Goal: Task Accomplishment & Management: Manage account settings

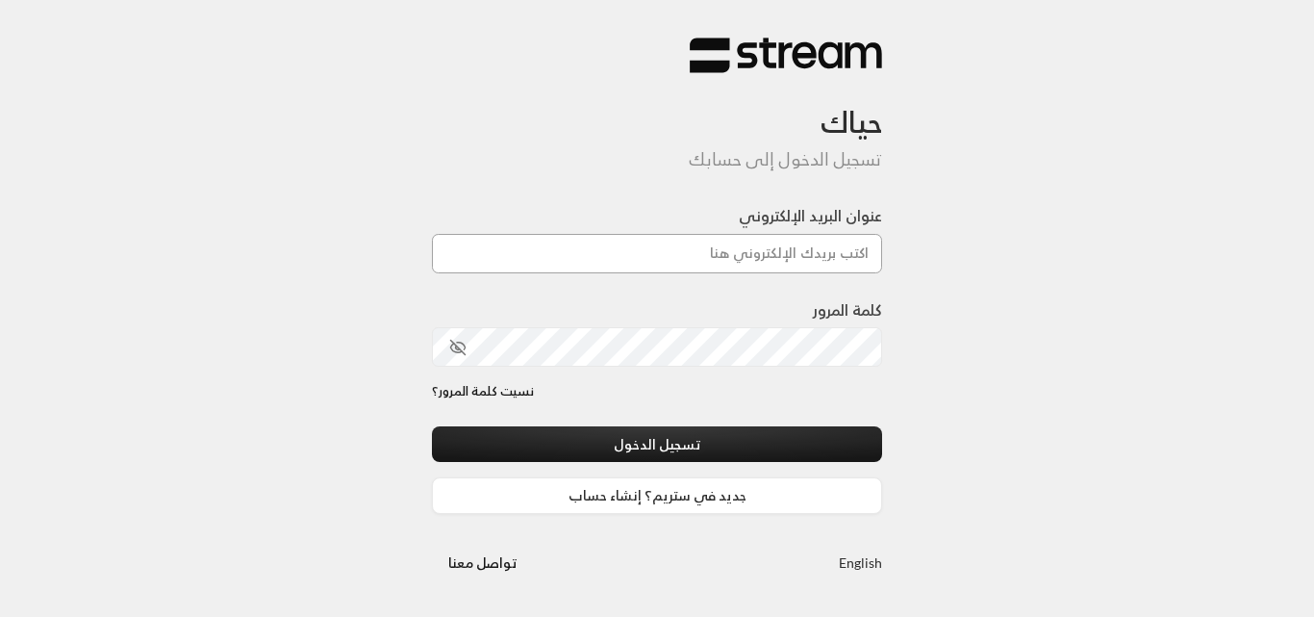
click at [729, 256] on input "عنوان البريد الإلكتروني" at bounding box center [657, 253] width 450 height 39
type input "[DOMAIN_NAME][EMAIL_ADDRESS][DOMAIN_NAME]"
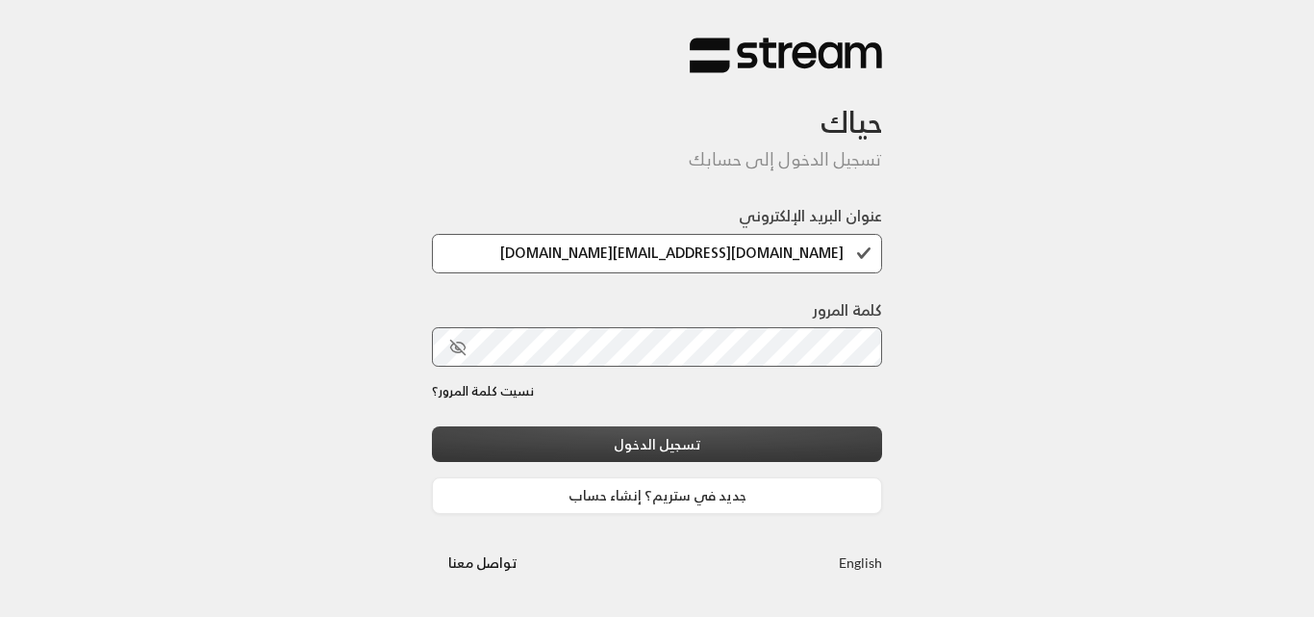
click at [686, 439] on button "تسجيل الدخول" at bounding box center [657, 444] width 450 height 36
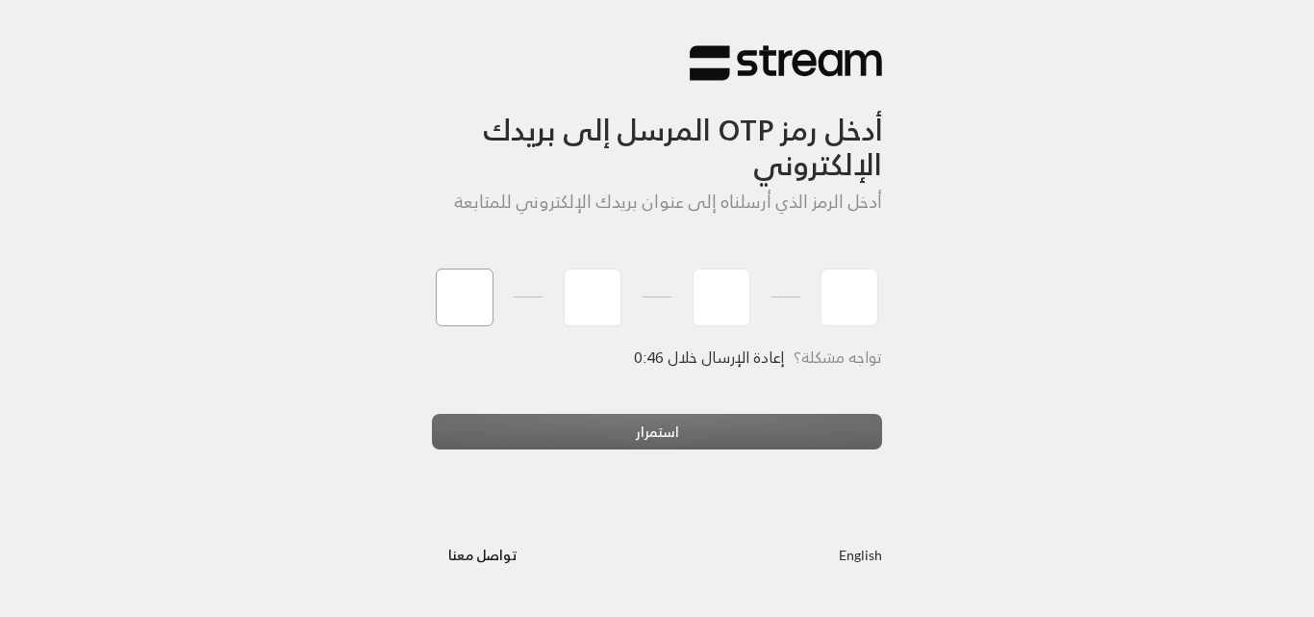
type input "3"
type input "2"
type input "8"
type input "7"
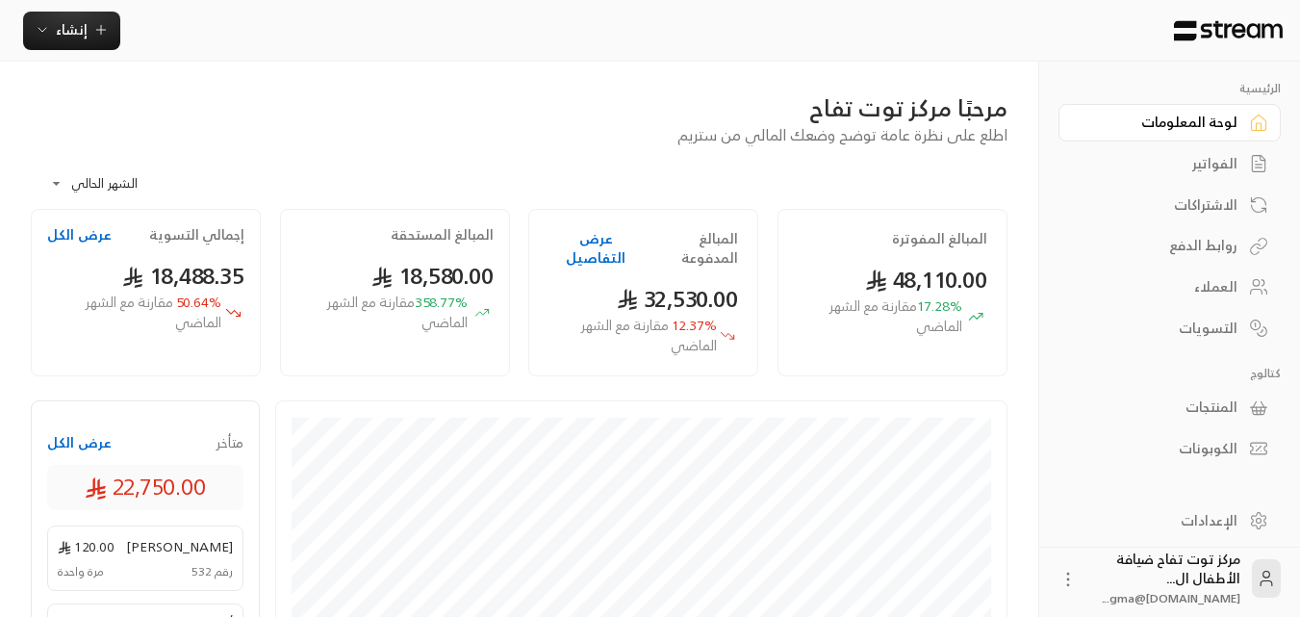
click at [1212, 170] on div "الفواتير" at bounding box center [1160, 163] width 155 height 19
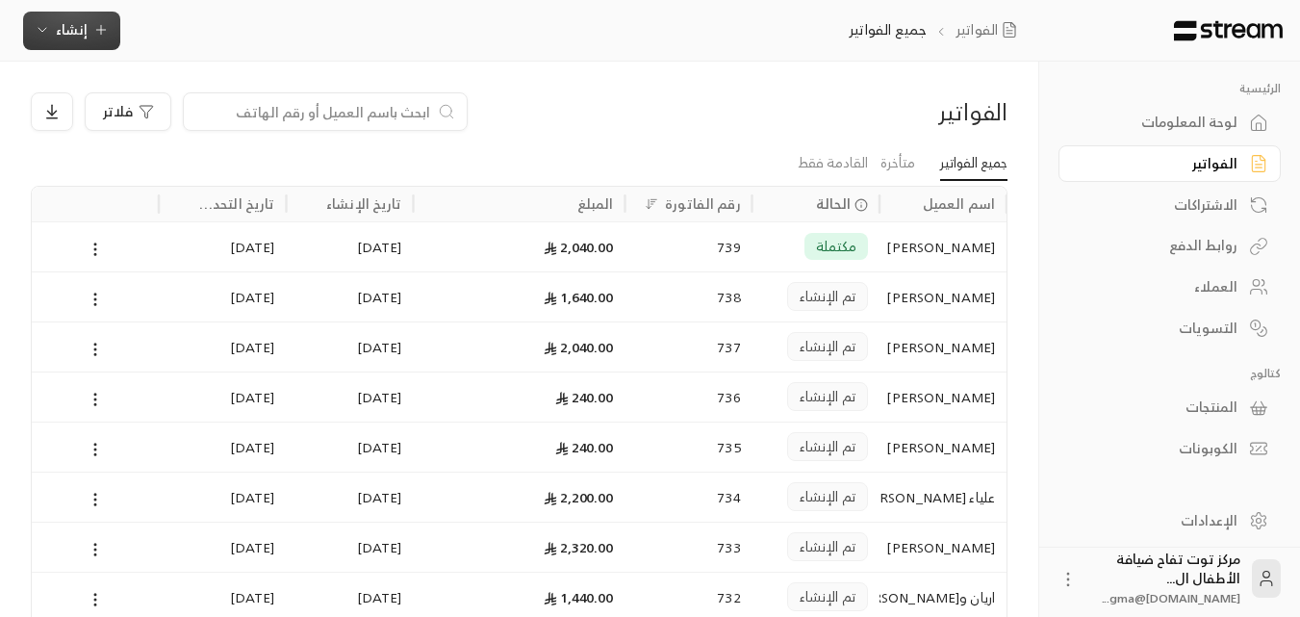
click at [97, 33] on icon "button" at bounding box center [100, 29] width 15 height 15
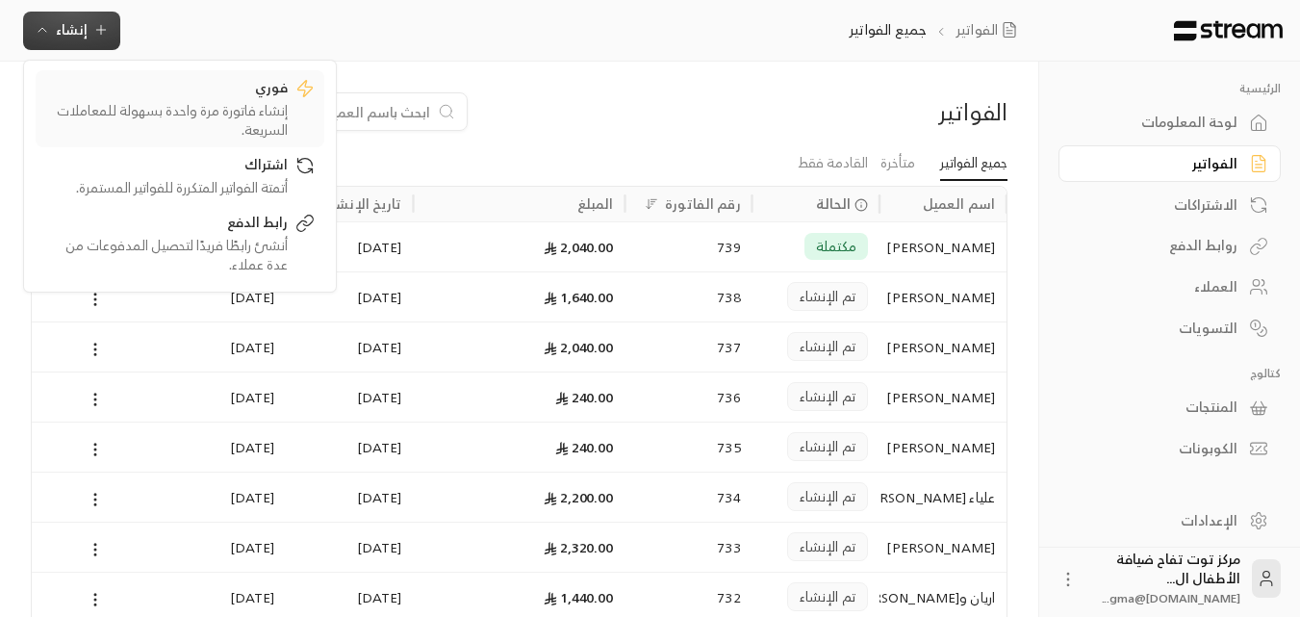
click at [255, 113] on div "إنشاء فاتورة مرة واحدة بسهولة للمعاملات السريعة." at bounding box center [166, 120] width 242 height 38
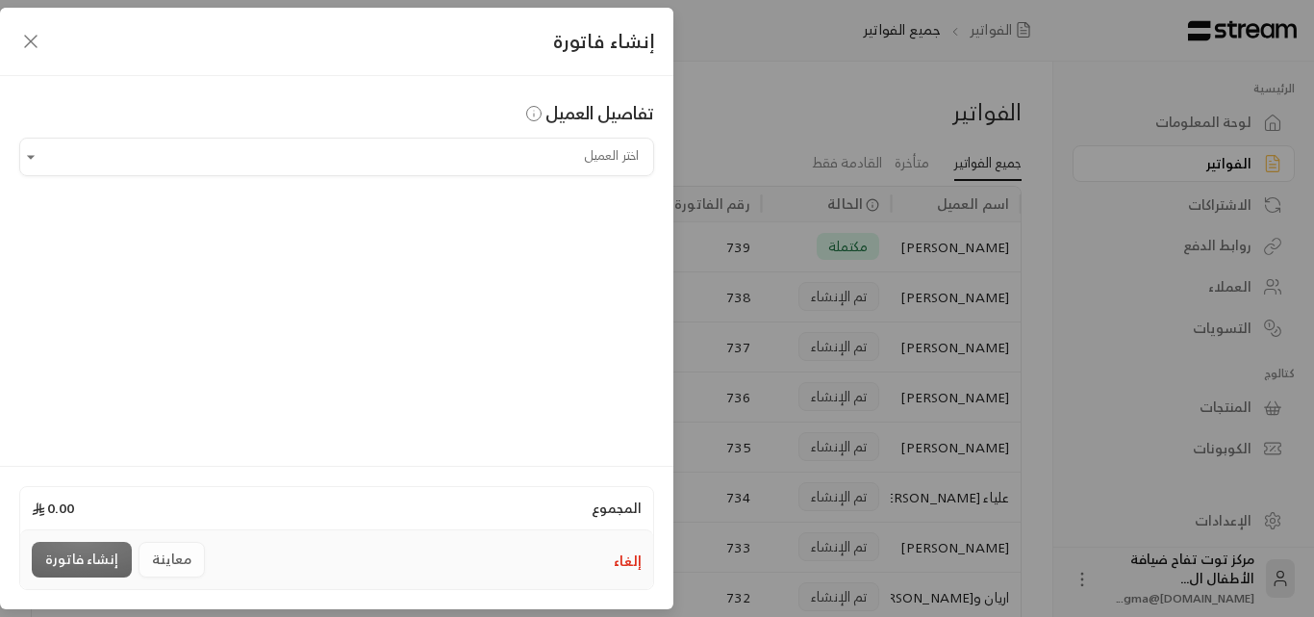
click at [752, 101] on div "إنشاء فاتورة تفاصيل العميل اختر العميل اختر العميل المجموع 0.00 إلغاء معاينة إن…" at bounding box center [657, 308] width 1314 height 617
click at [33, 38] on icon "button" at bounding box center [30, 41] width 23 height 23
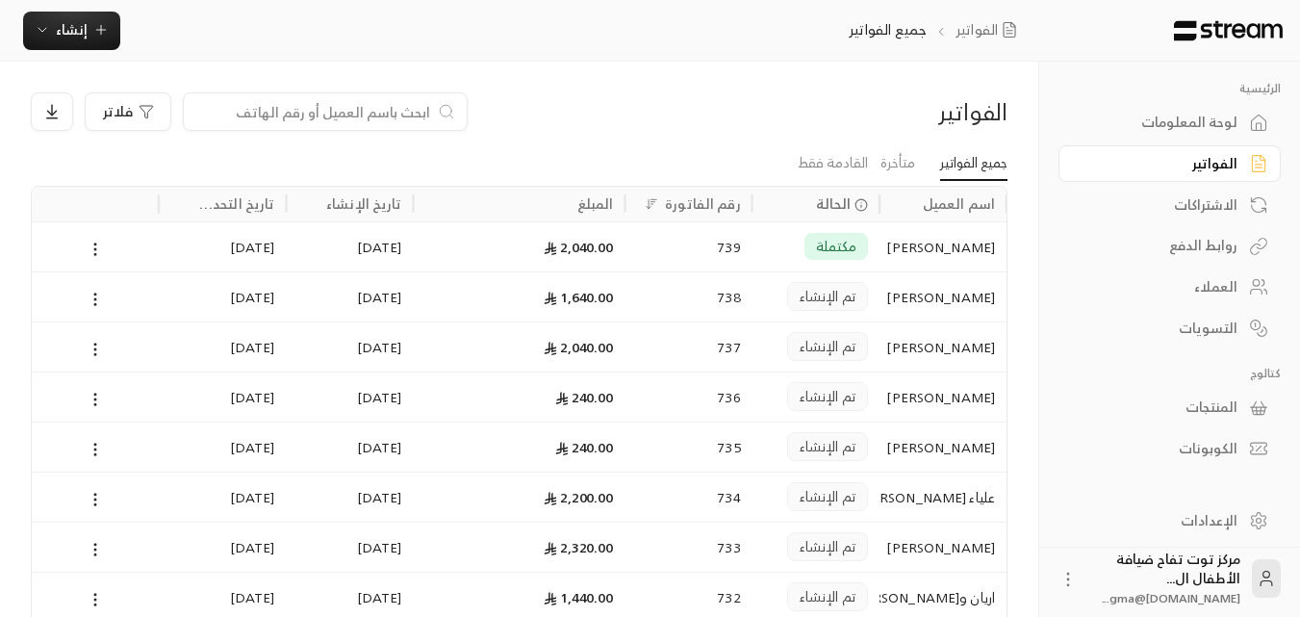
click at [1215, 281] on div "العملاء" at bounding box center [1160, 286] width 155 height 19
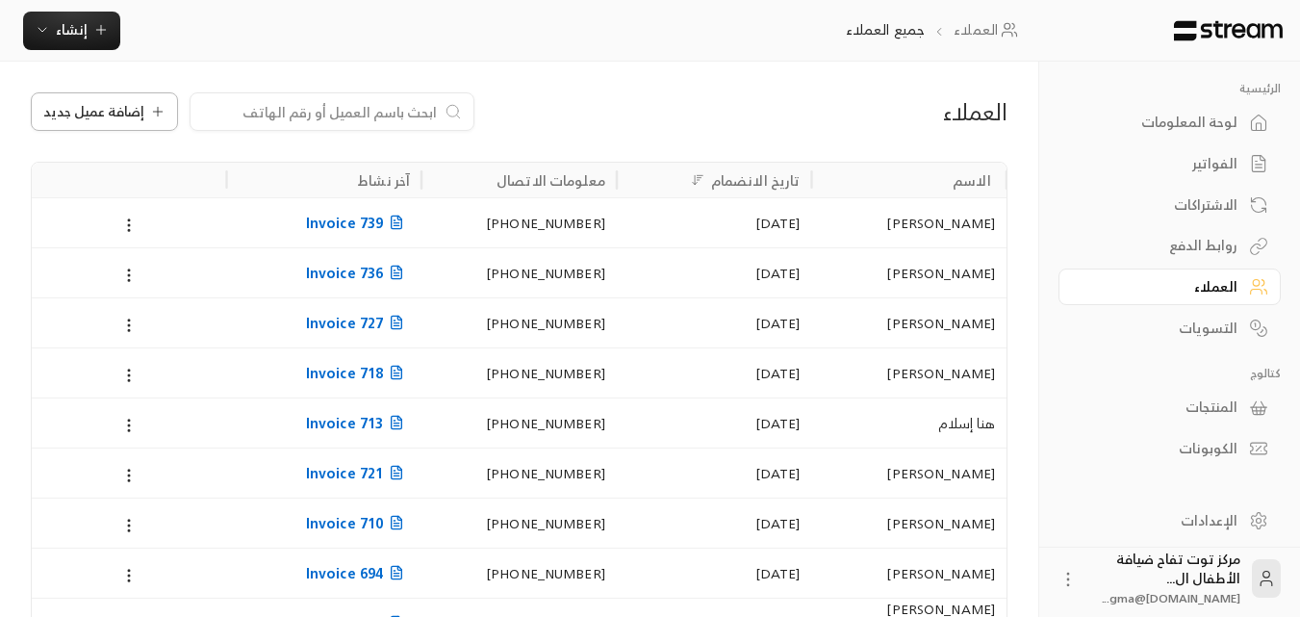
click at [143, 122] on button "إضافة عميل جديد" at bounding box center [104, 111] width 147 height 38
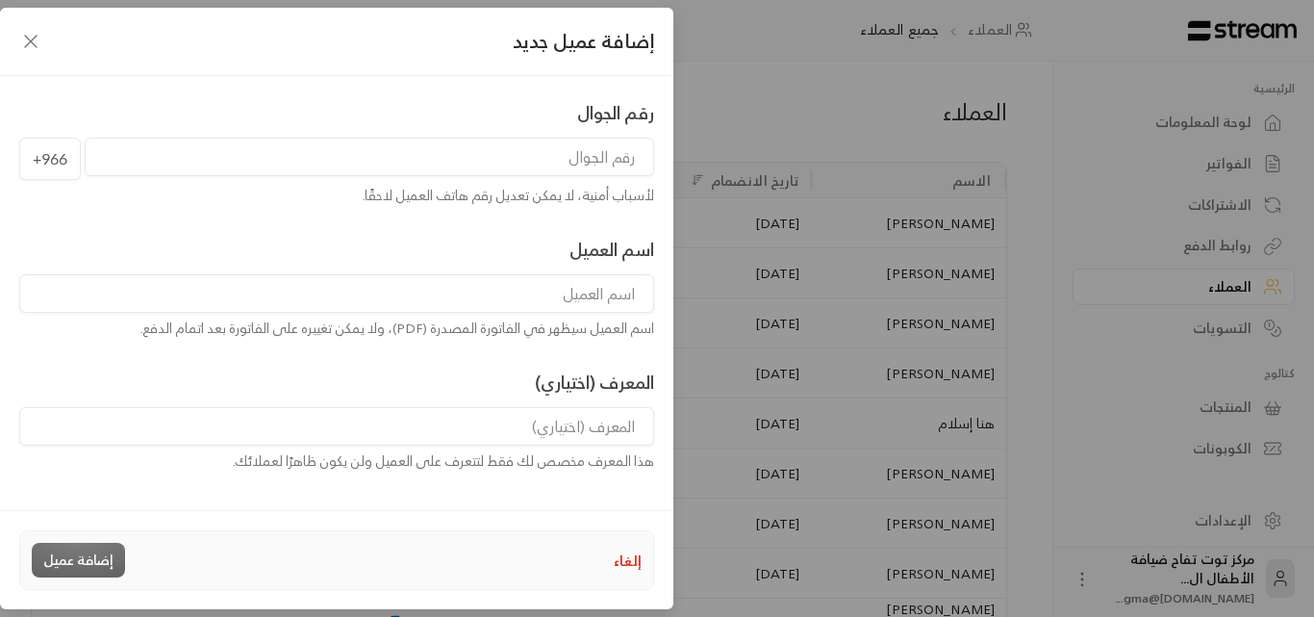
click at [474, 154] on input "tel" at bounding box center [370, 157] width 570 height 38
type input "546125771"
click at [565, 291] on input at bounding box center [336, 293] width 635 height 38
type input "P"
type input "[PERSON_NAME]"
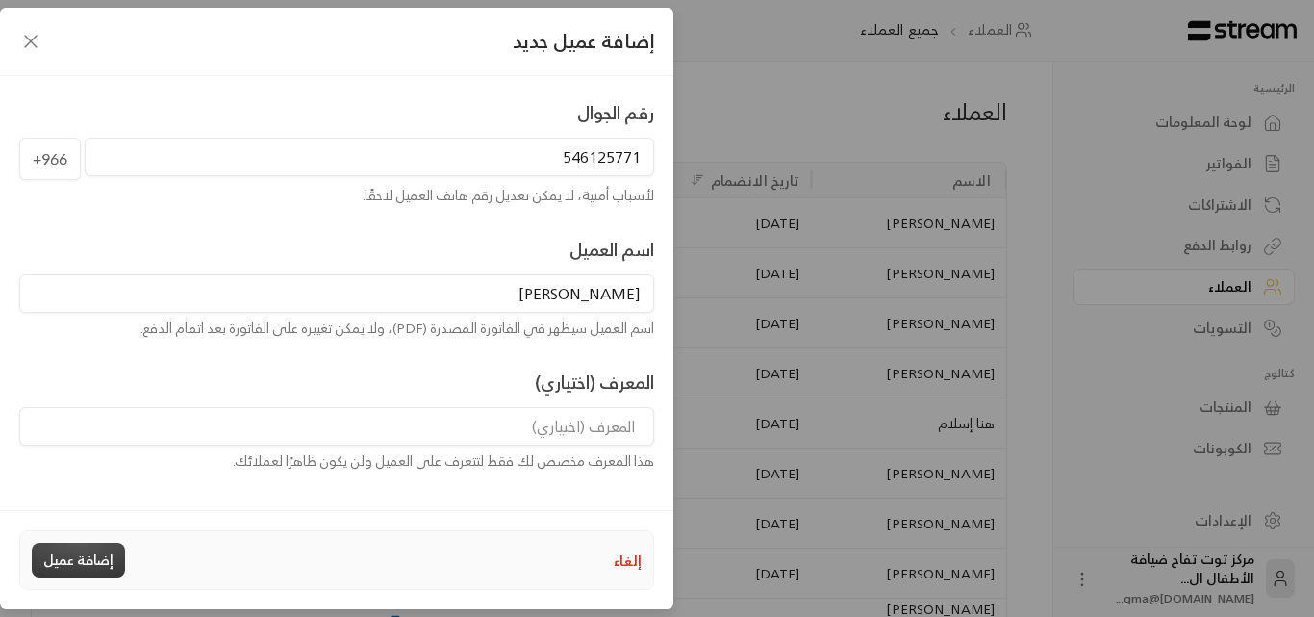
click at [108, 548] on button "إضافة عميل" at bounding box center [78, 560] width 93 height 35
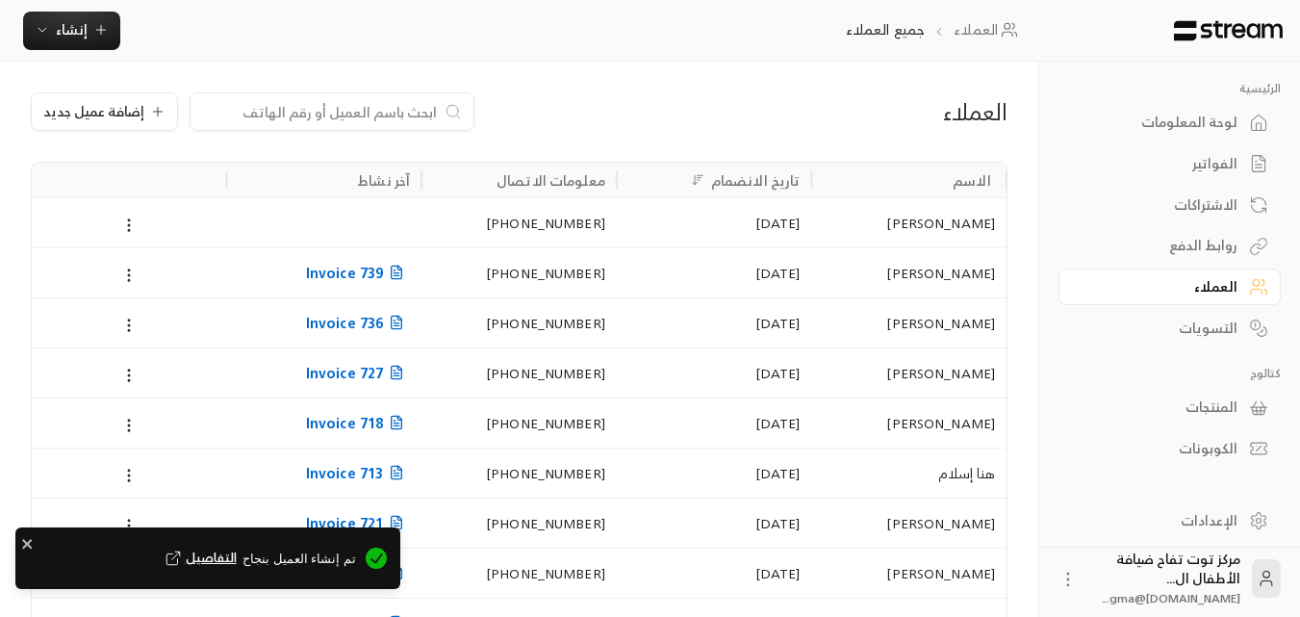
click at [326, 559] on span "تم إنشاء العميل بنجاح التفاصيل" at bounding box center [192, 559] width 327 height 22
click at [237, 548] on span "التفاصيل" at bounding box center [199, 557] width 75 height 19
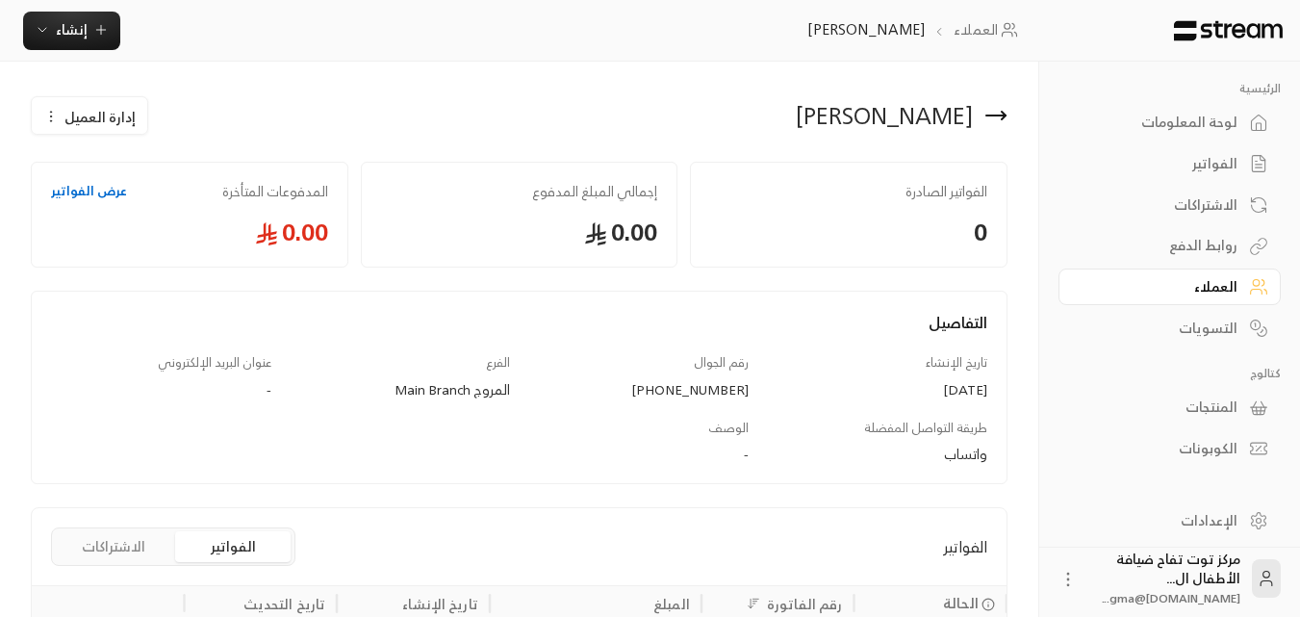
click at [93, 116] on span "إدارة العميل" at bounding box center [99, 117] width 71 height 20
click at [93, 115] on span "إدارة العميل" at bounding box center [99, 117] width 71 height 20
click at [47, 124] on div "إدارة العميل" at bounding box center [89, 117] width 92 height 20
click at [255, 115] on div "إدارة العميل تعديل حذف" at bounding box center [269, 115] width 497 height 46
click at [101, 28] on icon "button" at bounding box center [100, 29] width 15 height 15
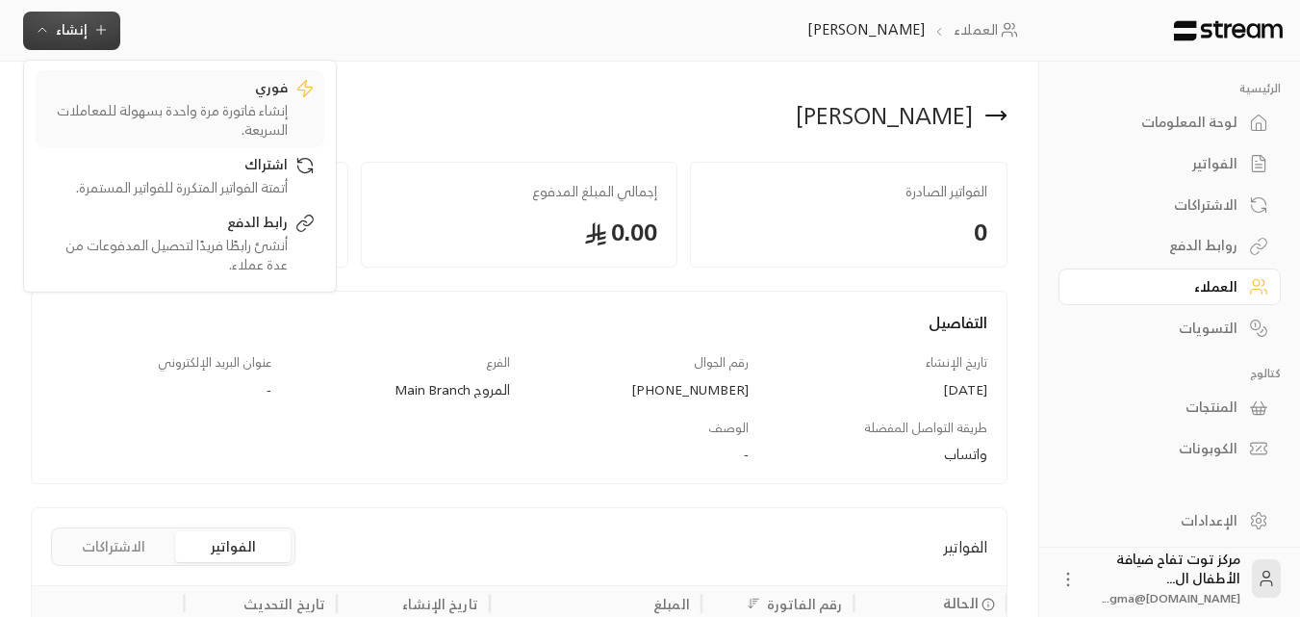
click at [186, 104] on div "إنشاء فاتورة مرة واحدة بسهولة للمعاملات السريعة." at bounding box center [166, 120] width 242 height 38
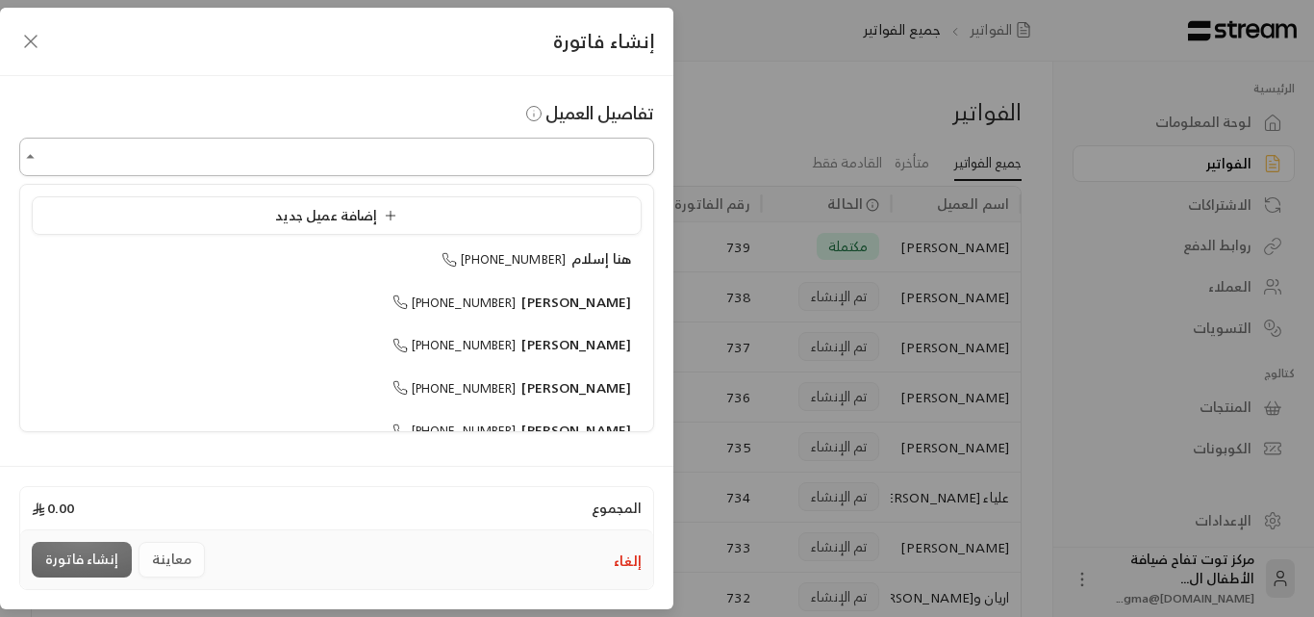
click at [528, 149] on input "اختر العميل" at bounding box center [336, 157] width 635 height 34
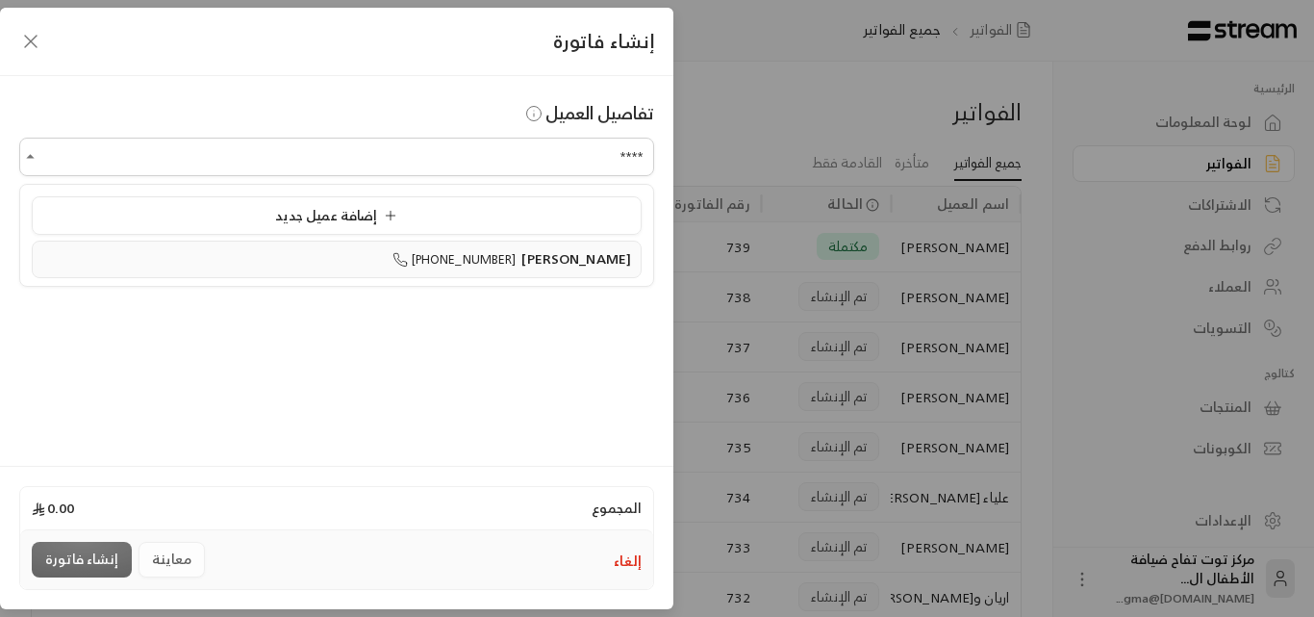
click at [550, 249] on span "[PERSON_NAME]" at bounding box center [577, 258] width 110 height 24
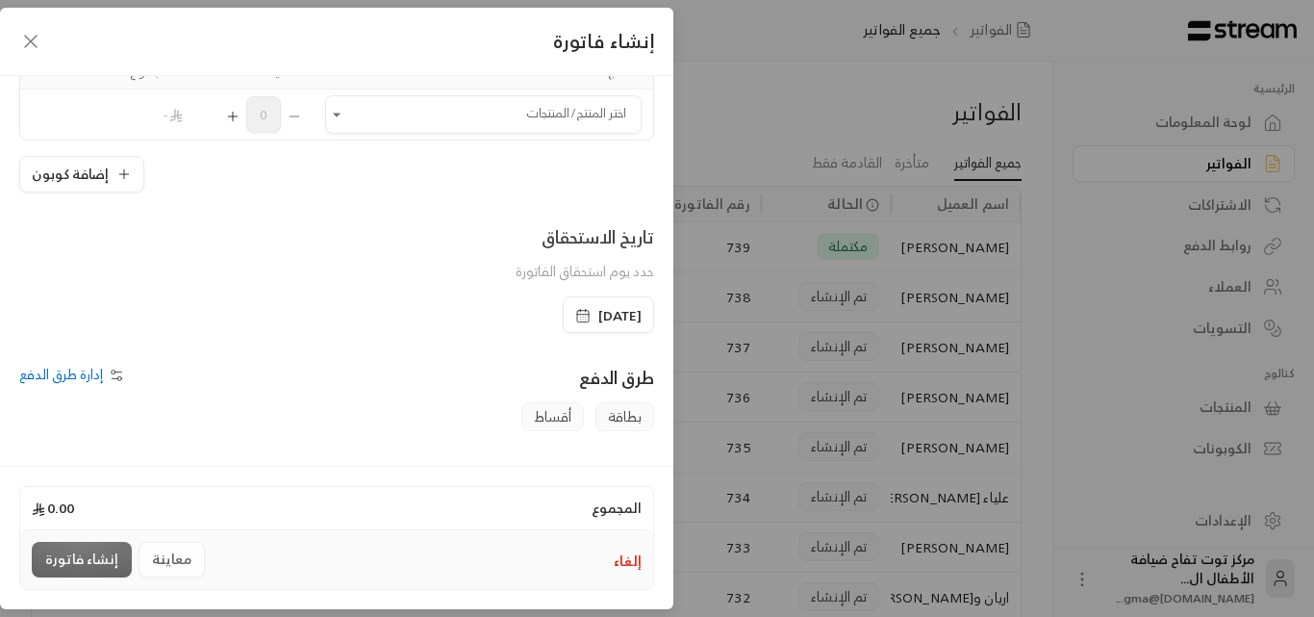
scroll to position [350, 0]
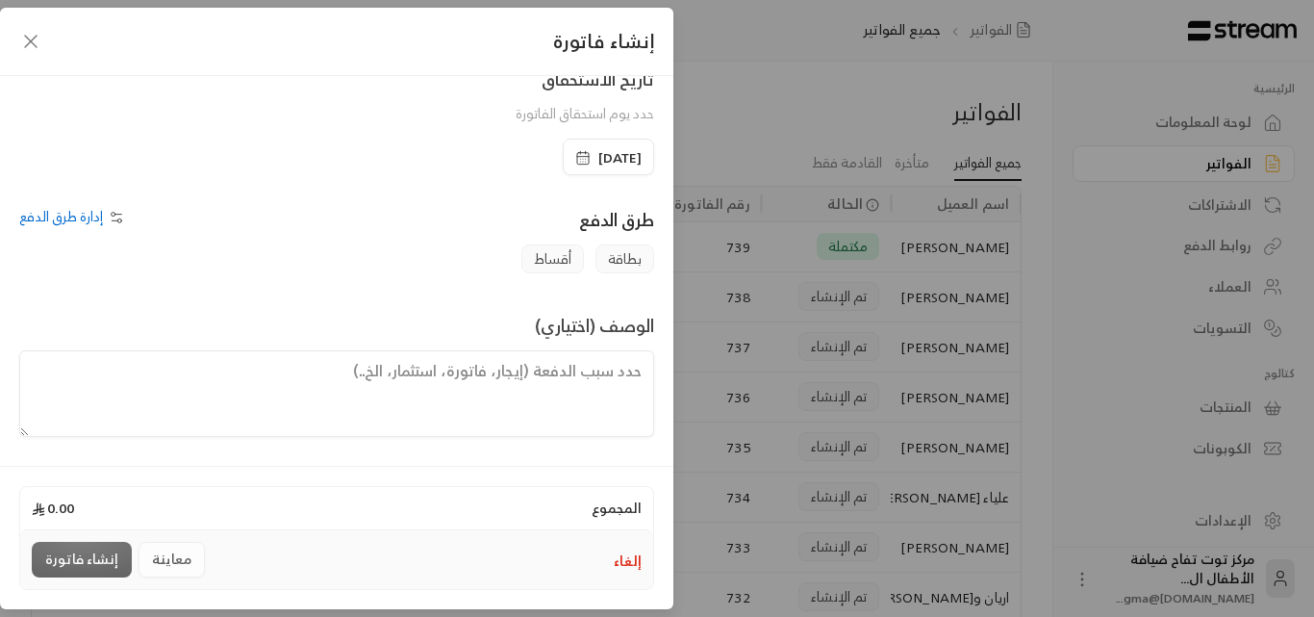
type input "**********"
click at [603, 379] on textarea at bounding box center [336, 393] width 635 height 87
click at [588, 373] on textarea "اشتراك الطفل حمزه من تاريخ [DATE] إلى تاريخ [DATE]" at bounding box center [336, 393] width 635 height 87
drag, startPoint x: 546, startPoint y: 373, endPoint x: 563, endPoint y: 381, distance: 19.0
click at [569, 380] on textarea "اشتراك شهر الطفل حمزه من تاريخ [DATE] إلى تاريخ [DATE]" at bounding box center [336, 393] width 635 height 87
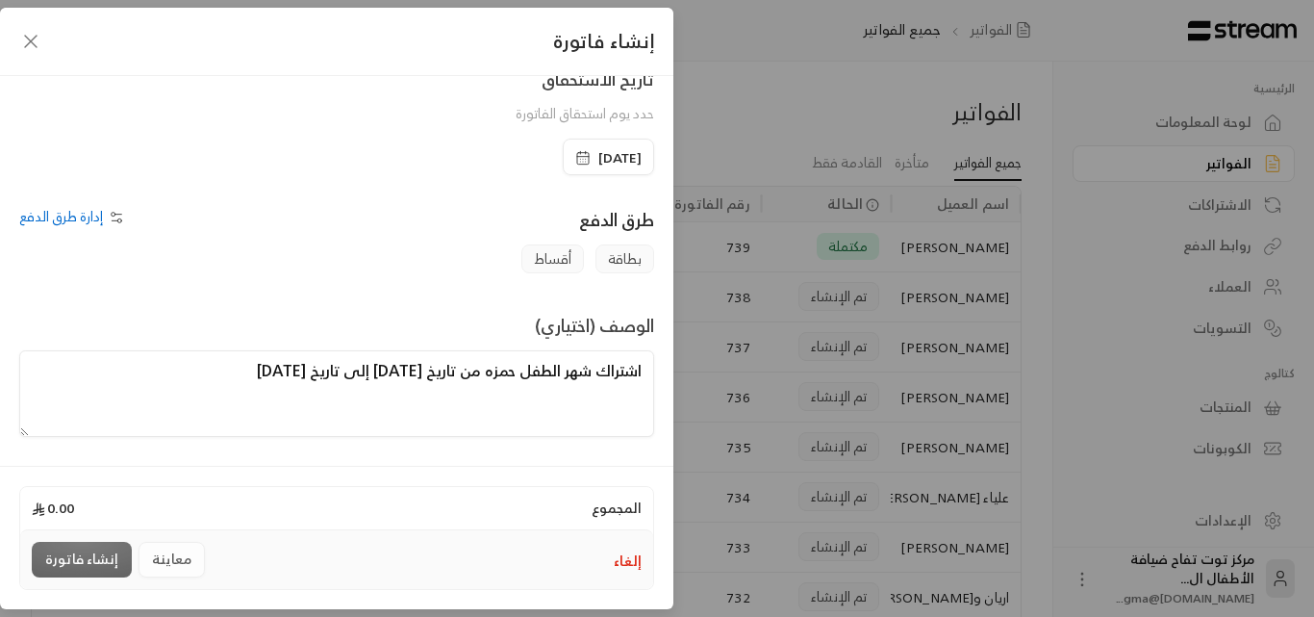
click at [548, 397] on textarea "اشتراك شهر الطفل حمزه من تاريخ [DATE] إلى تاريخ [DATE]" at bounding box center [336, 393] width 635 height 87
drag, startPoint x: 550, startPoint y: 369, endPoint x: 556, endPoint y: 378, distance: 11.2
click at [556, 378] on textarea "اشتراك شهر الطفل حمزه من تاريخ [DATE] إلى تاريخ [DATE]" at bounding box center [336, 393] width 635 height 87
click at [145, 370] on textarea "اشتراك شهر للطفل حمزه من تاريخ [DATE] إلى تاريخ [DATE]" at bounding box center [336, 393] width 635 height 87
type textarea "اشتراك شهر للطفل حمزه من تاريخ [DATE] إلى تاريخ [DATE] + زي المركز"
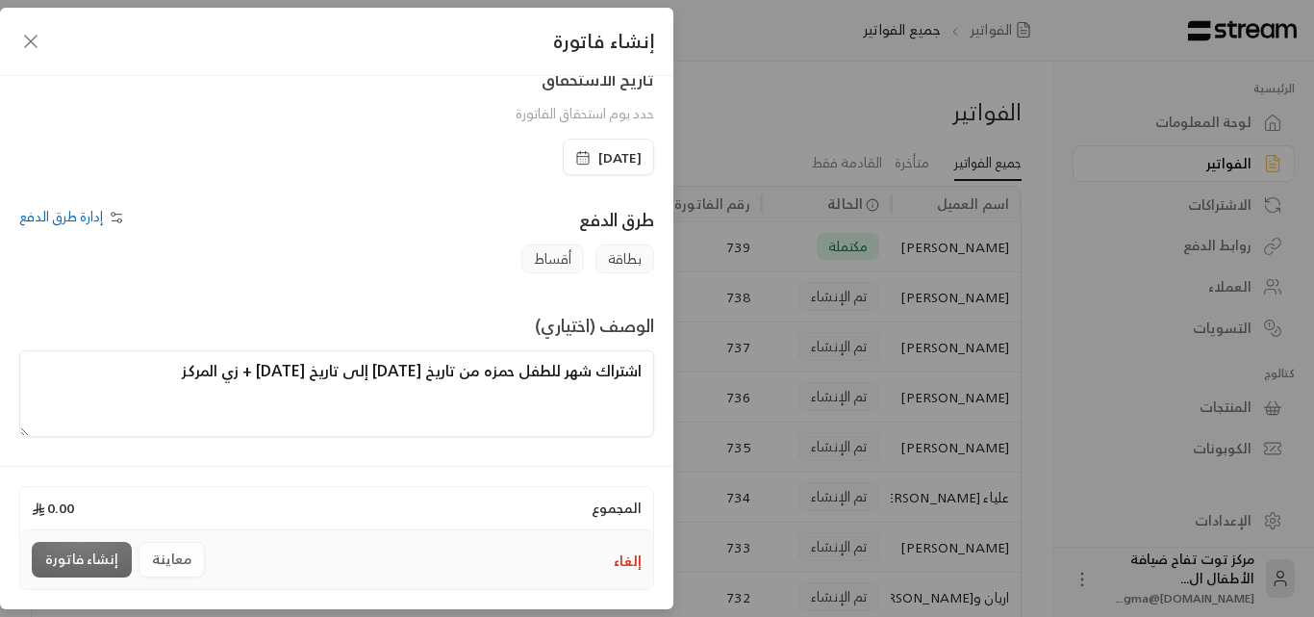
click at [167, 565] on div "معاينة إنشاء فاتورة" at bounding box center [121, 560] width 179 height 36
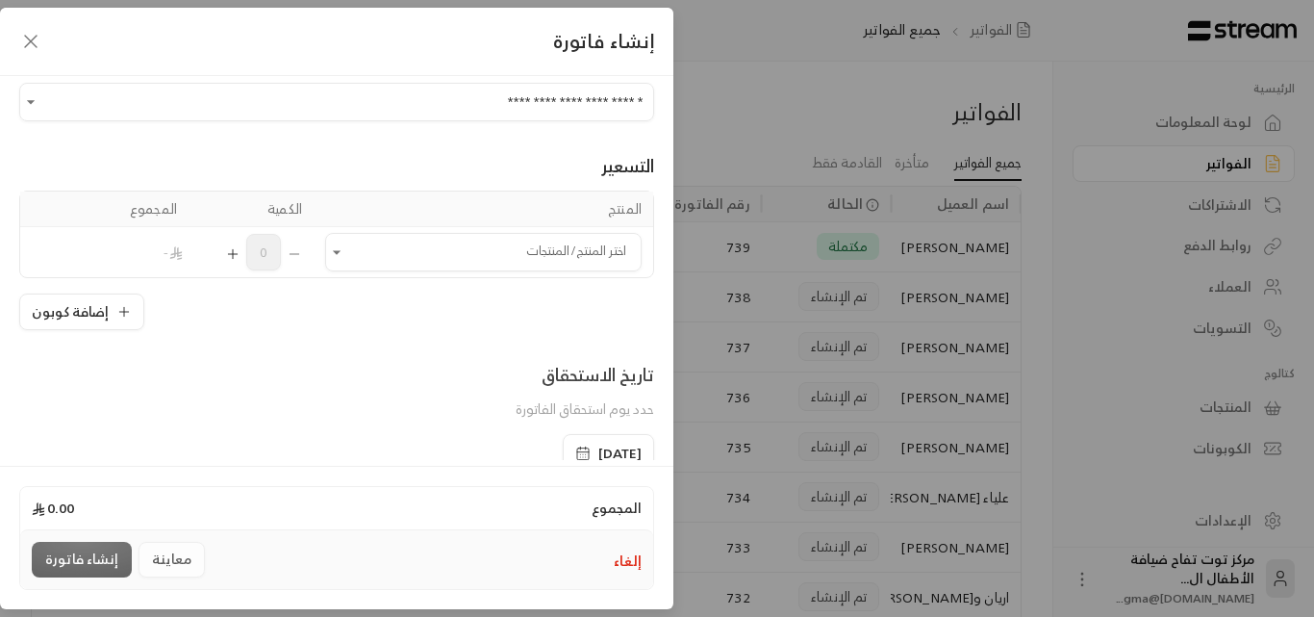
scroll to position [0, 0]
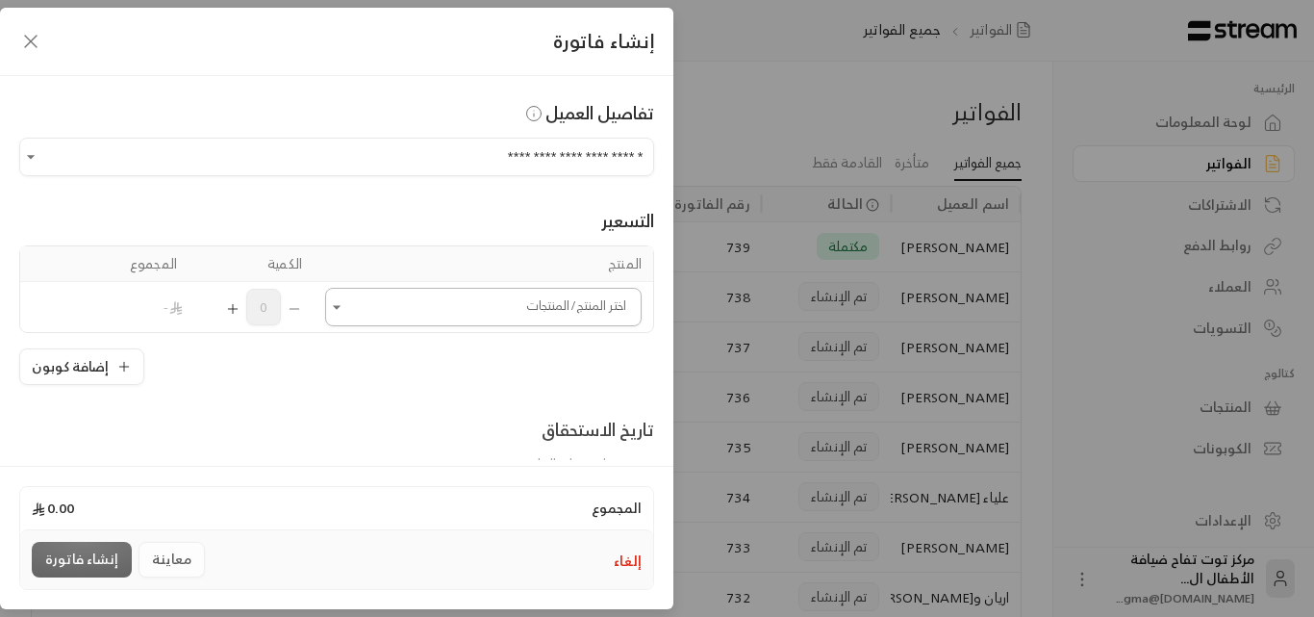
click at [348, 306] on button "Open" at bounding box center [336, 306] width 23 height 23
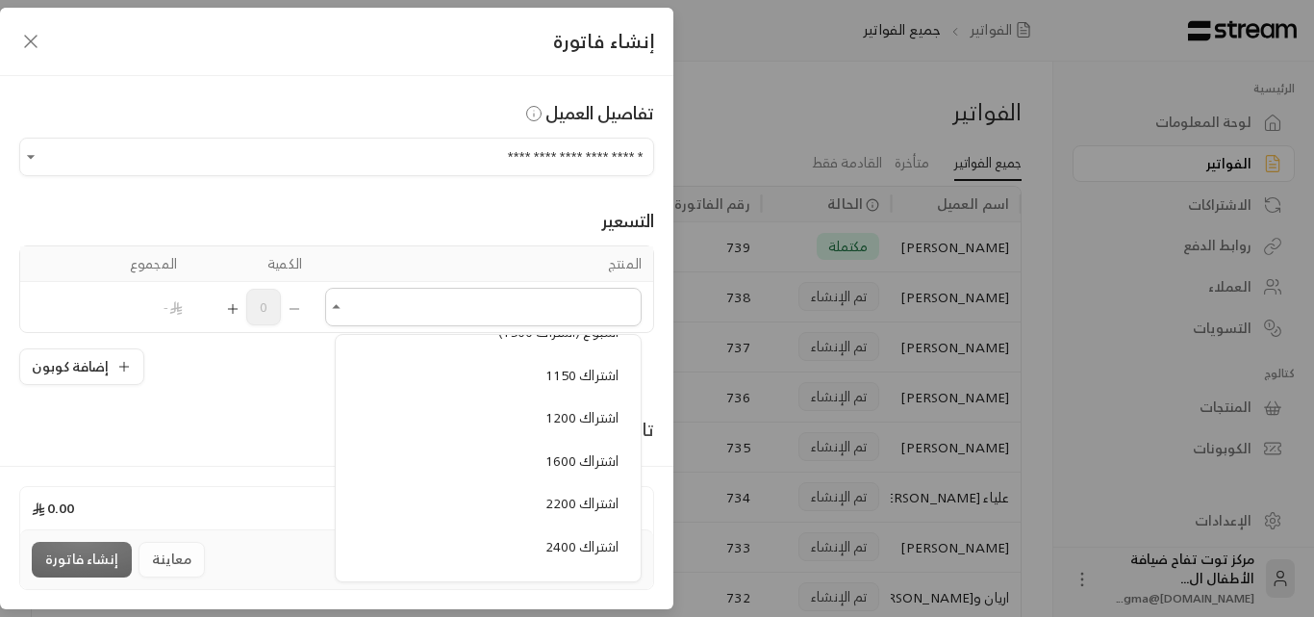
scroll to position [1058, 0]
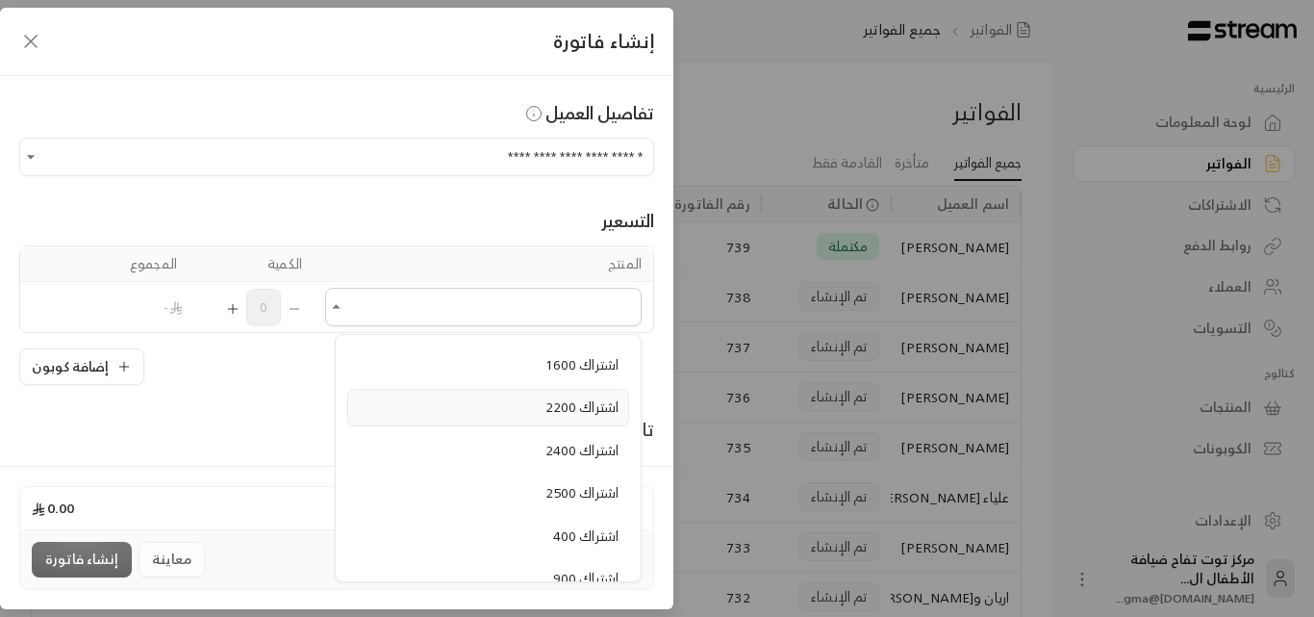
click at [574, 411] on span "اشتراك 2200" at bounding box center [582, 407] width 73 height 24
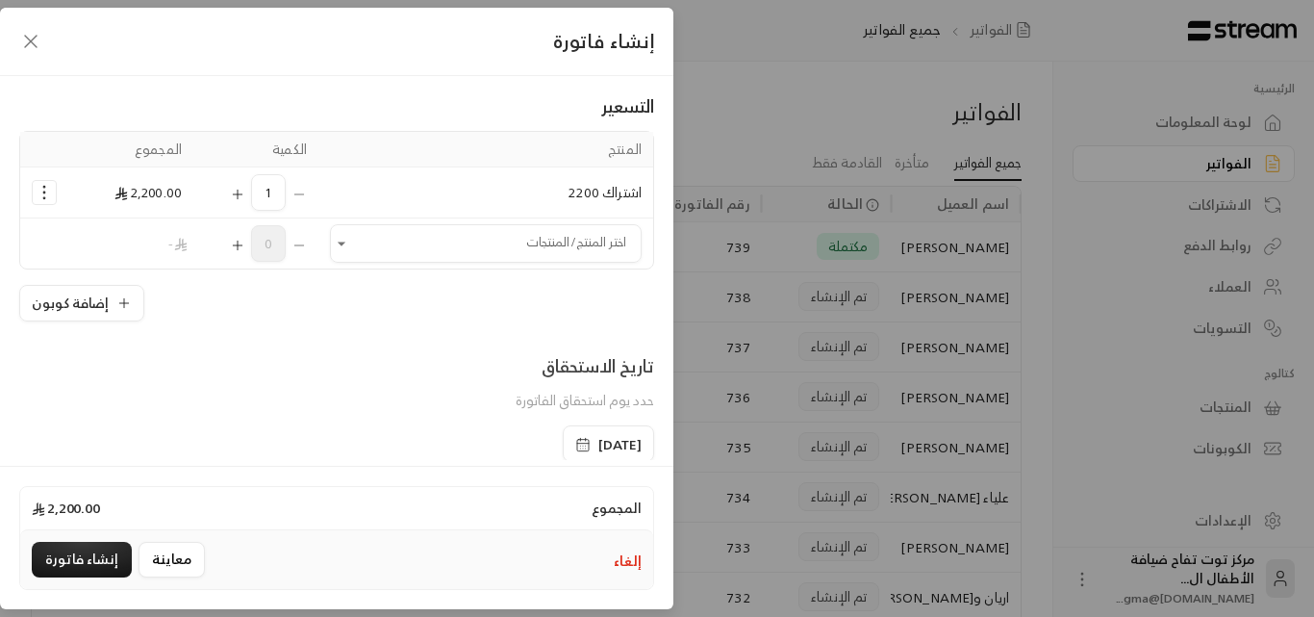
scroll to position [113, 0]
click at [351, 249] on icon "Open" at bounding box center [341, 245] width 19 height 19
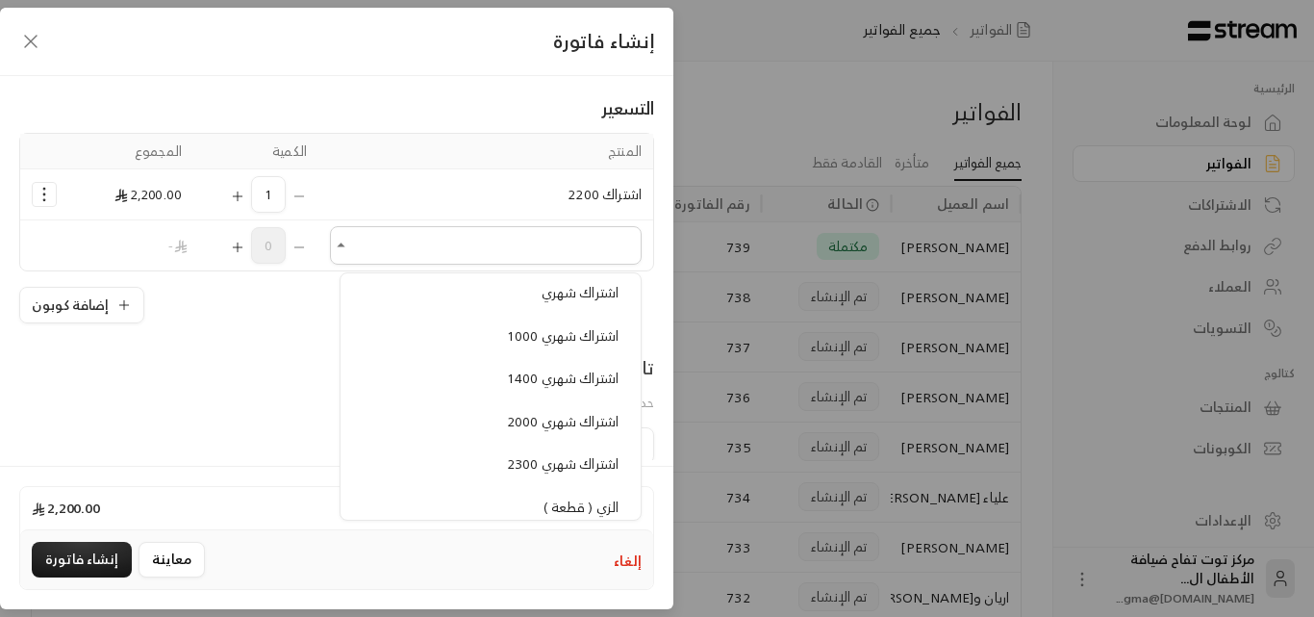
scroll to position [1636, 0]
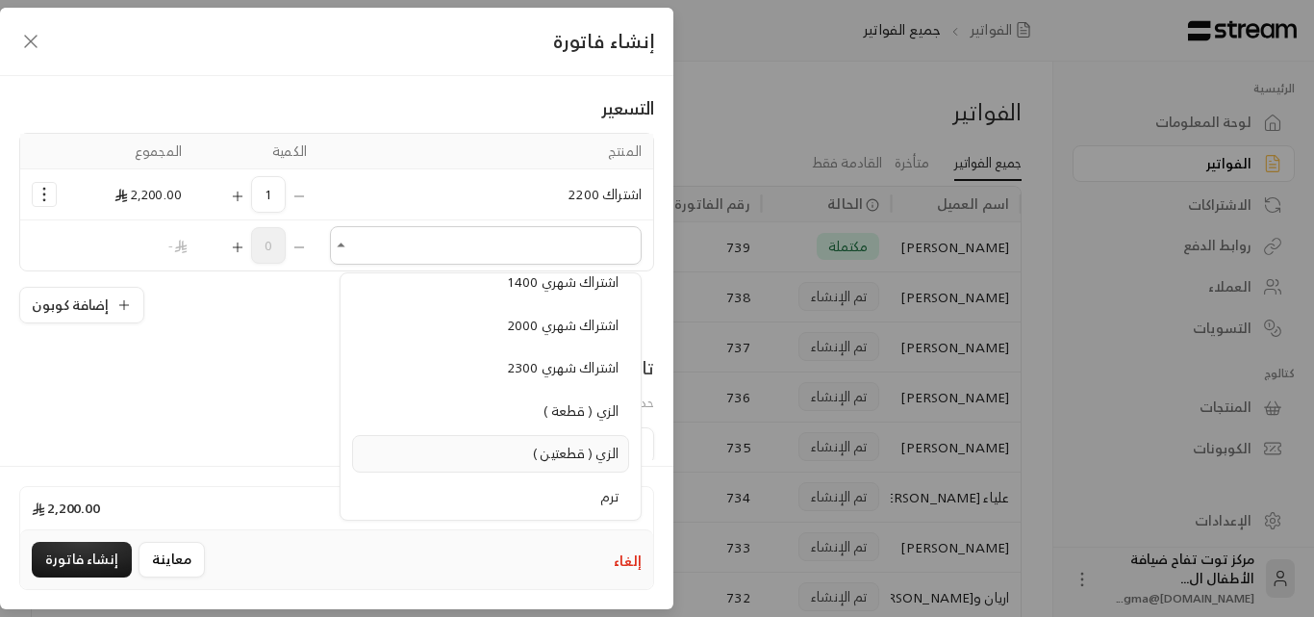
click at [554, 451] on span "الزي ( قطعتين )" at bounding box center [576, 453] width 86 height 24
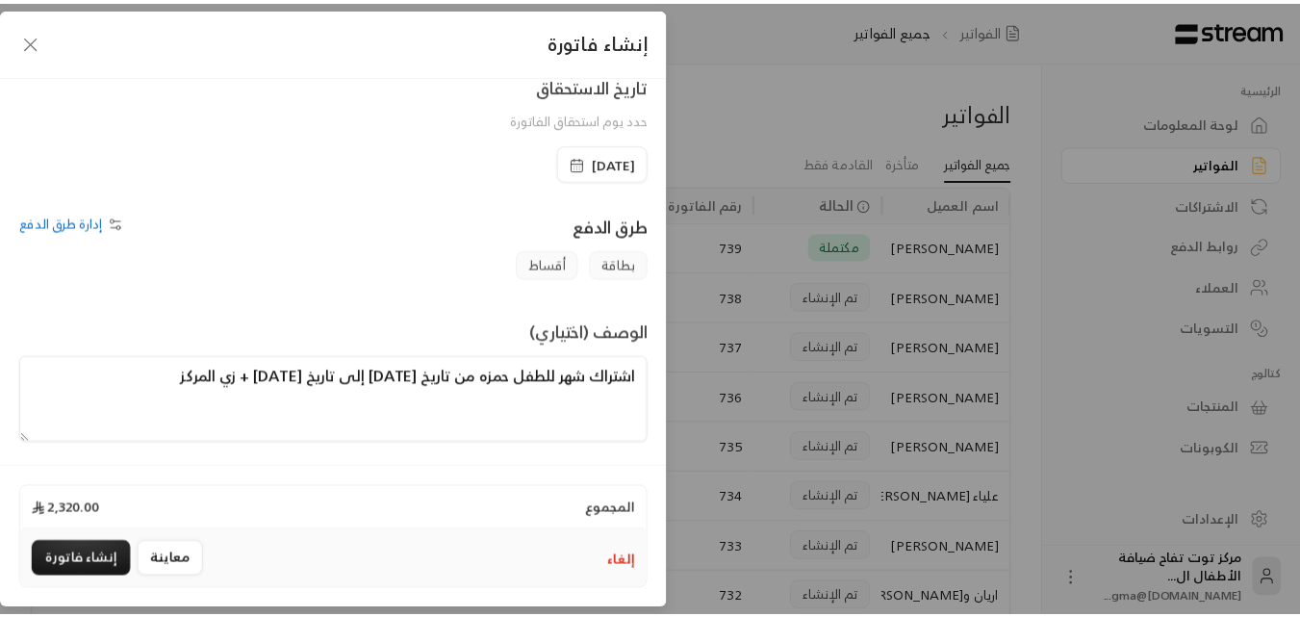
scroll to position [452, 0]
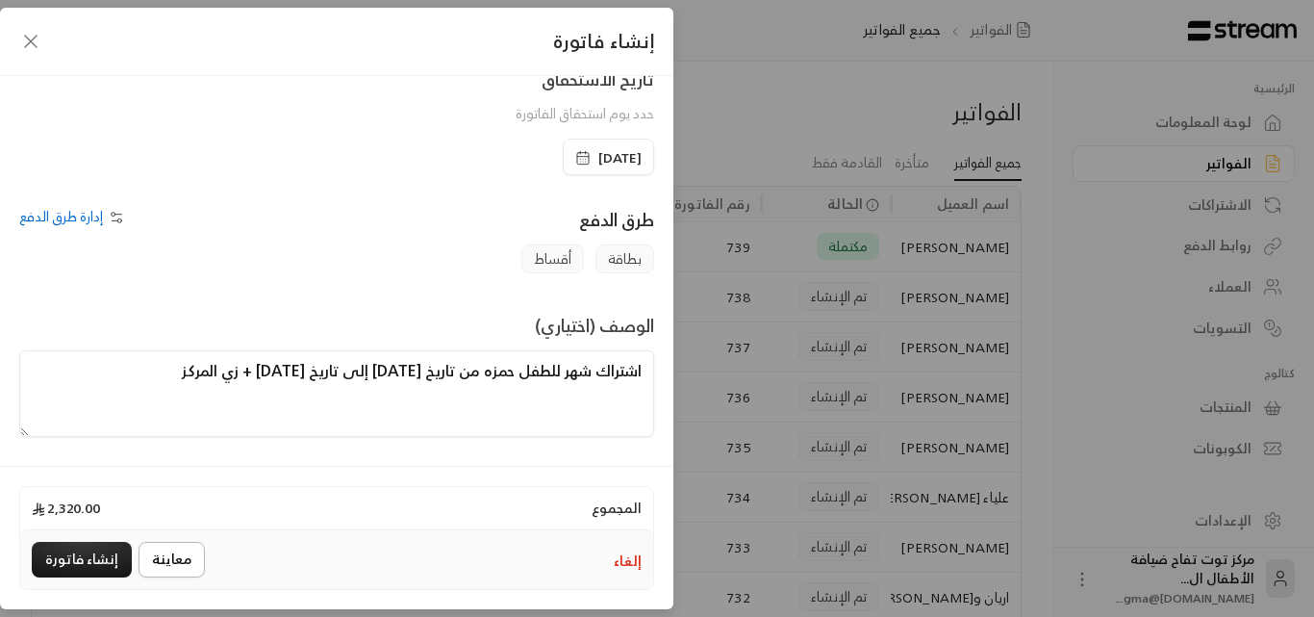
click at [159, 552] on button "معاينة" at bounding box center [172, 560] width 66 height 36
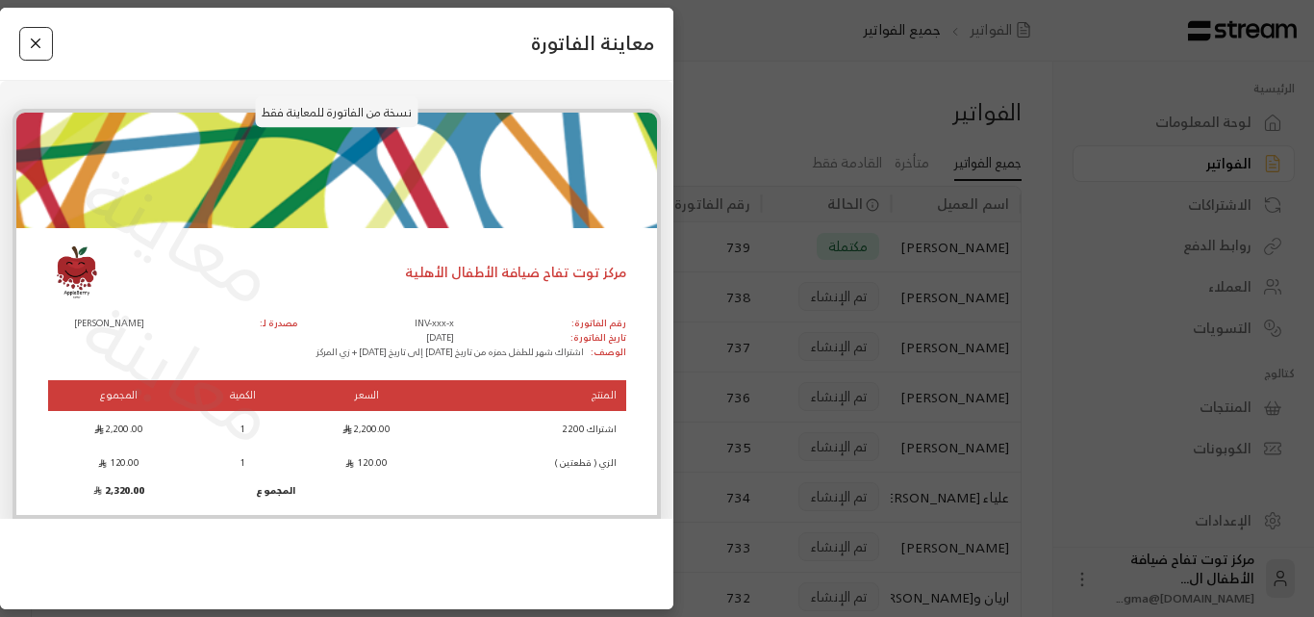
click at [35, 53] on button "Close" at bounding box center [36, 44] width 34 height 34
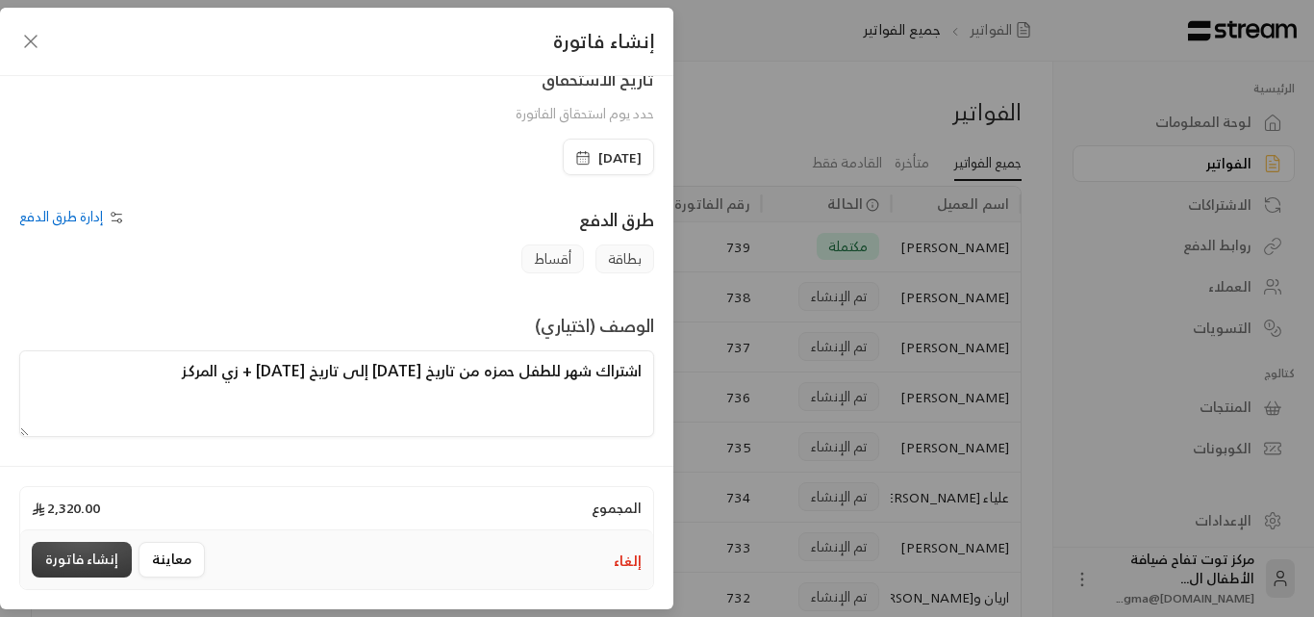
click at [104, 559] on button "إنشاء فاتورة" at bounding box center [82, 560] width 100 height 36
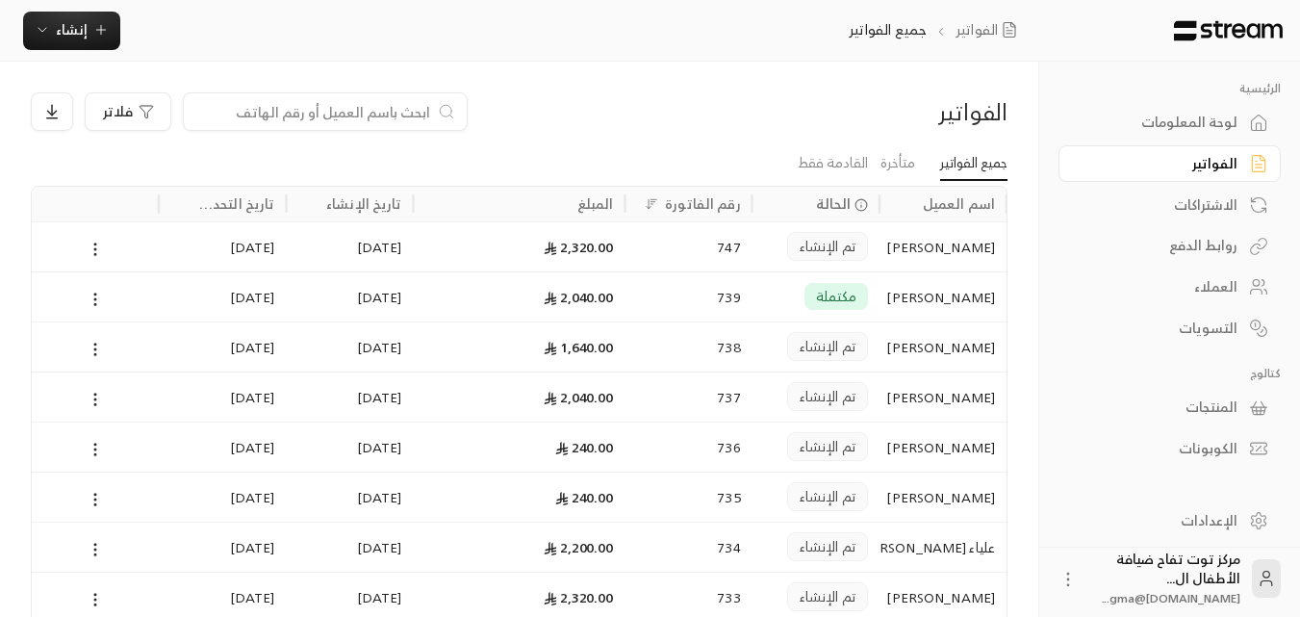
click at [0, 314] on div "الفواتير فلاتر جميع الفواتير متأخرة القادمة فقط اسم العميل الحالة رقم الفاتورة …" at bounding box center [519, 435] width 1038 height 747
click at [0, 313] on div "الفواتير فلاتر جميع الفواتير متأخرة القادمة فقط اسم العميل الحالة رقم الفاتورة …" at bounding box center [519, 435] width 1038 height 747
click at [108, 150] on ul "جميع الفواتير متأخرة القادمة فقط" at bounding box center [519, 163] width 977 height 34
click at [116, 145] on div "الفواتير فلاتر جميع الفواتير متأخرة القادمة فقط اسم العميل الحالة رقم الفاتورة …" at bounding box center [519, 434] width 977 height 685
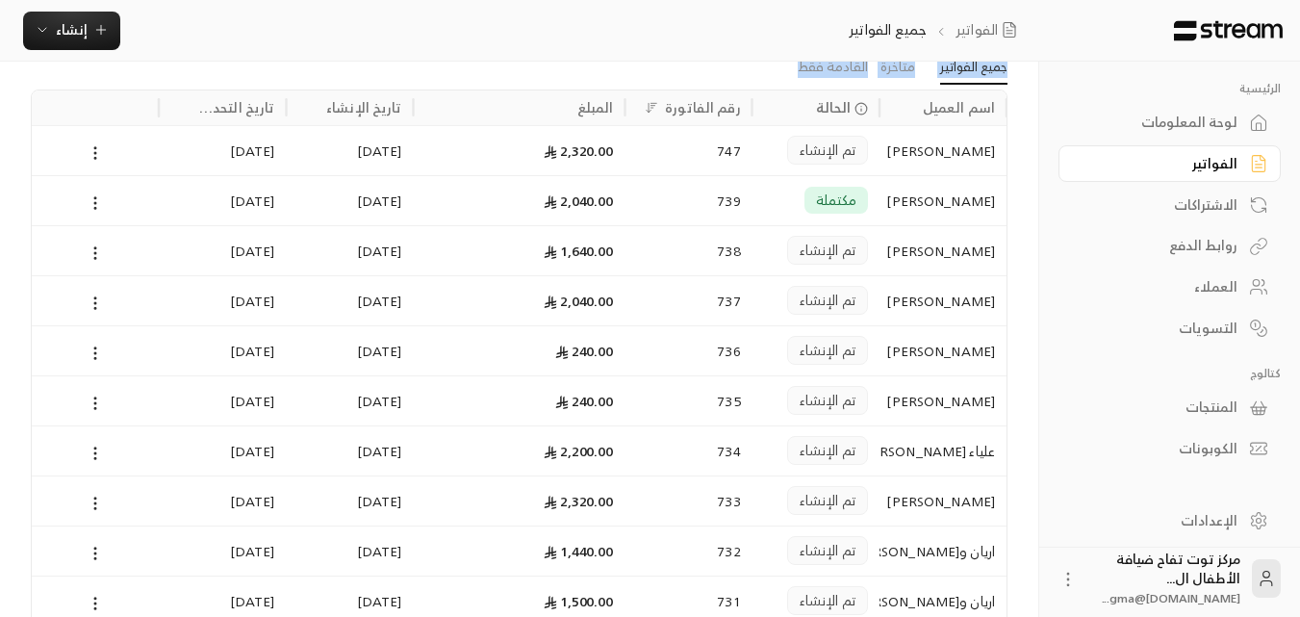
scroll to position [0, 0]
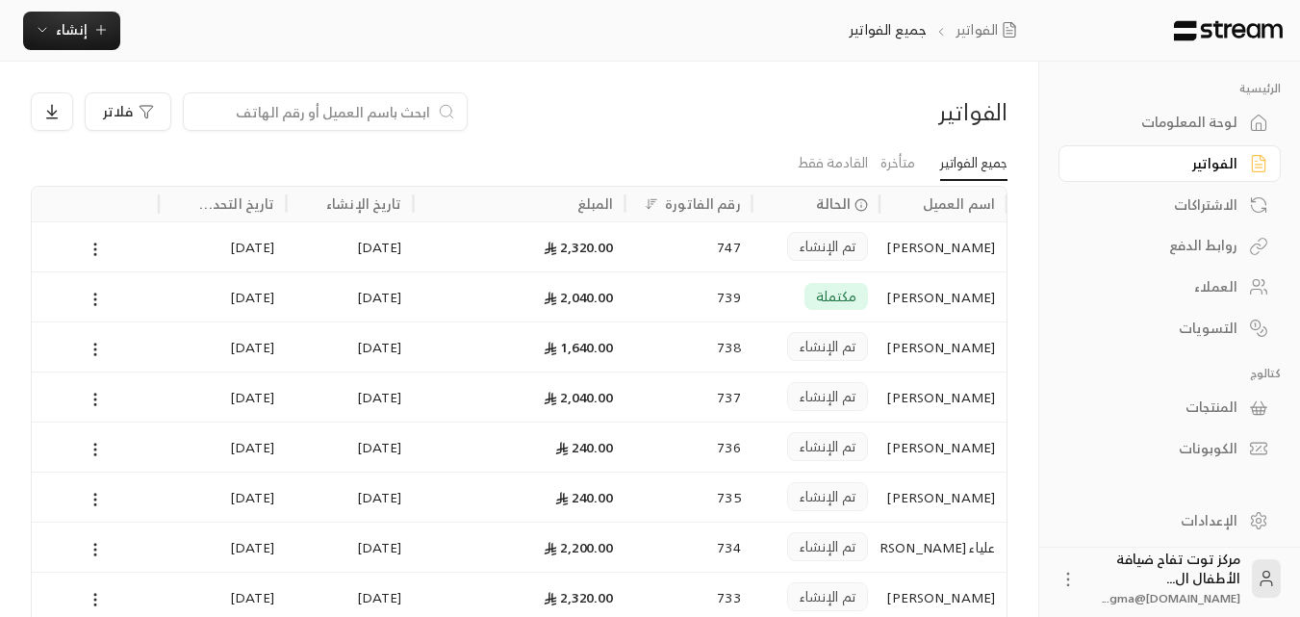
click at [729, 104] on div "فلاتر" at bounding box center [394, 111] width 727 height 38
click at [961, 252] on div "[PERSON_NAME]" at bounding box center [943, 246] width 104 height 49
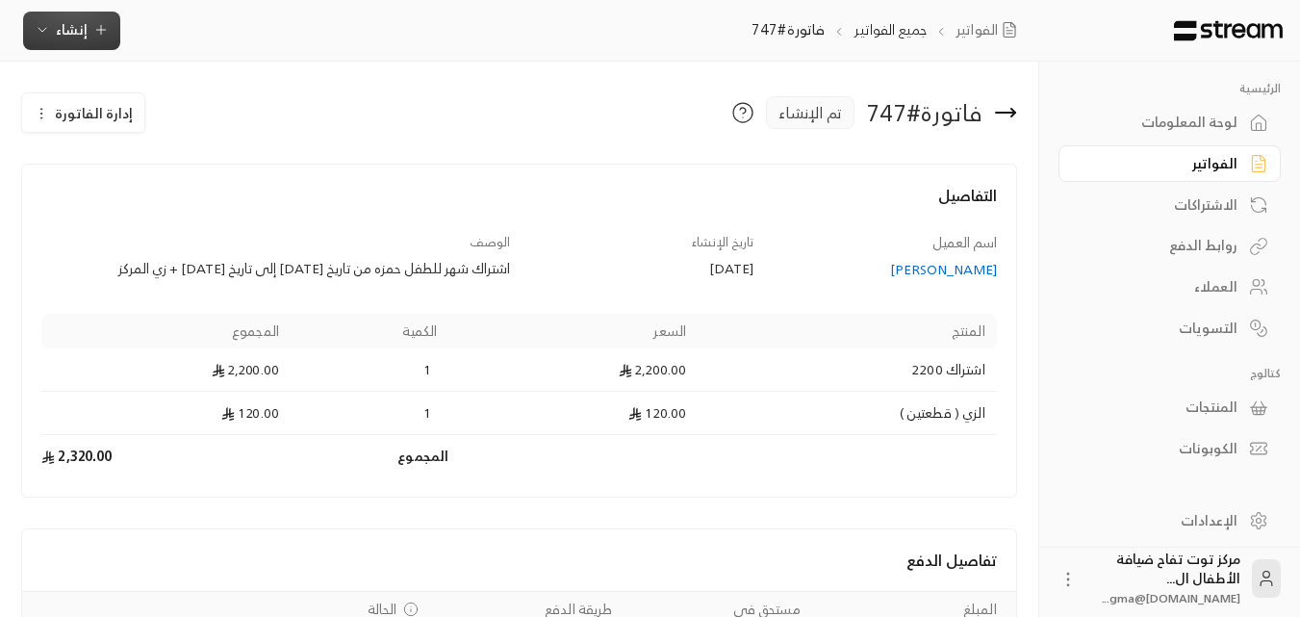
drag, startPoint x: 97, startPoint y: 28, endPoint x: 102, endPoint y: 16, distance: 12.5
click at [102, 16] on button "إنشاء" at bounding box center [71, 31] width 97 height 38
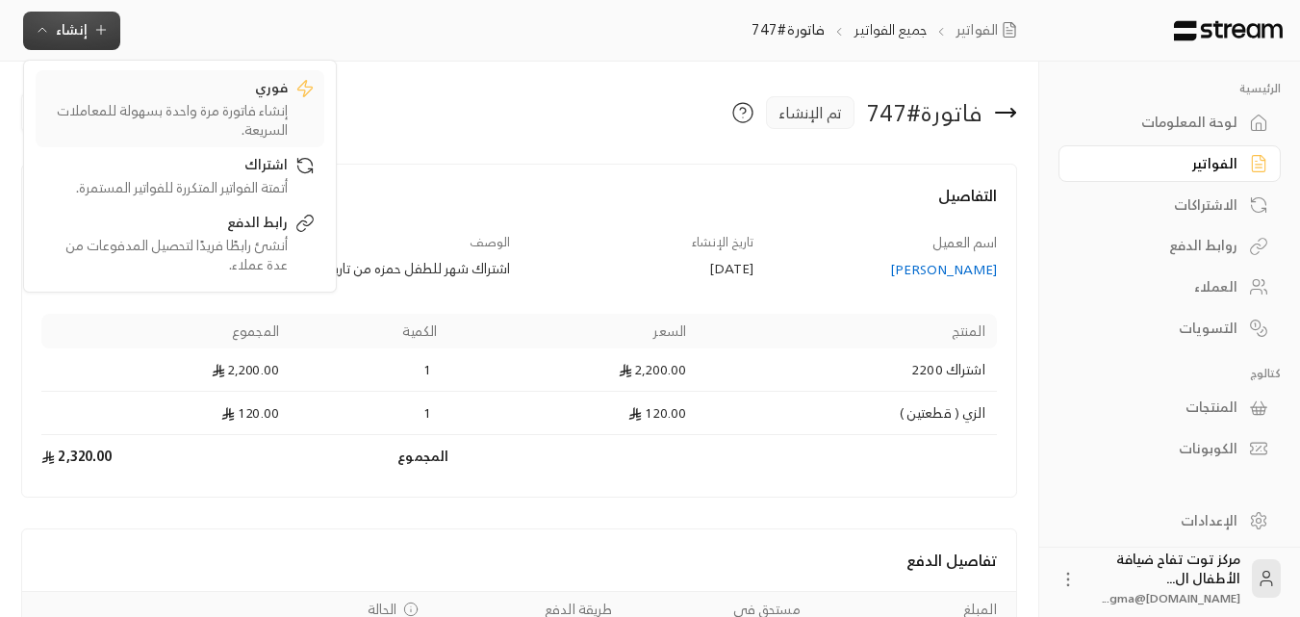
click at [188, 106] on div "إنشاء فاتورة مرة واحدة بسهولة للمعاملات السريعة." at bounding box center [166, 120] width 242 height 38
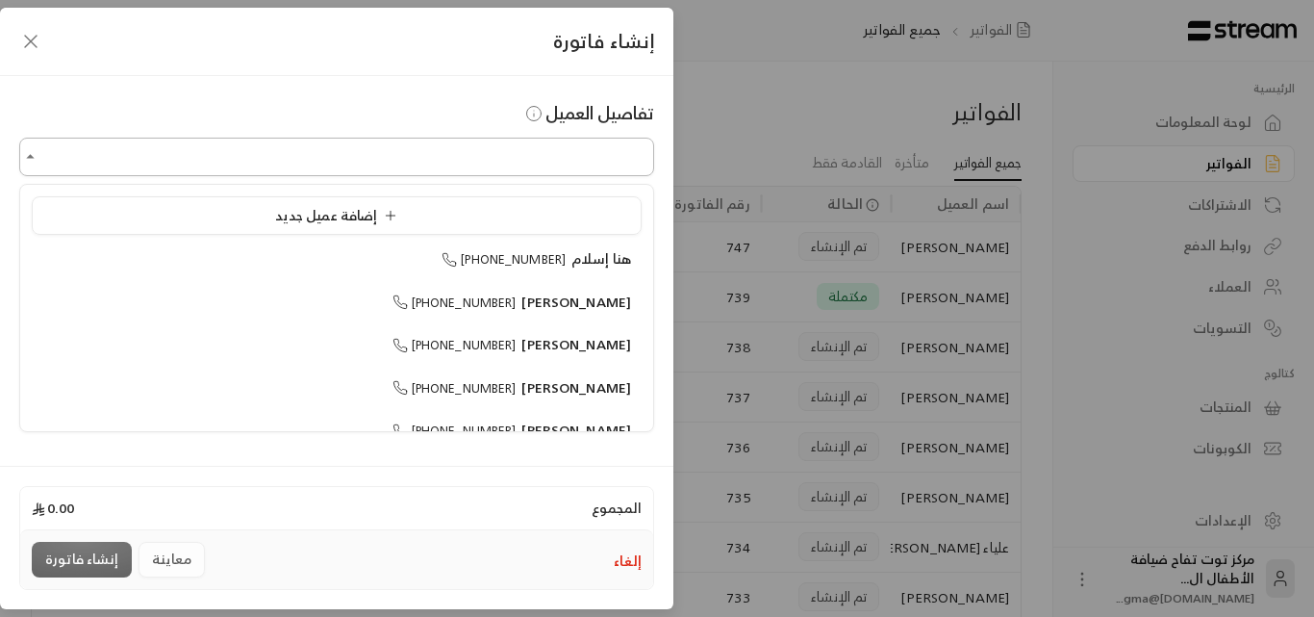
click at [189, 161] on input "اختر العميل" at bounding box center [336, 157] width 635 height 34
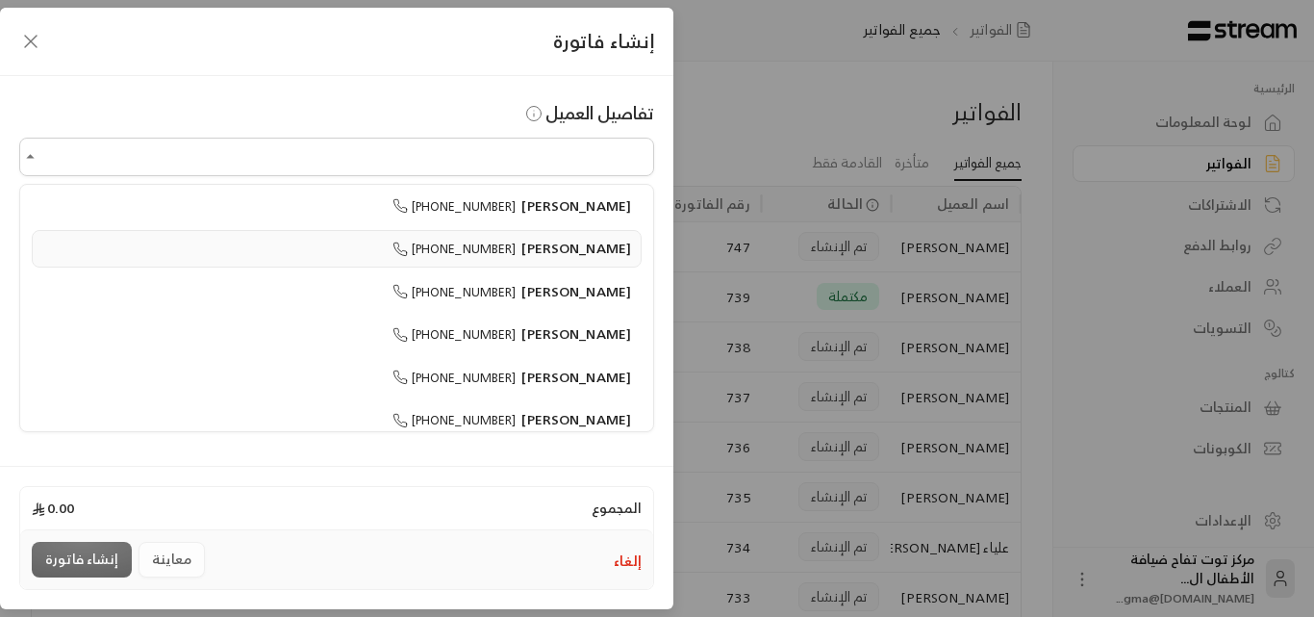
scroll to position [192, 0]
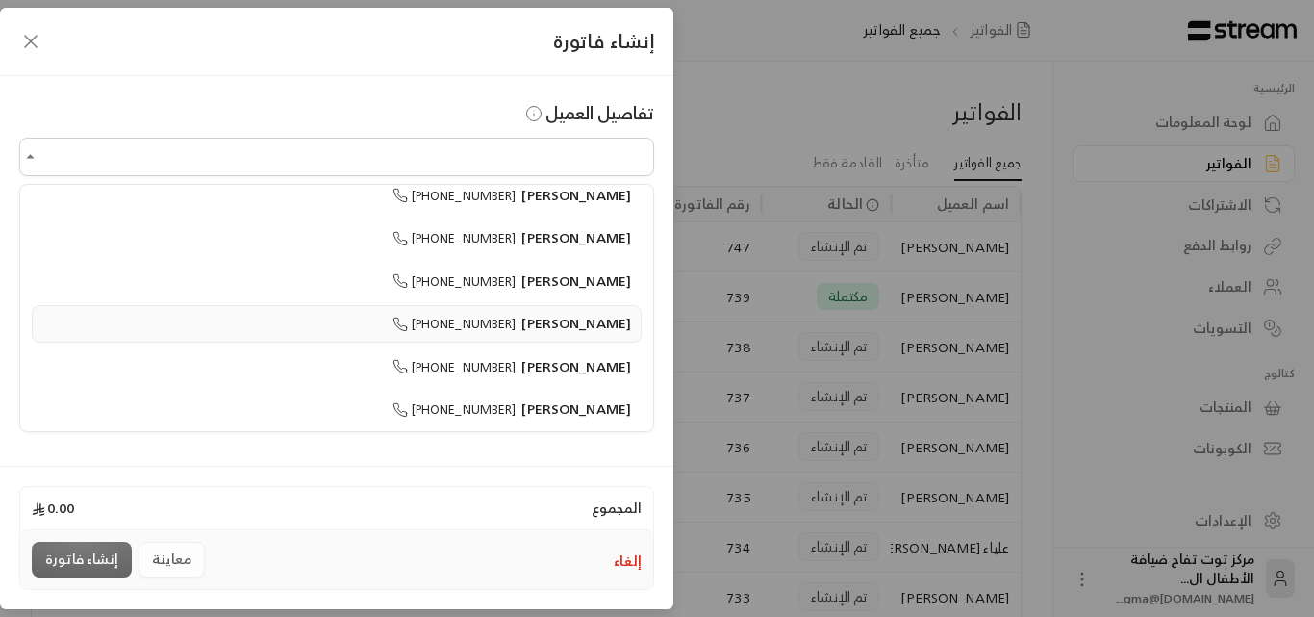
click at [611, 323] on span "[PERSON_NAME]" at bounding box center [577, 323] width 110 height 24
type input "**********"
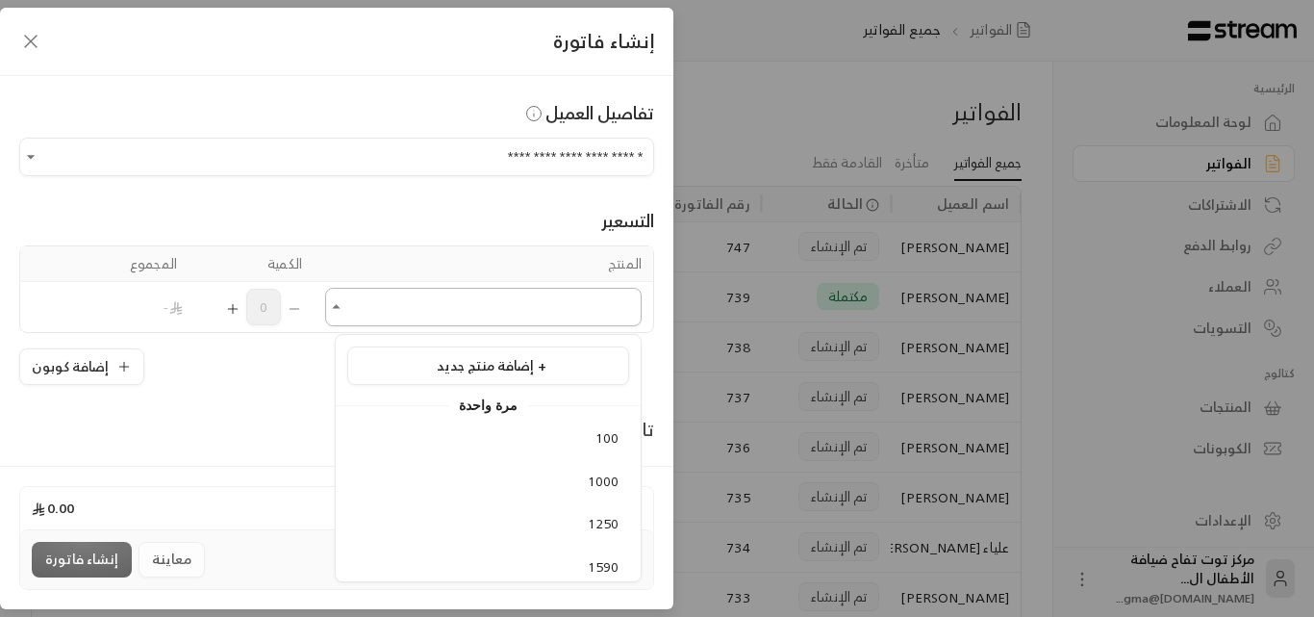
click at [545, 309] on input "اختر العميل" at bounding box center [483, 308] width 317 height 34
click at [549, 390] on span "ملازم عربي وانجليزي" at bounding box center [561, 386] width 115 height 24
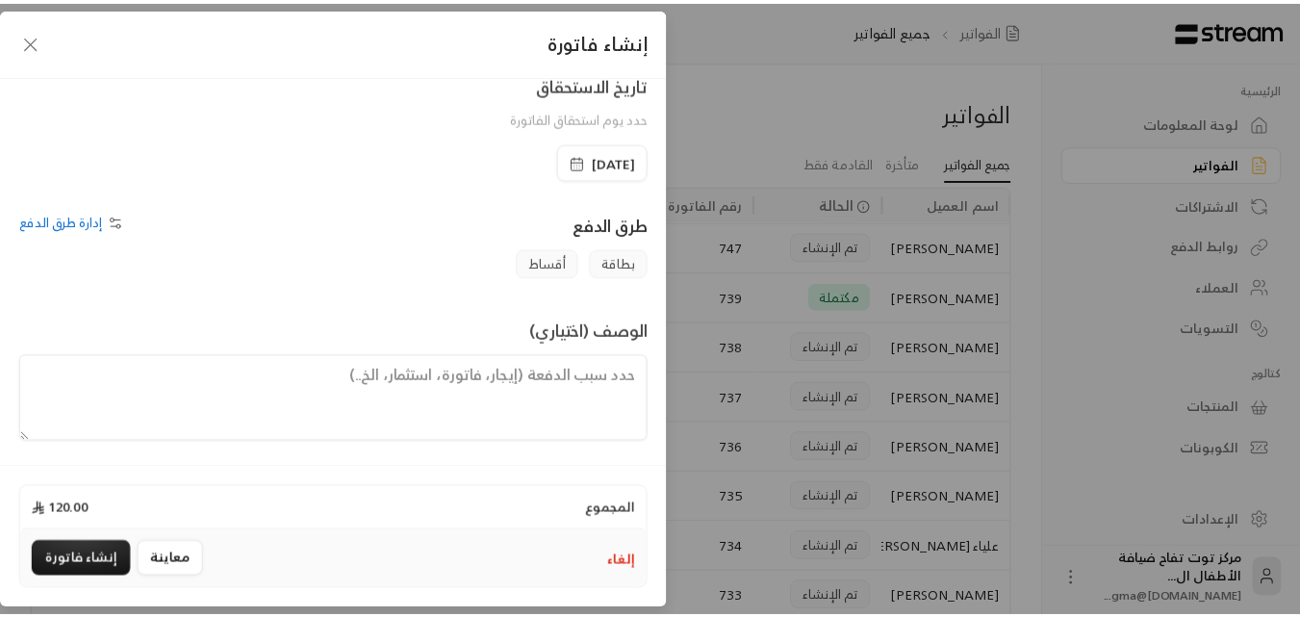
scroll to position [401, 0]
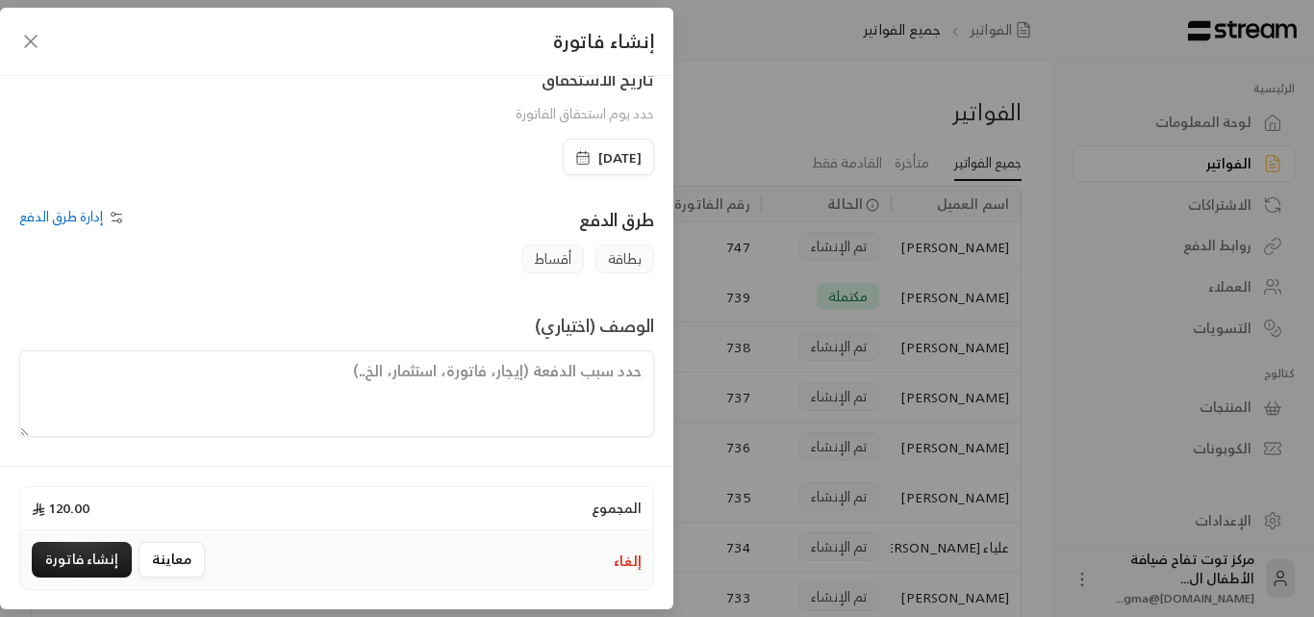
click at [570, 375] on textarea at bounding box center [336, 393] width 635 height 87
type textarea "ملازم عربي و إنجليزي"
click at [56, 555] on button "إنشاء فاتورة" at bounding box center [82, 560] width 100 height 36
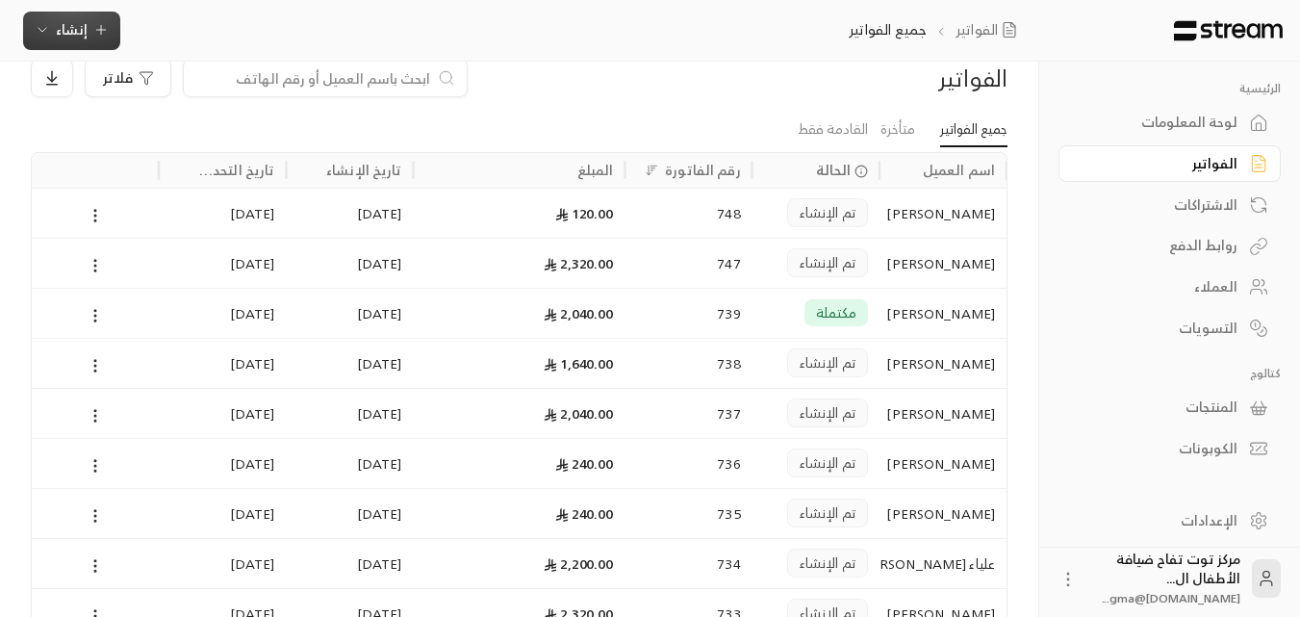
scroll to position [0, 0]
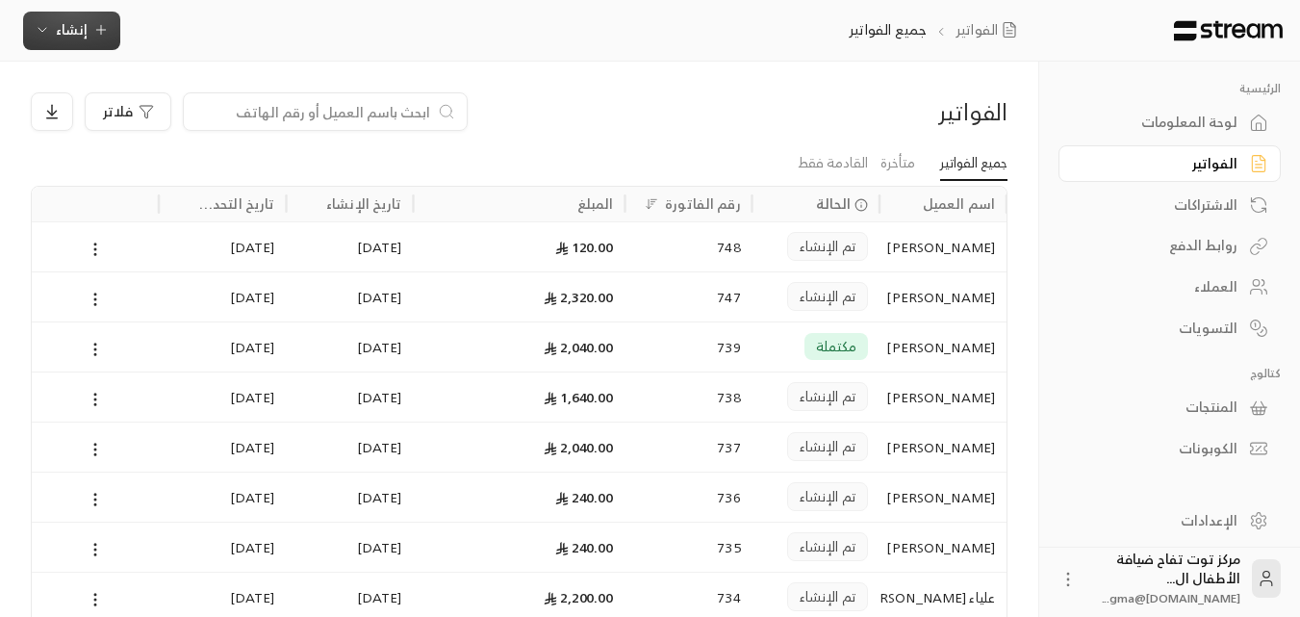
click at [88, 39] on span "إنشاء" at bounding box center [72, 29] width 74 height 24
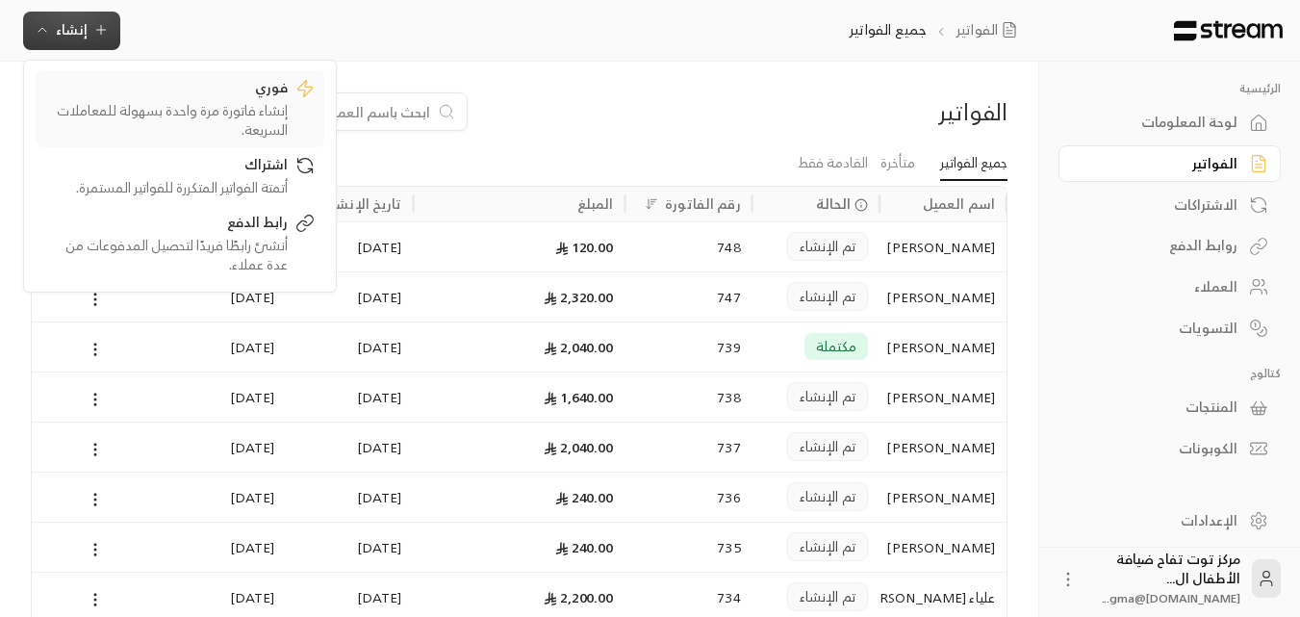
click at [216, 106] on div "إنشاء فاتورة مرة واحدة بسهولة للمعاملات السريعة." at bounding box center [166, 120] width 242 height 38
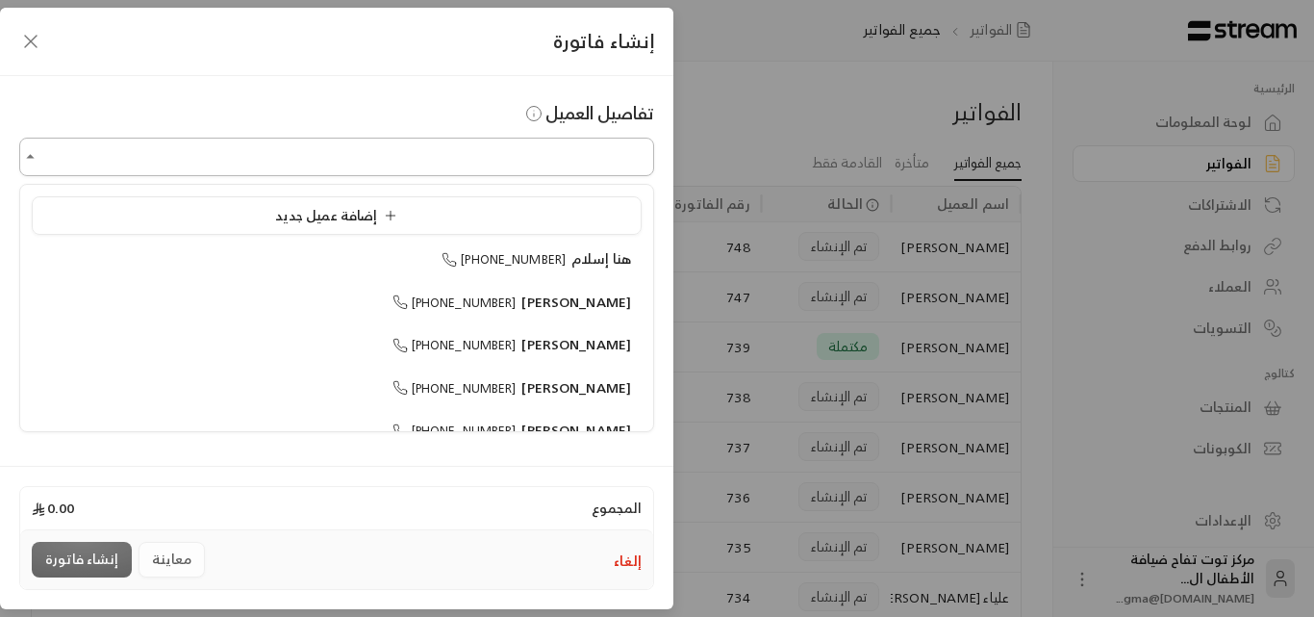
click at [453, 147] on input "اختر العميل" at bounding box center [336, 157] width 635 height 34
click at [35, 44] on icon "button" at bounding box center [30, 41] width 23 height 23
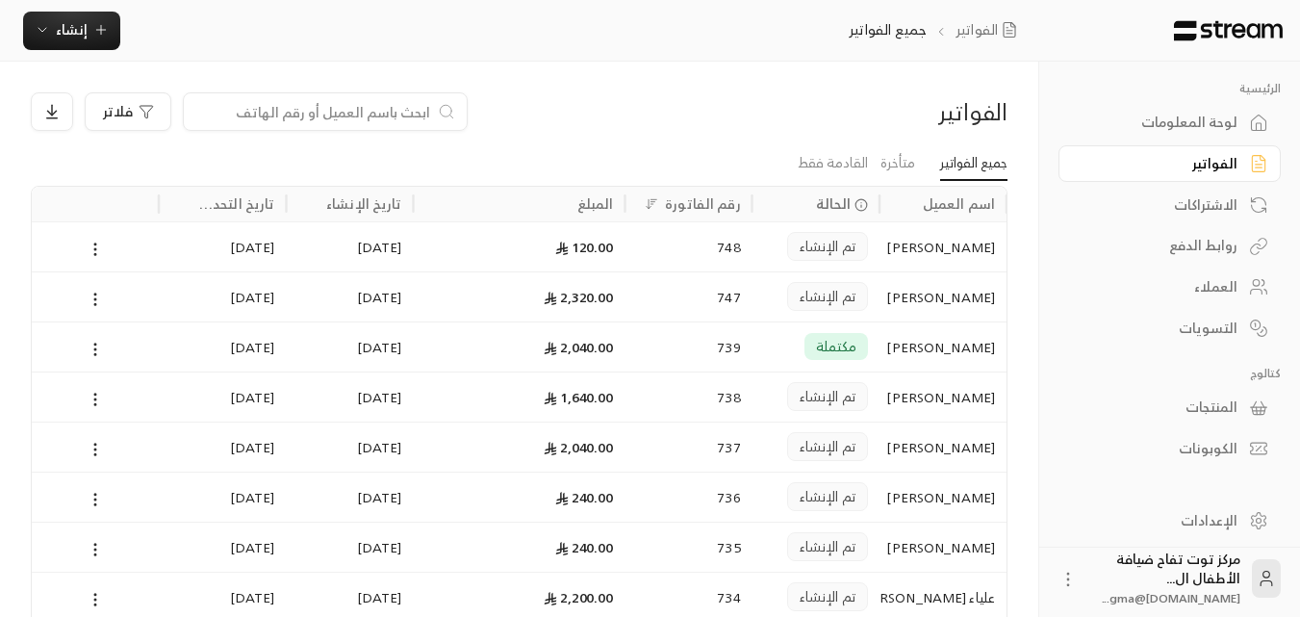
click at [1235, 292] on div "العملاء" at bounding box center [1160, 286] width 155 height 19
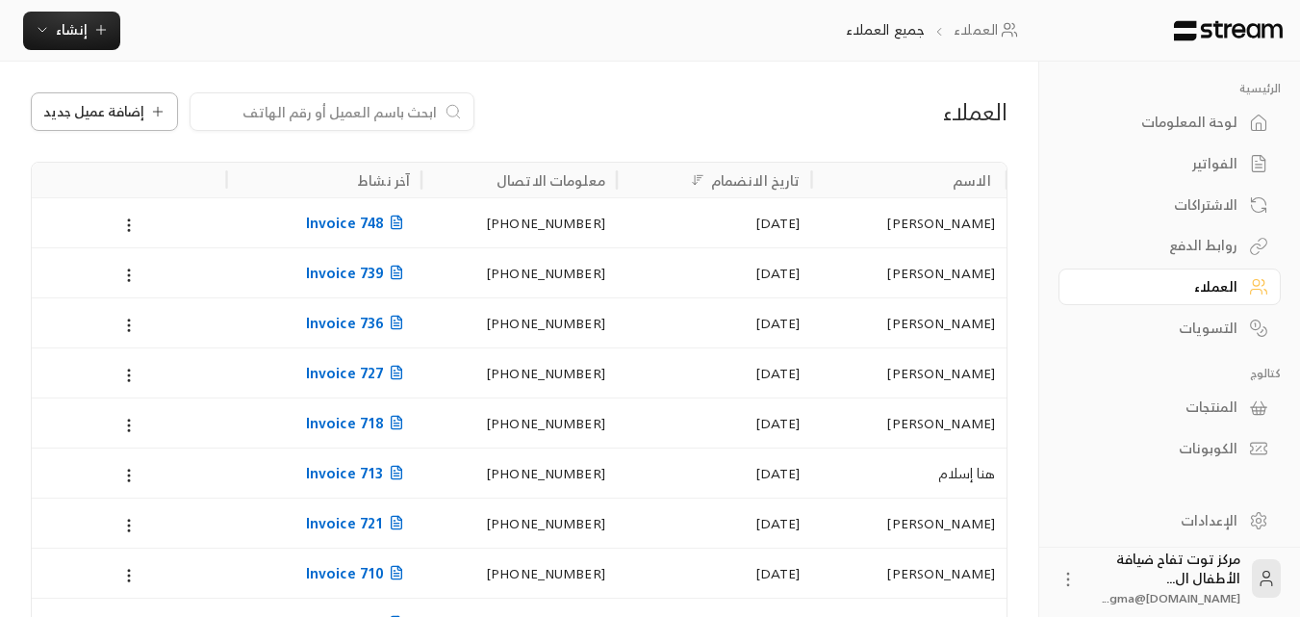
click at [137, 116] on span "إضافة عميل جديد" at bounding box center [93, 111] width 101 height 13
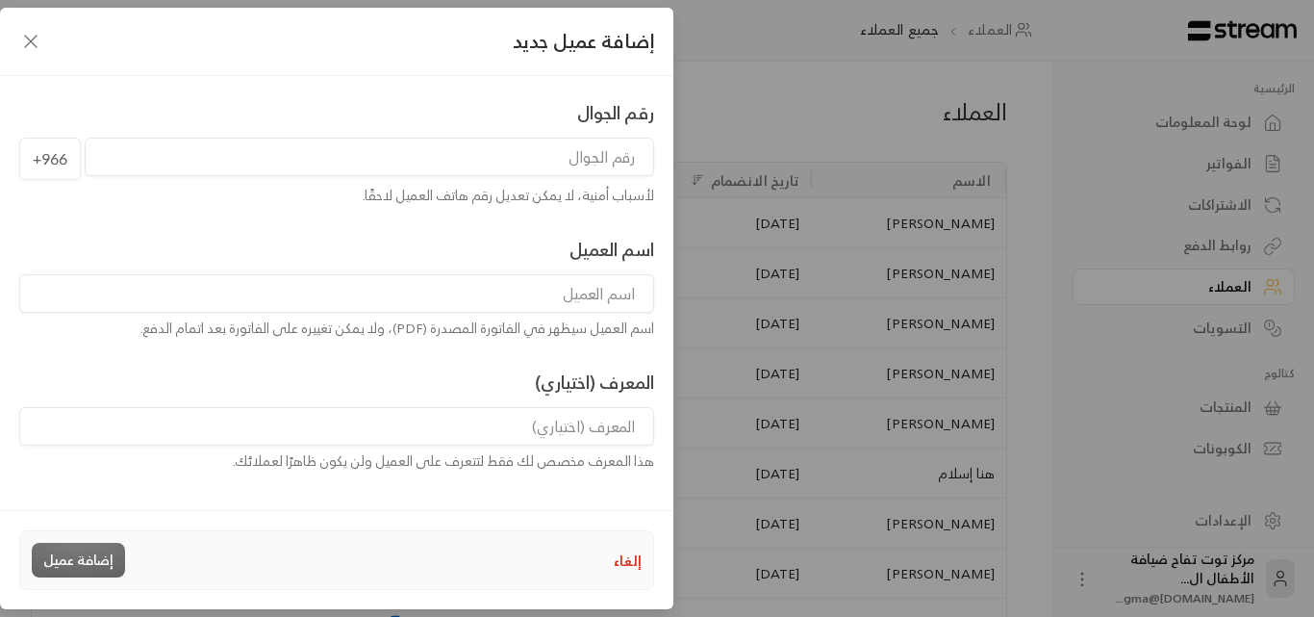
click at [413, 163] on input "tel" at bounding box center [370, 157] width 570 height 38
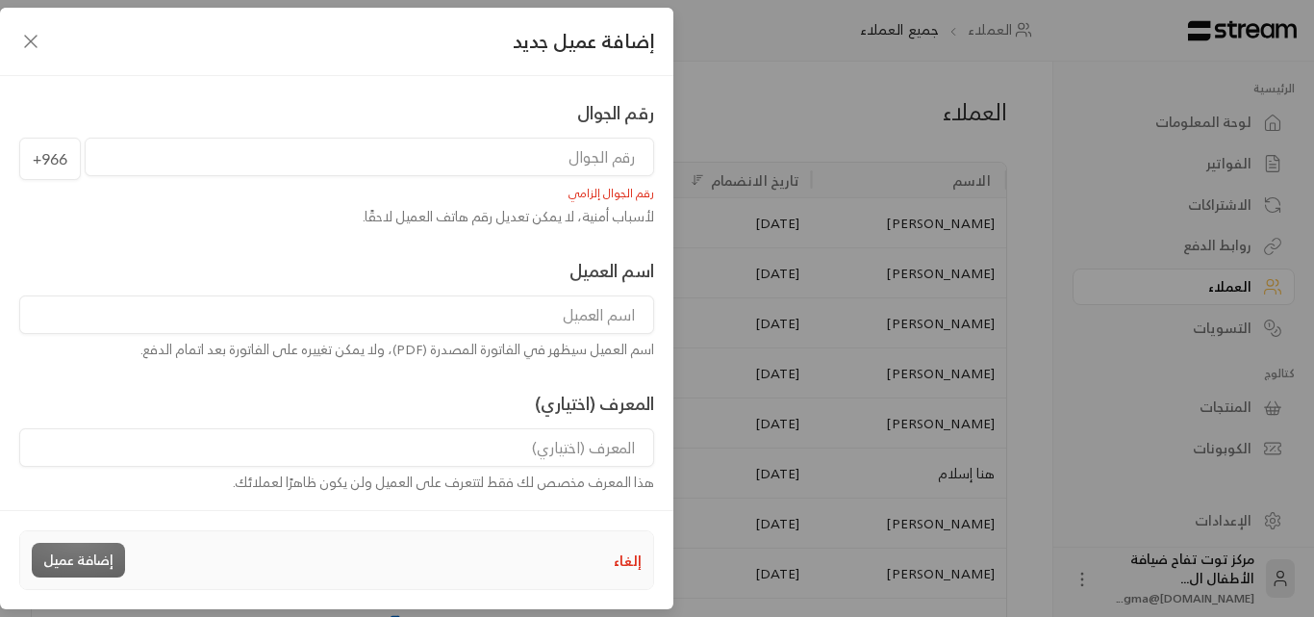
drag, startPoint x: 432, startPoint y: 151, endPoint x: 418, endPoint y: 143, distance: 16.4
click at [418, 143] on input "tel" at bounding box center [370, 157] width 570 height 38
type input "0"
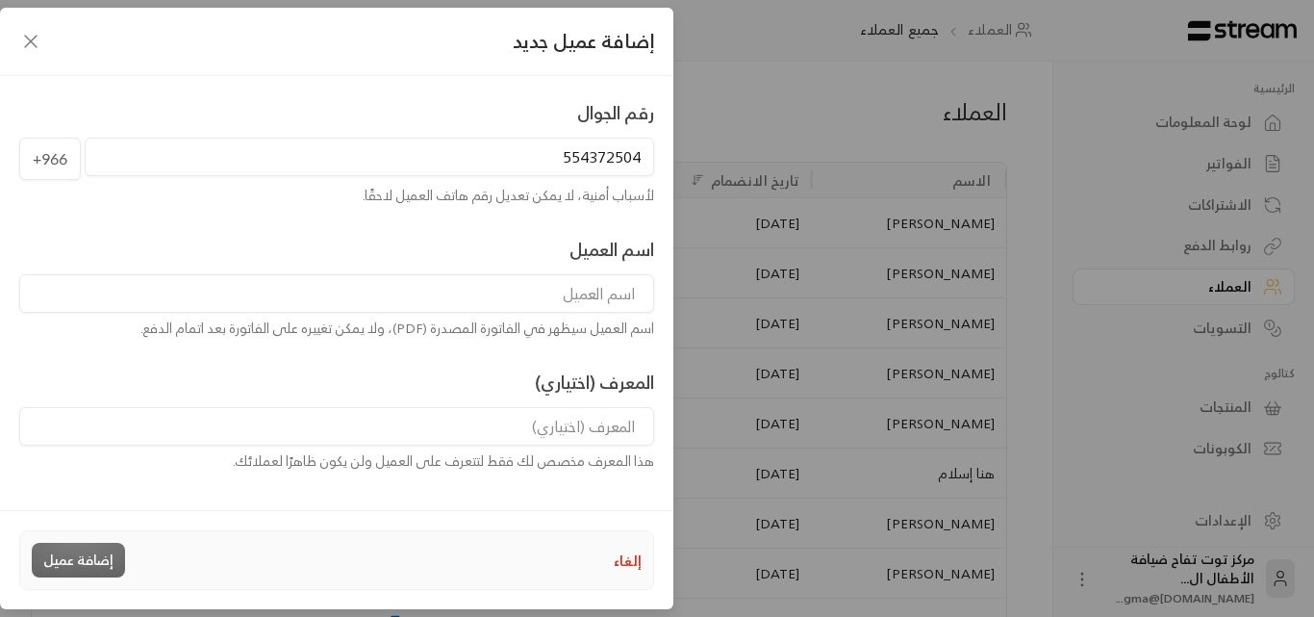
type input "554372504"
click at [607, 290] on input at bounding box center [336, 293] width 635 height 38
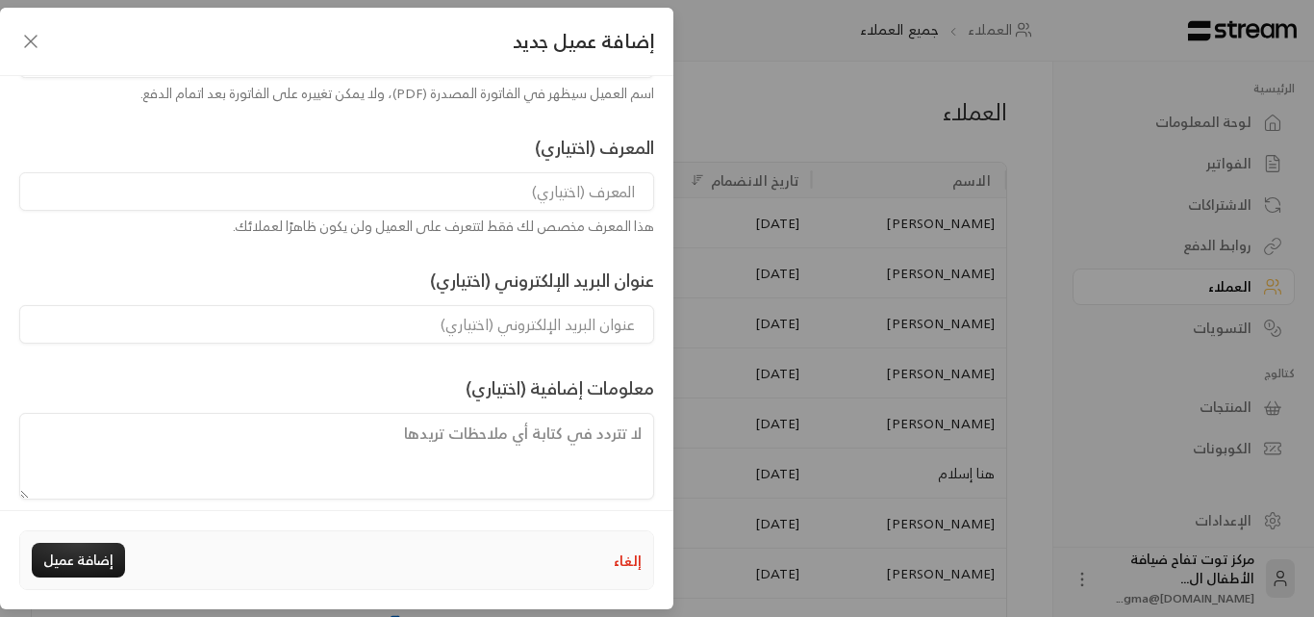
scroll to position [255, 0]
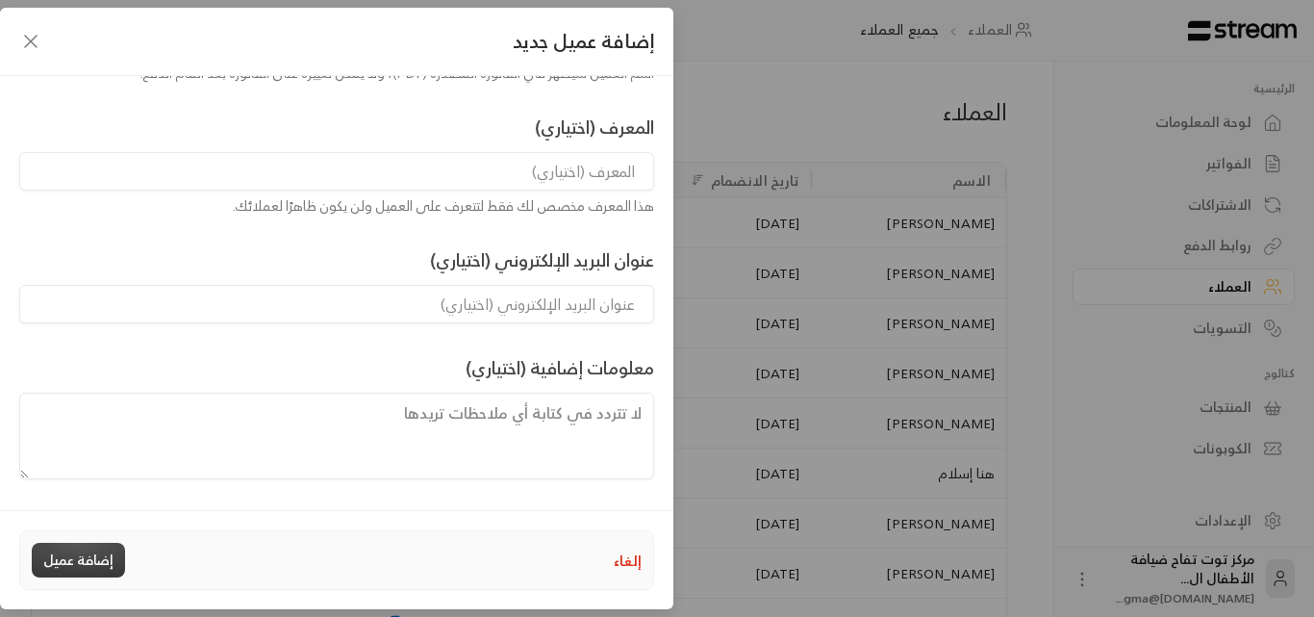
type input "نجد راضي"
click at [75, 543] on button "إضافة عميل" at bounding box center [78, 560] width 93 height 35
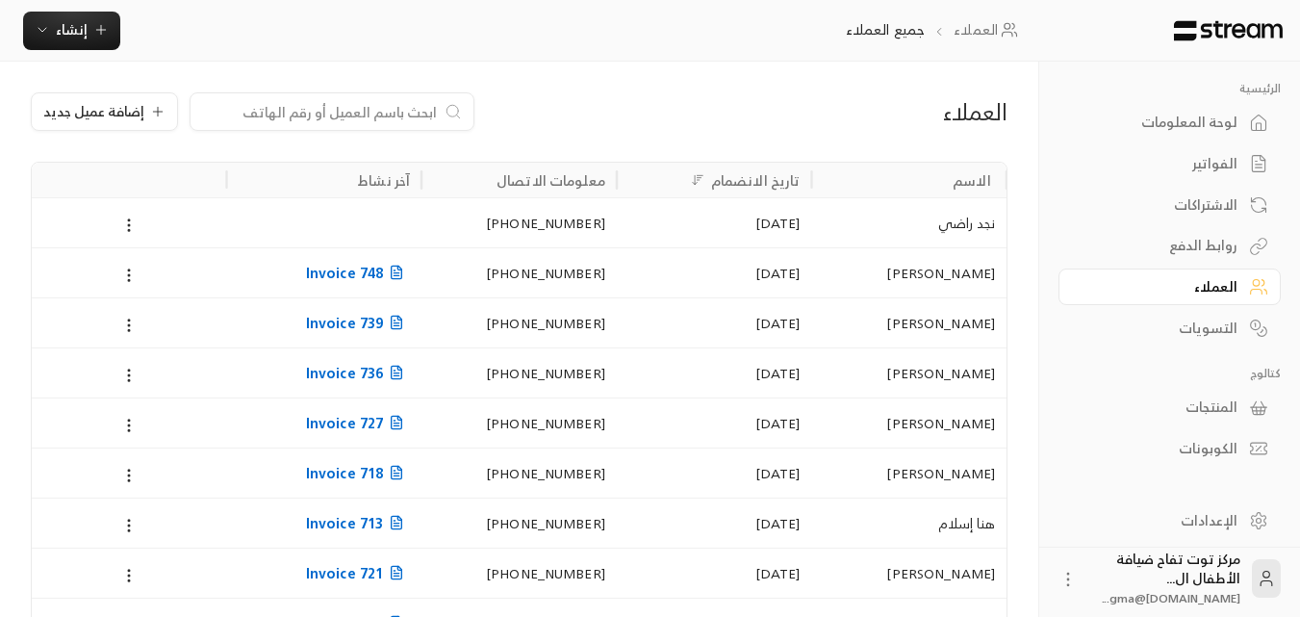
click at [345, 117] on input at bounding box center [319, 111] width 235 height 21
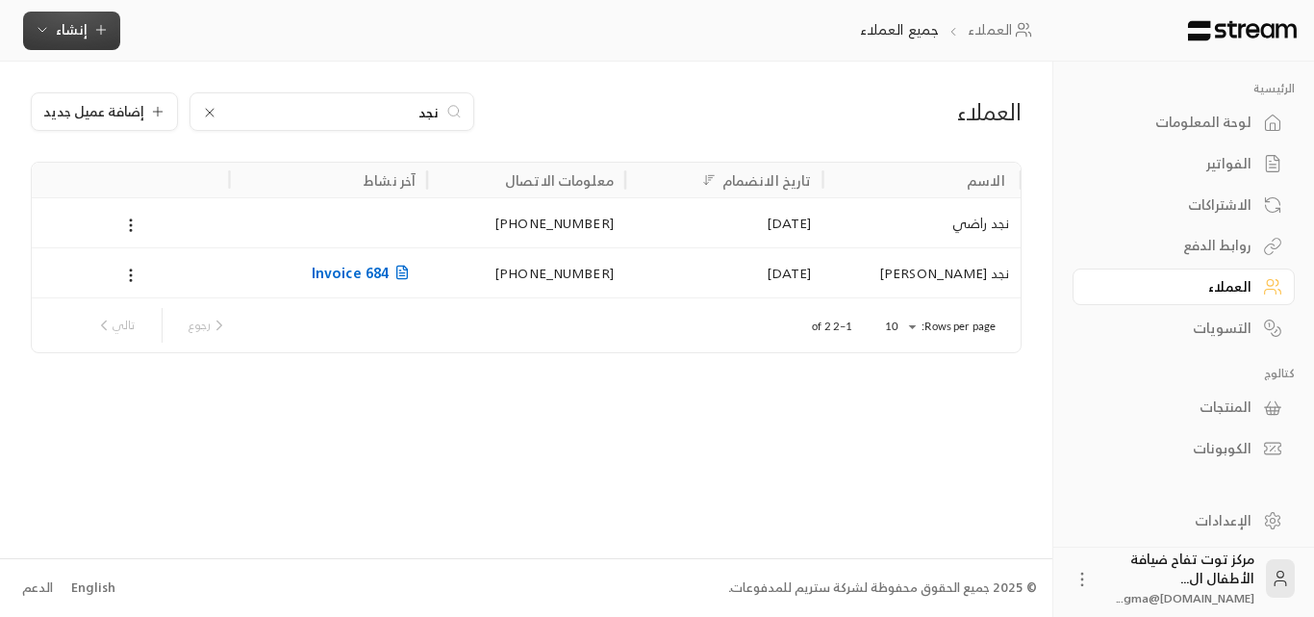
type input "نجد"
click at [102, 25] on icon "button" at bounding box center [100, 29] width 15 height 15
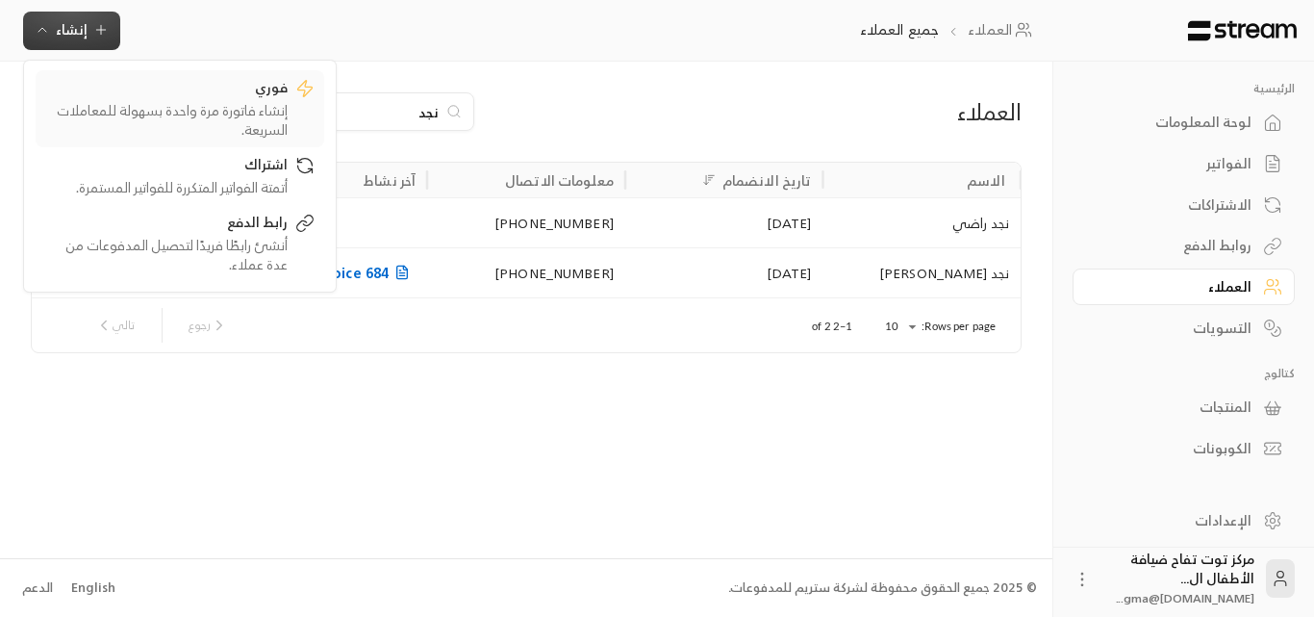
click at [189, 108] on div "إنشاء فاتورة مرة واحدة بسهولة للمعاملات السريعة." at bounding box center [166, 120] width 242 height 38
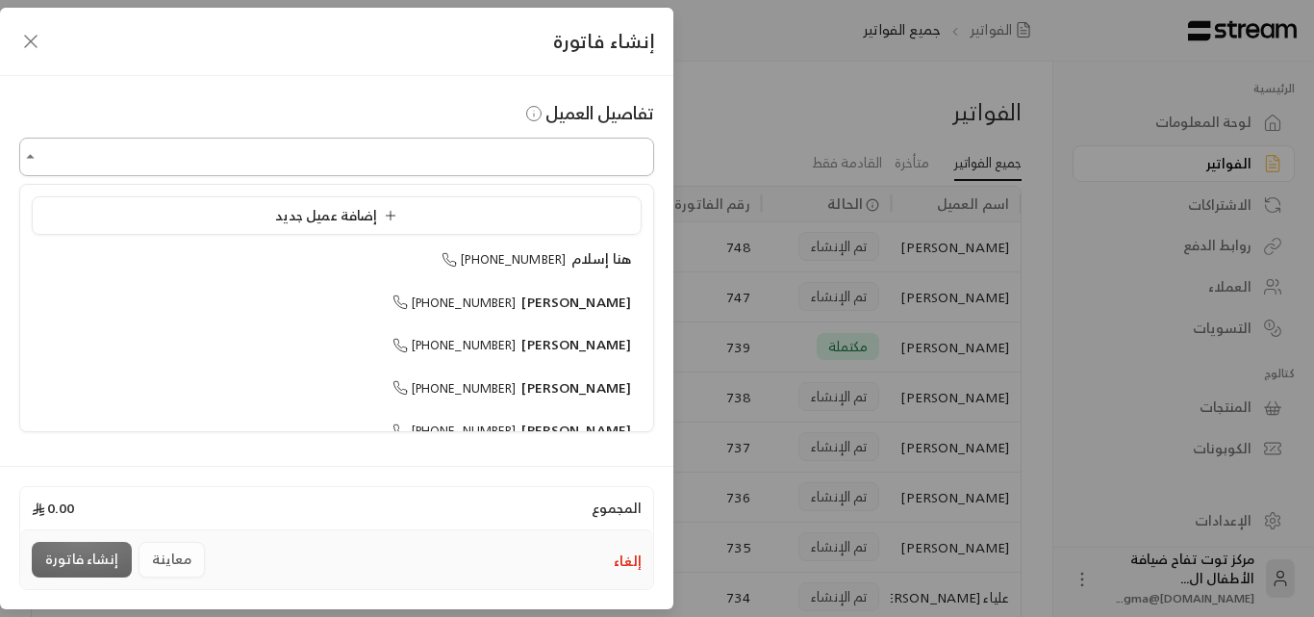
click at [245, 162] on input "اختر العميل" at bounding box center [336, 157] width 635 height 34
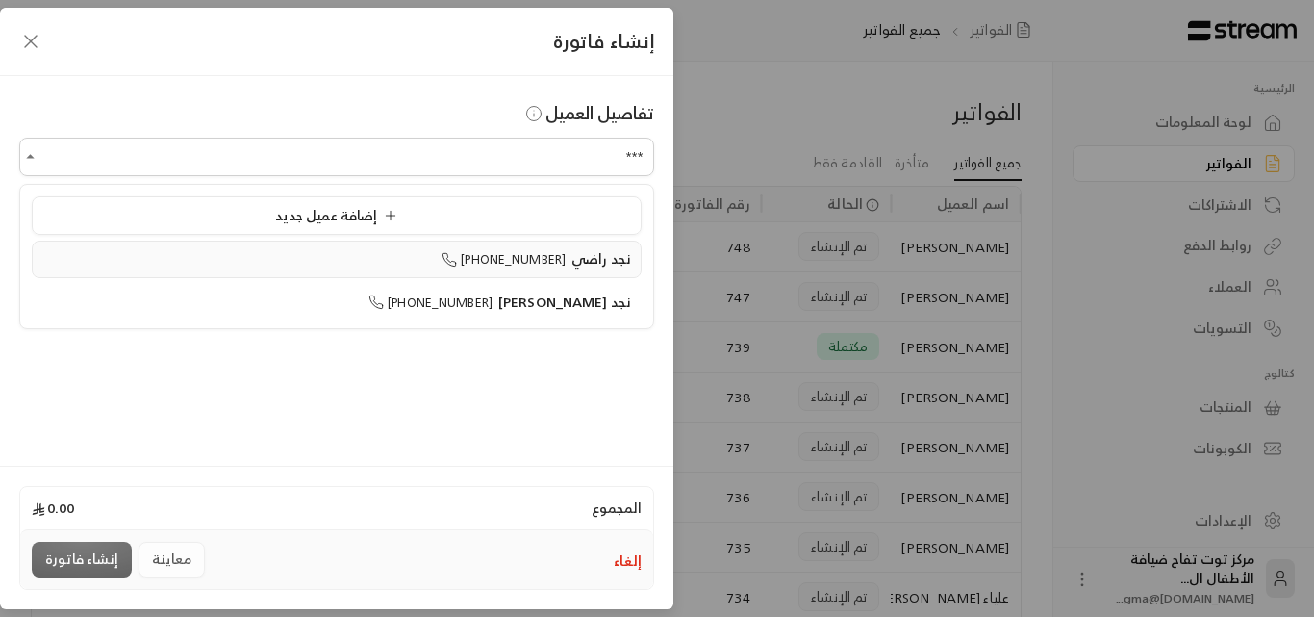
click at [560, 253] on span "[PHONE_NUMBER]" at bounding box center [504, 259] width 124 height 22
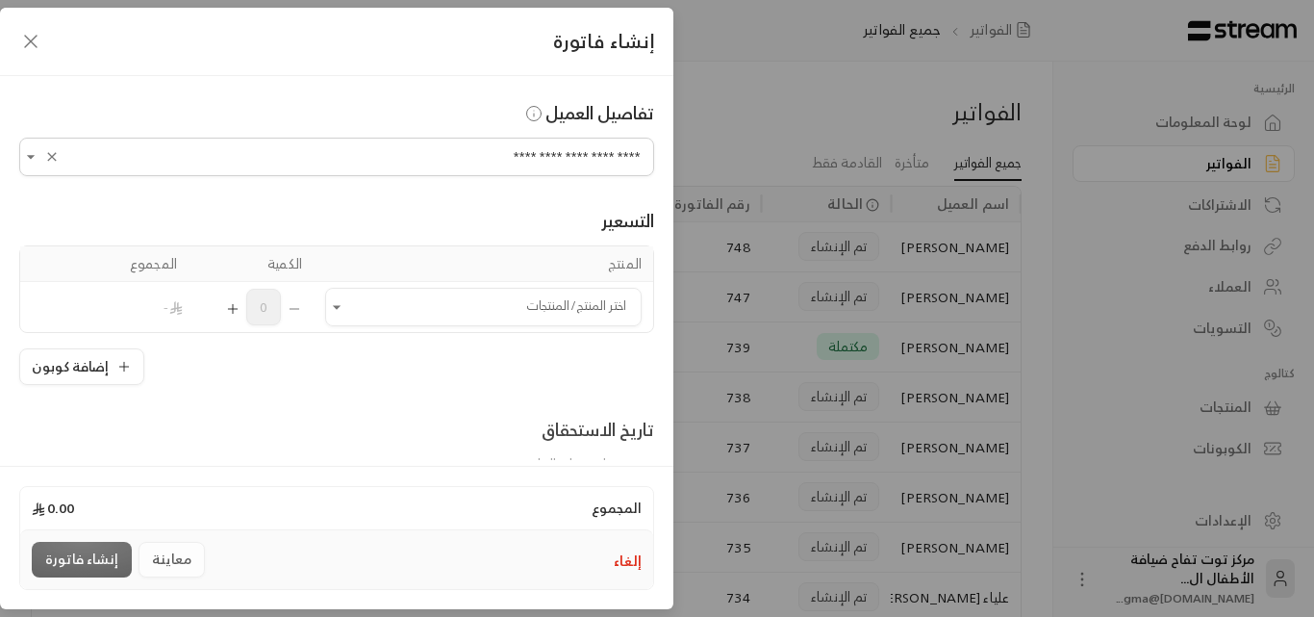
scroll to position [96, 0]
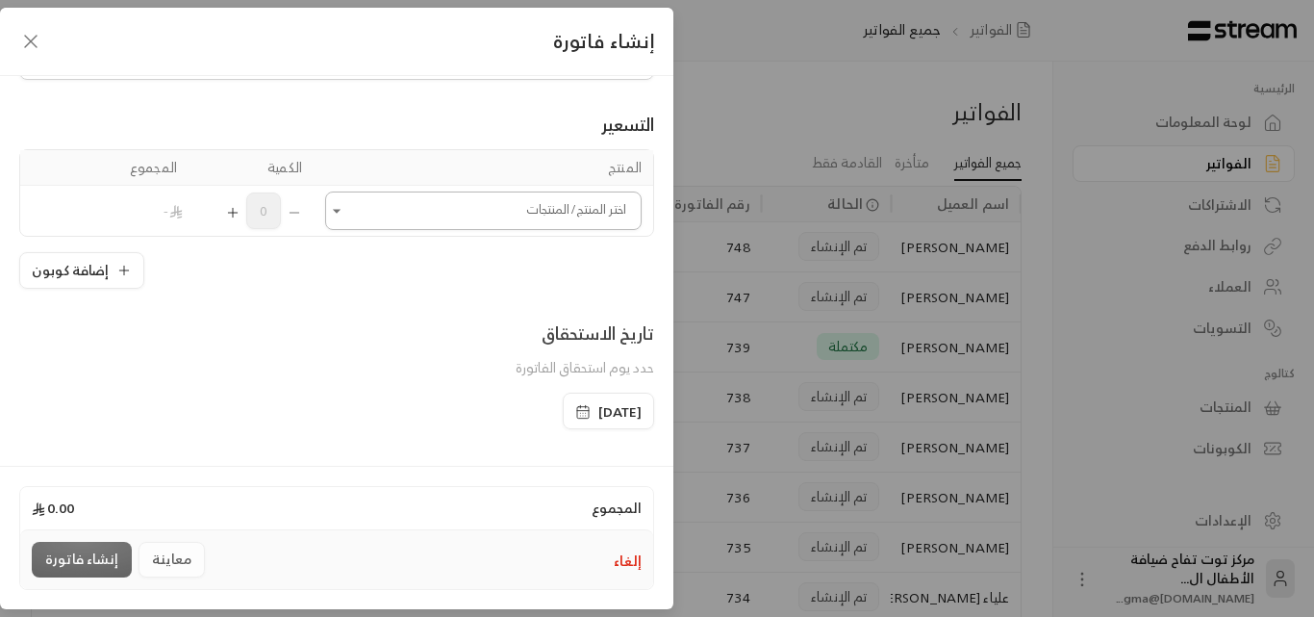
type input "**********"
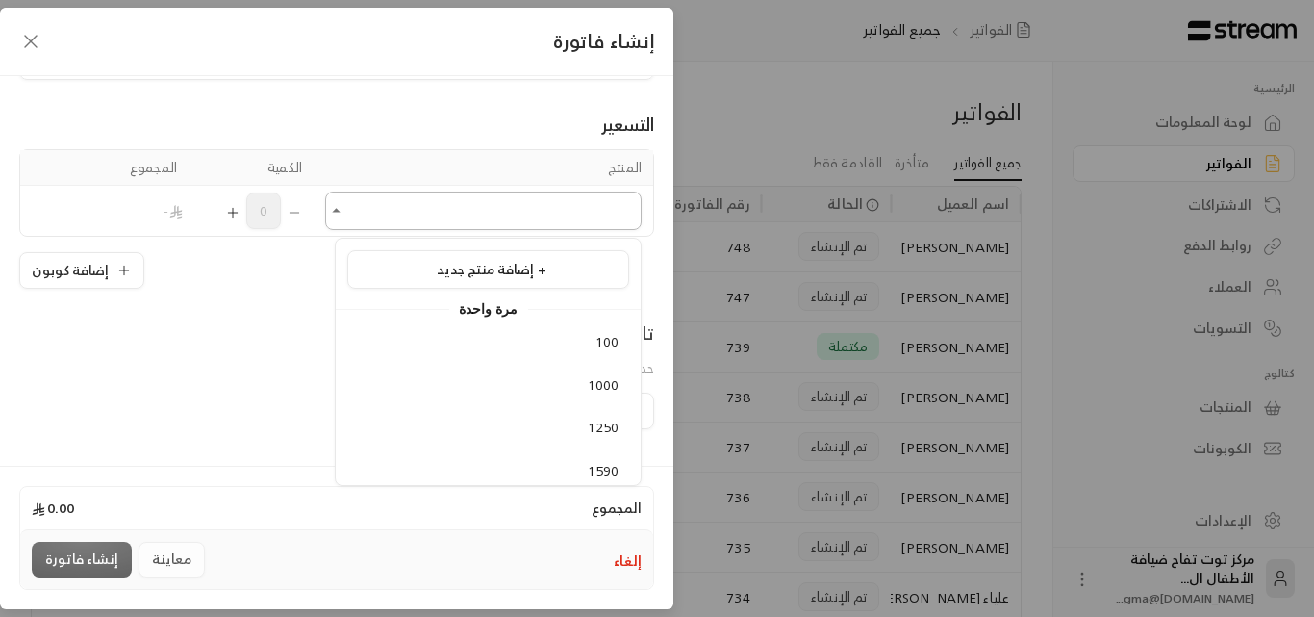
click at [361, 218] on input "اختر العميل" at bounding box center [483, 211] width 317 height 34
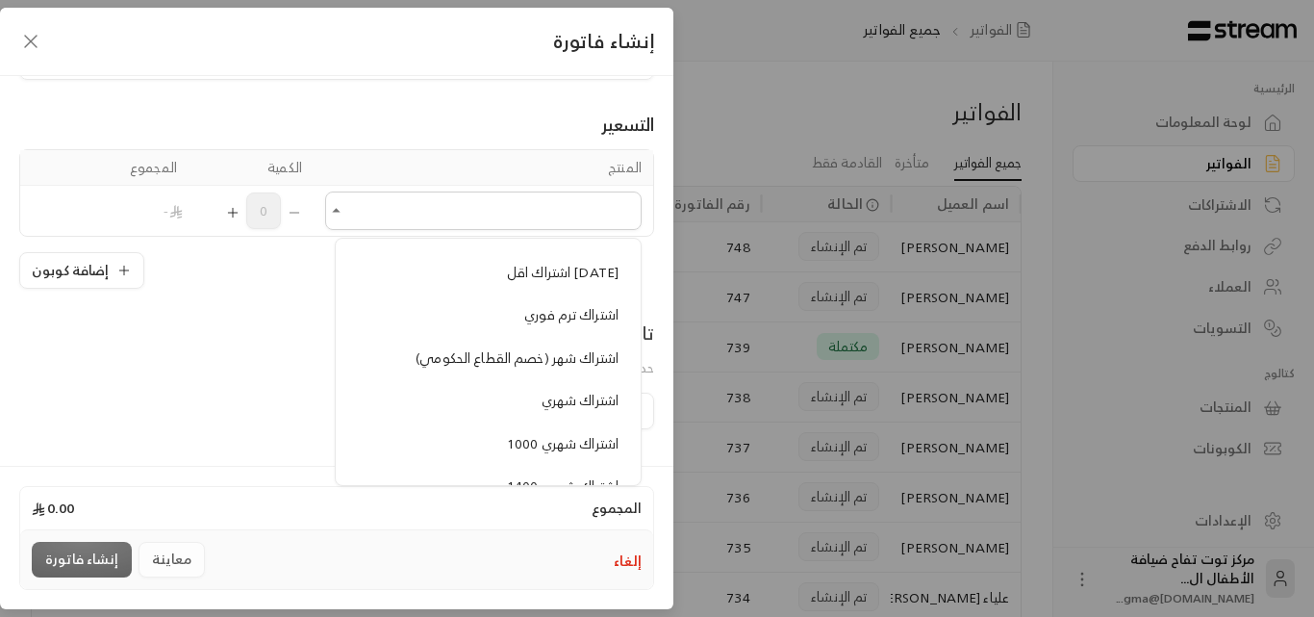
scroll to position [1443, 0]
click at [585, 349] on span "اشتراك شهري" at bounding box center [580, 354] width 77 height 24
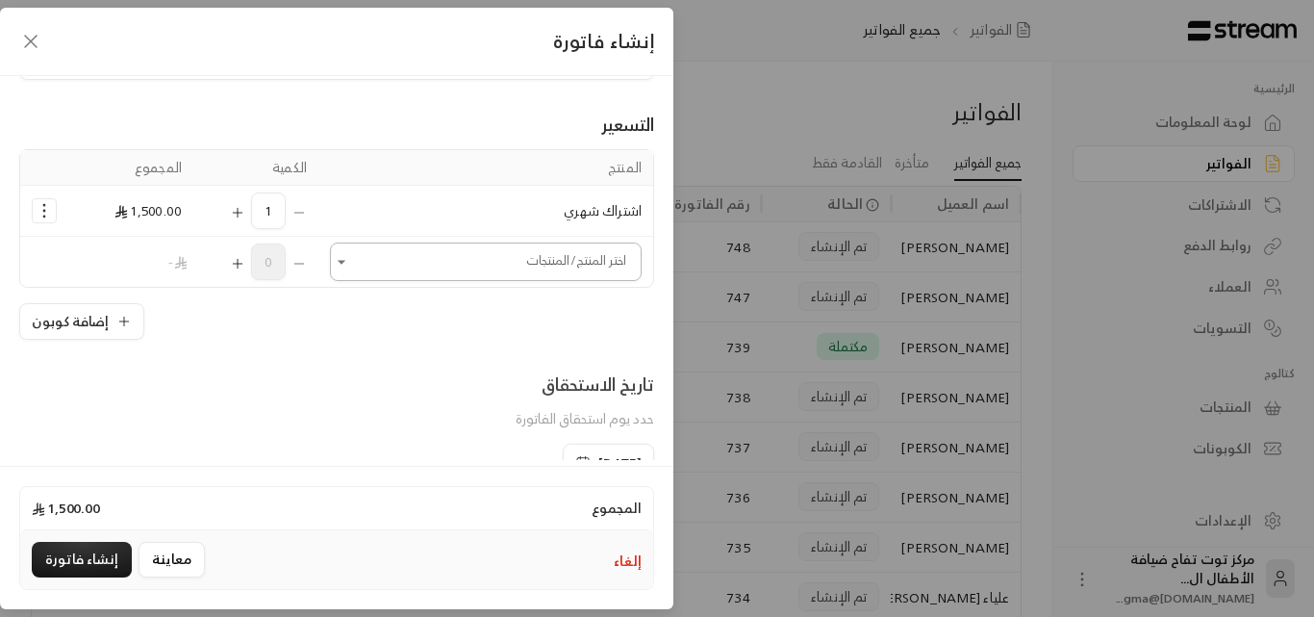
click at [351, 261] on icon "Open" at bounding box center [341, 261] width 19 height 19
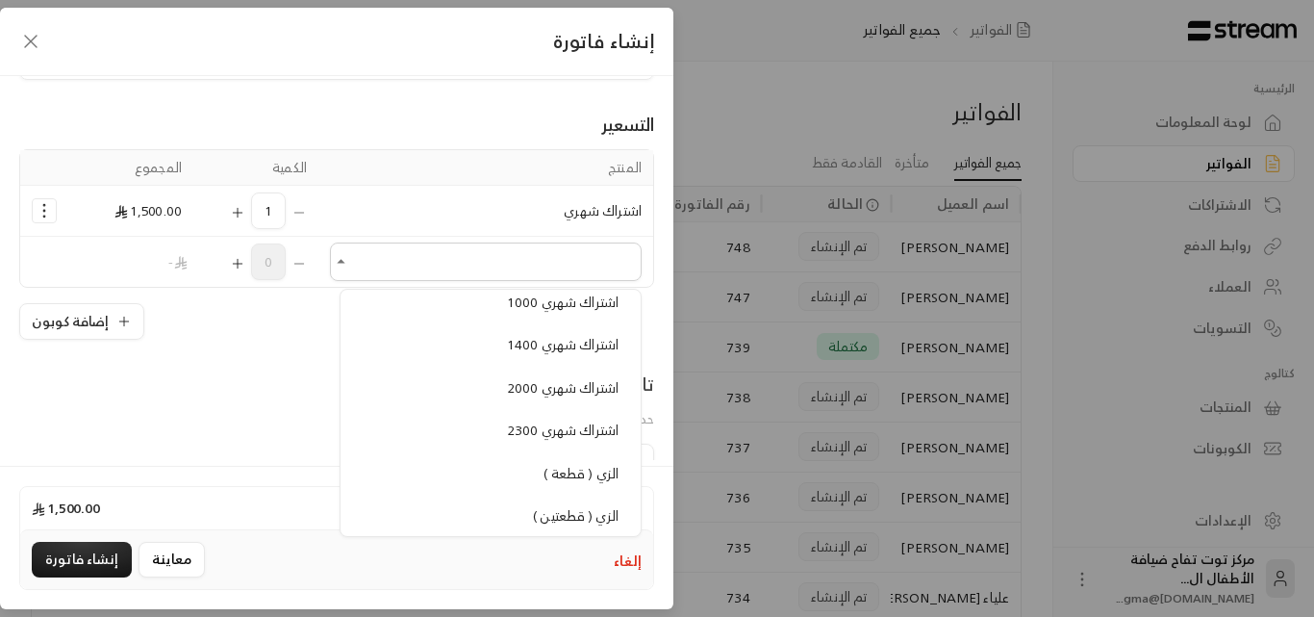
scroll to position [1636, 0]
click at [590, 475] on span "الزي ( قطعتين )" at bounding box center [576, 469] width 86 height 24
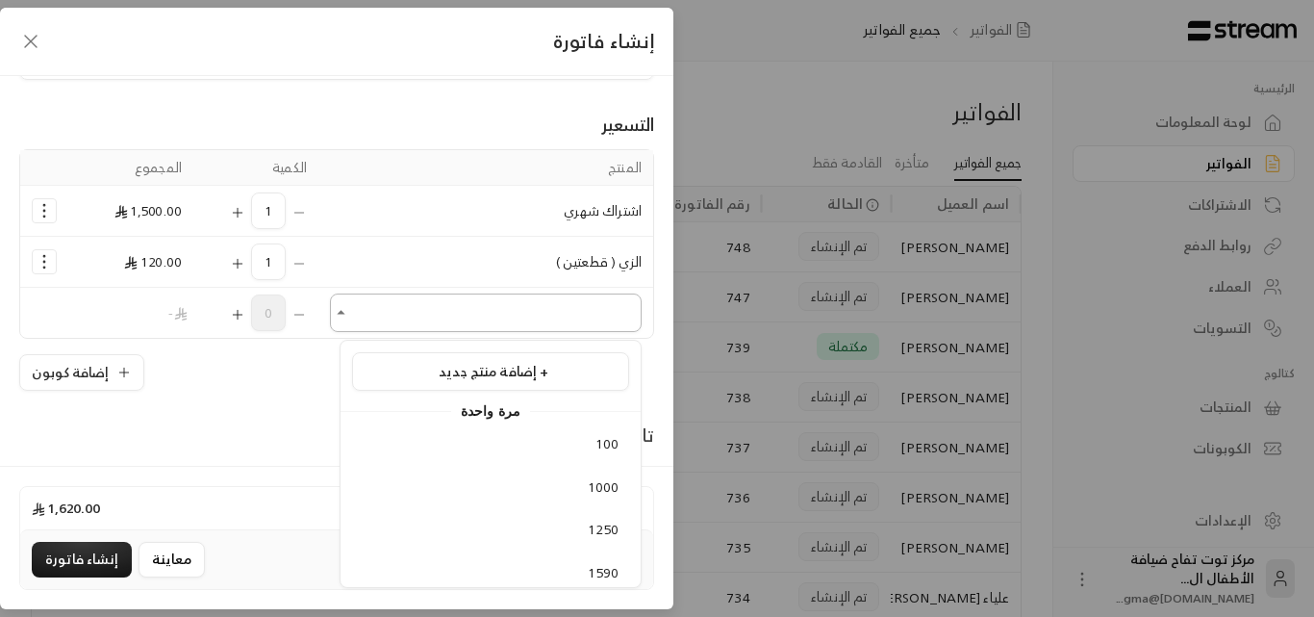
click at [350, 326] on input "اختر العميل" at bounding box center [486, 313] width 312 height 34
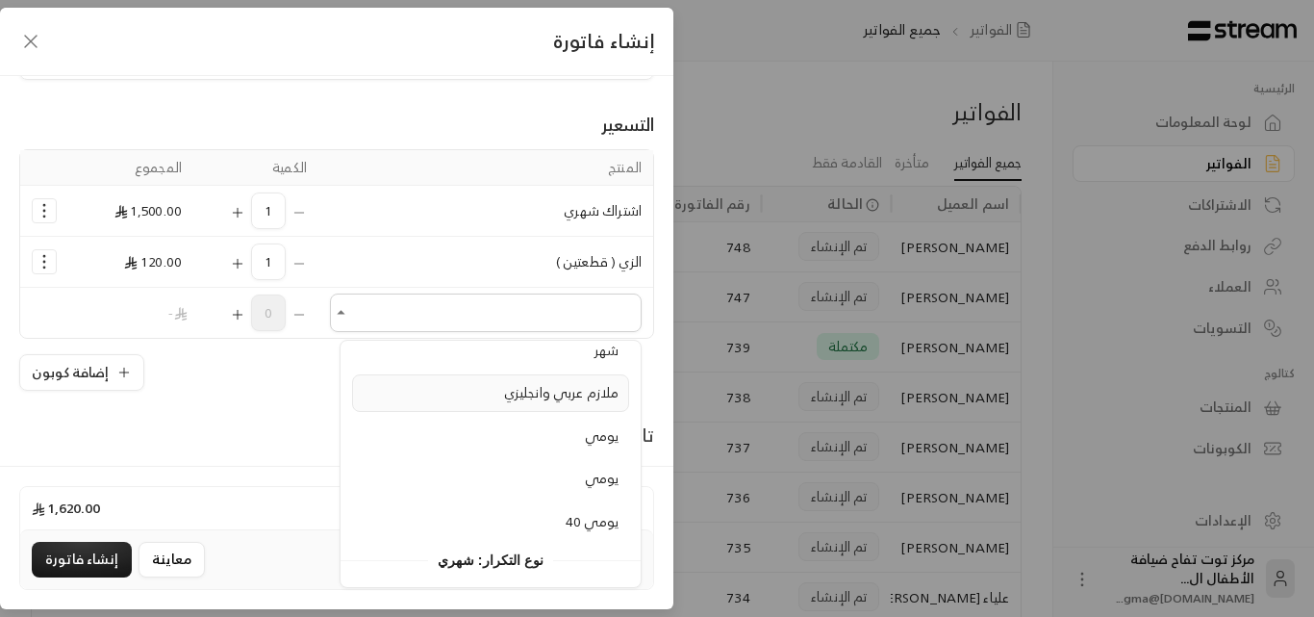
click at [527, 397] on span "ملازم عربي وانجليزي" at bounding box center [561, 392] width 115 height 24
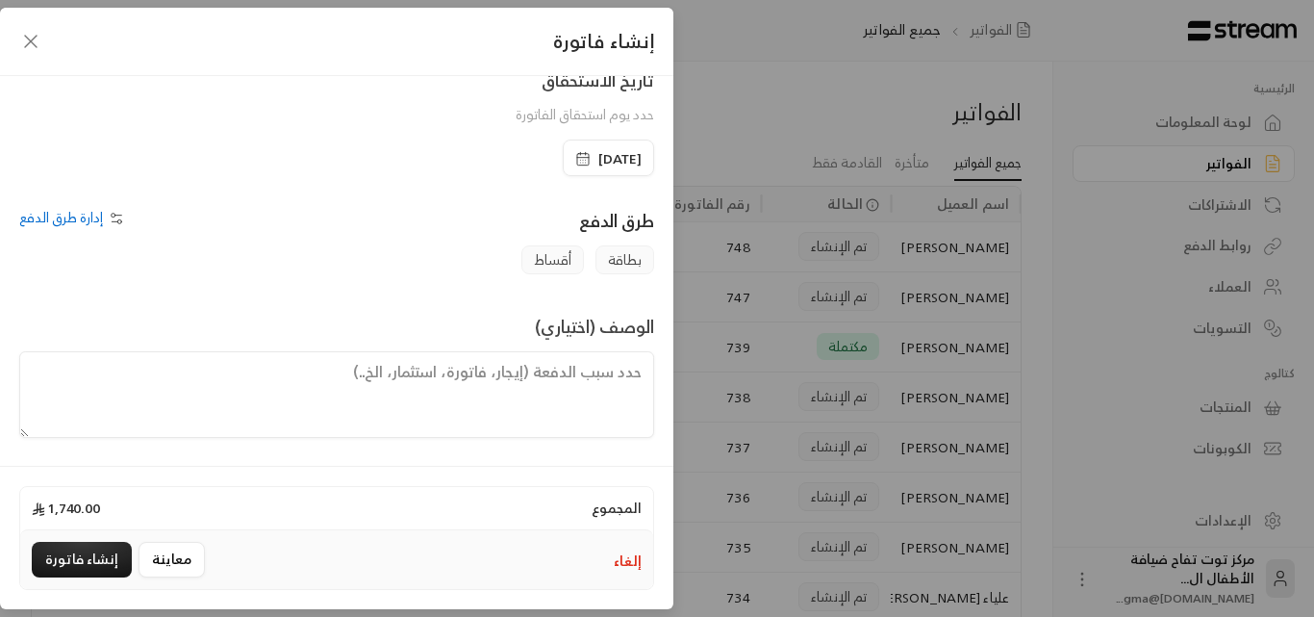
scroll to position [503, 0]
click at [599, 148] on span "[DATE]" at bounding box center [620, 157] width 43 height 19
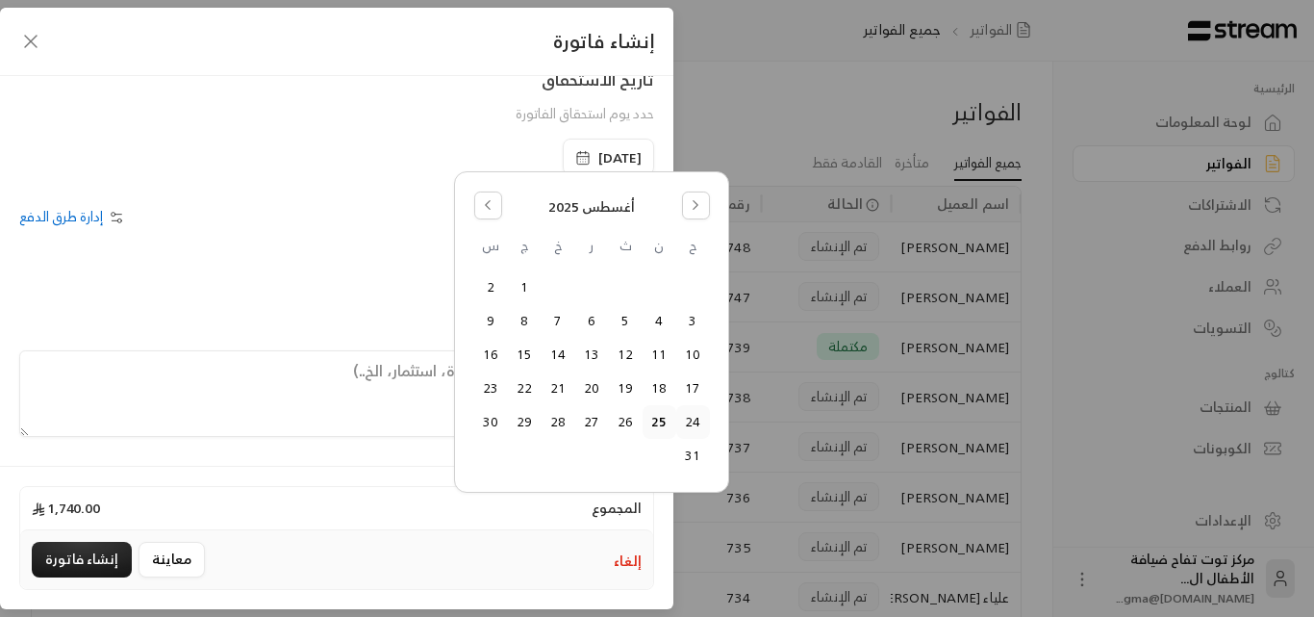
click at [692, 421] on button "24" at bounding box center [693, 422] width 32 height 32
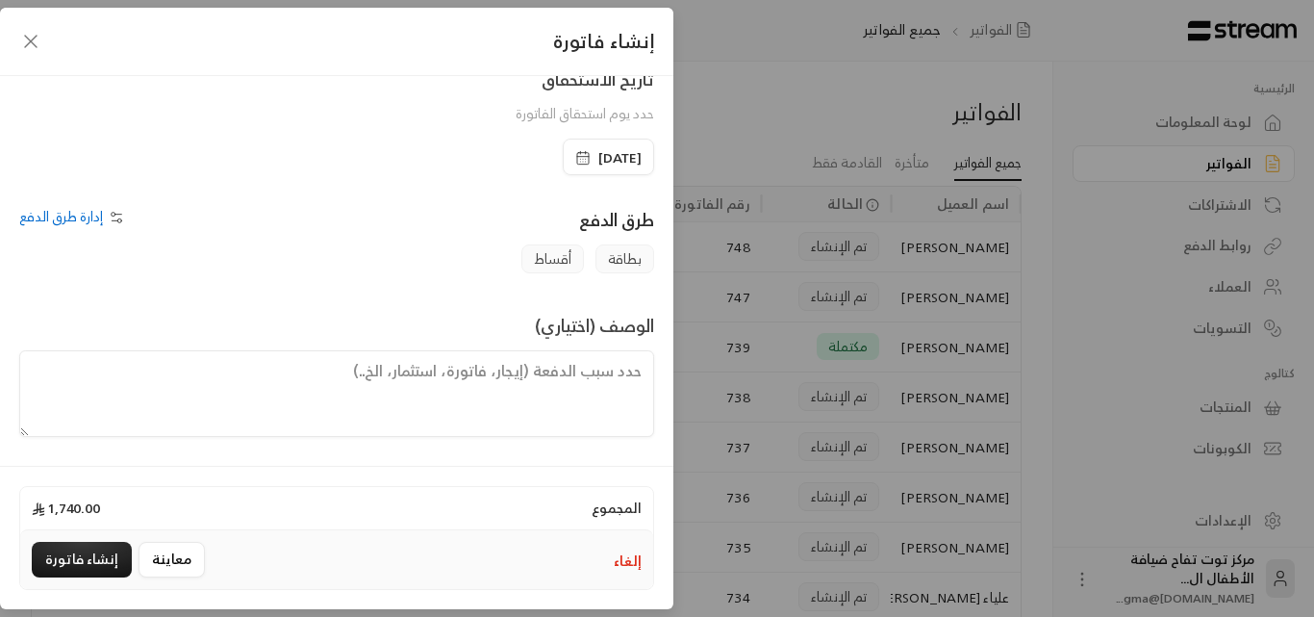
click at [565, 375] on textarea at bounding box center [336, 393] width 635 height 87
click at [599, 162] on span "[DATE]" at bounding box center [620, 157] width 43 height 19
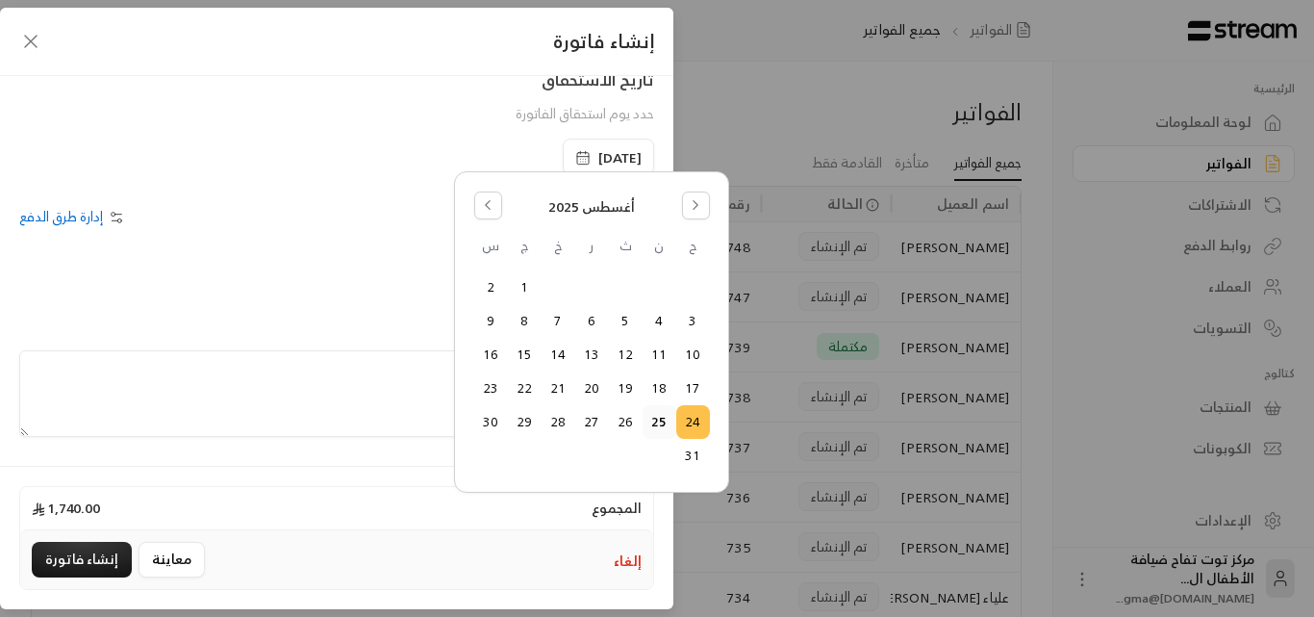
click at [651, 423] on button "25" at bounding box center [660, 422] width 32 height 32
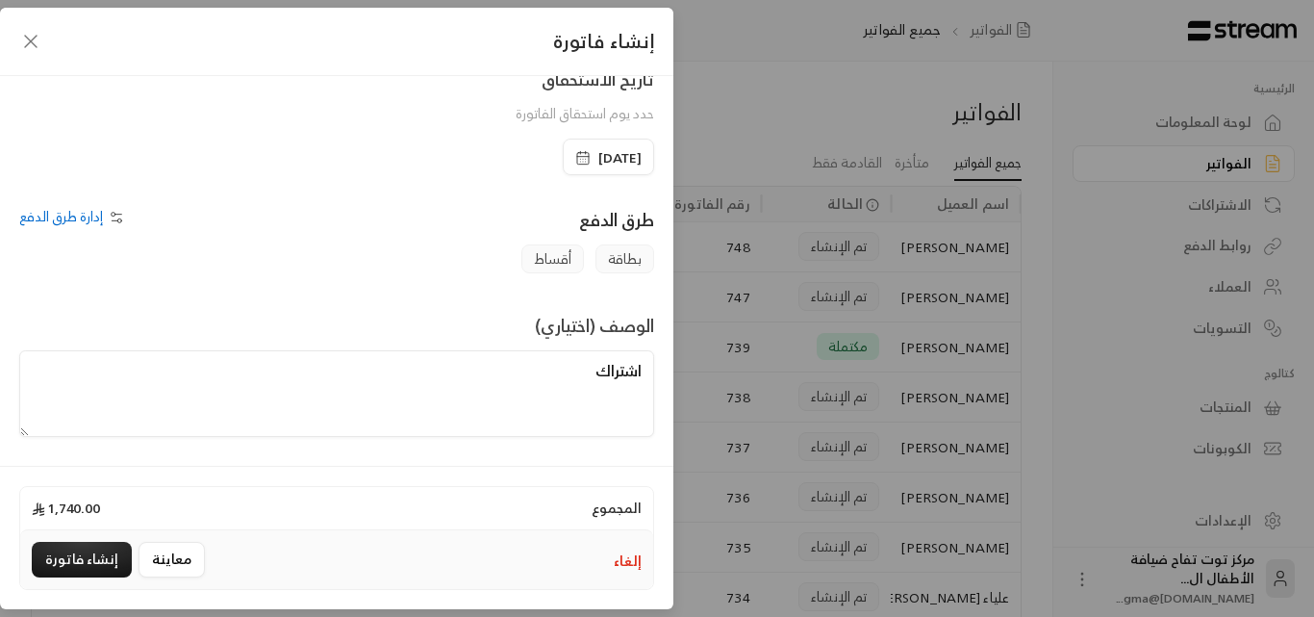
click at [556, 348] on div "الوصف (اختياري) اشتراك" at bounding box center [337, 374] width 654 height 125
click at [586, 394] on textarea "اشتراك" at bounding box center [336, 393] width 635 height 87
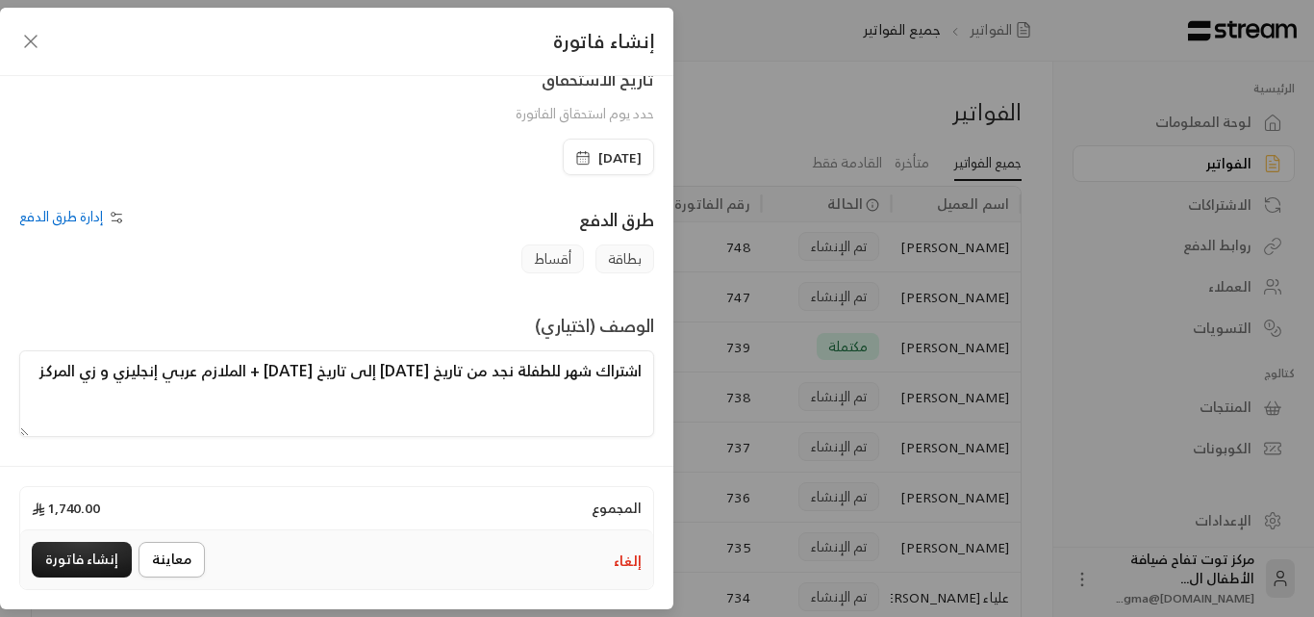
type textarea "اشتراك شهر للطفلة نجد من تاريخ [DATE] إلى تاريخ [DATE] + الملازم عربي إنجليزي و…"
click at [164, 561] on button "معاينة" at bounding box center [172, 560] width 66 height 36
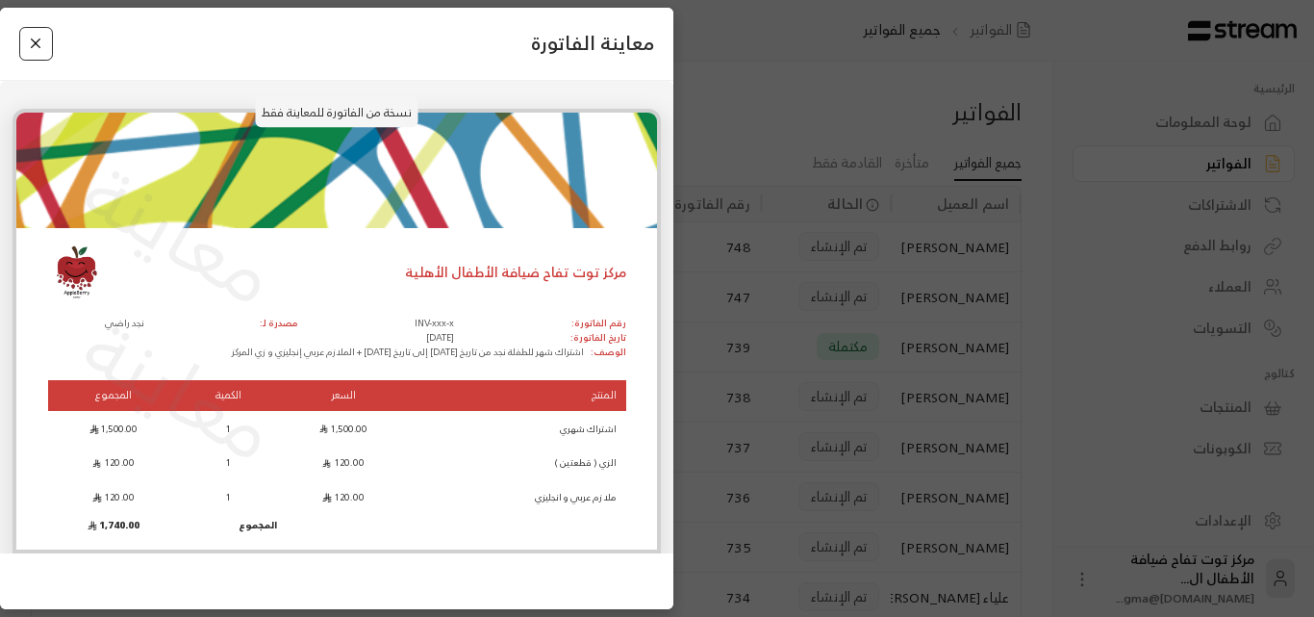
click at [43, 37] on button "Close" at bounding box center [36, 44] width 34 height 34
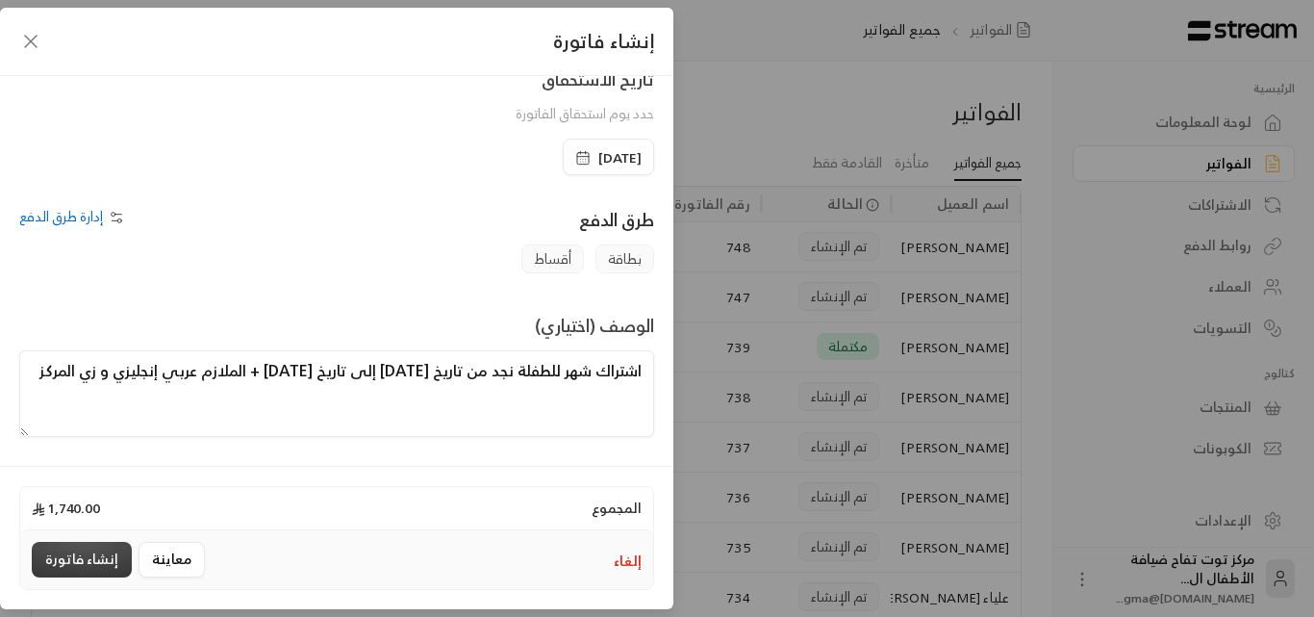
click at [88, 552] on button "إنشاء فاتورة" at bounding box center [82, 560] width 100 height 36
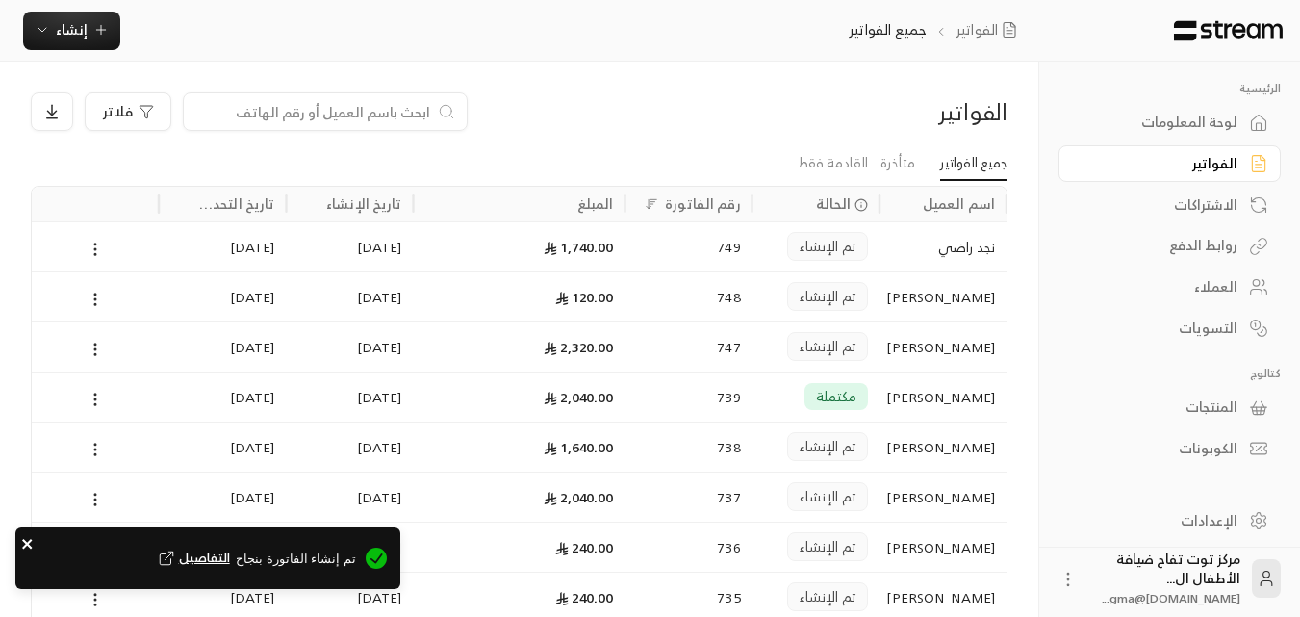
click at [26, 539] on icon "close" at bounding box center [27, 543] width 13 height 15
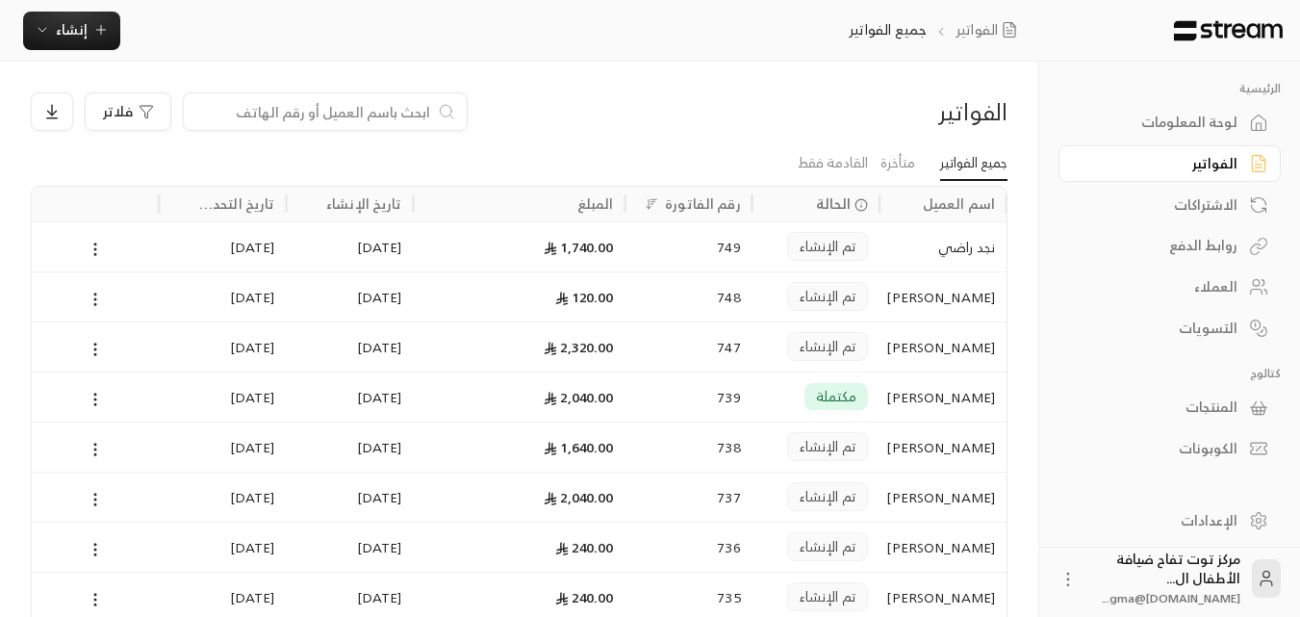
click at [1208, 293] on div "العملاء" at bounding box center [1160, 286] width 155 height 19
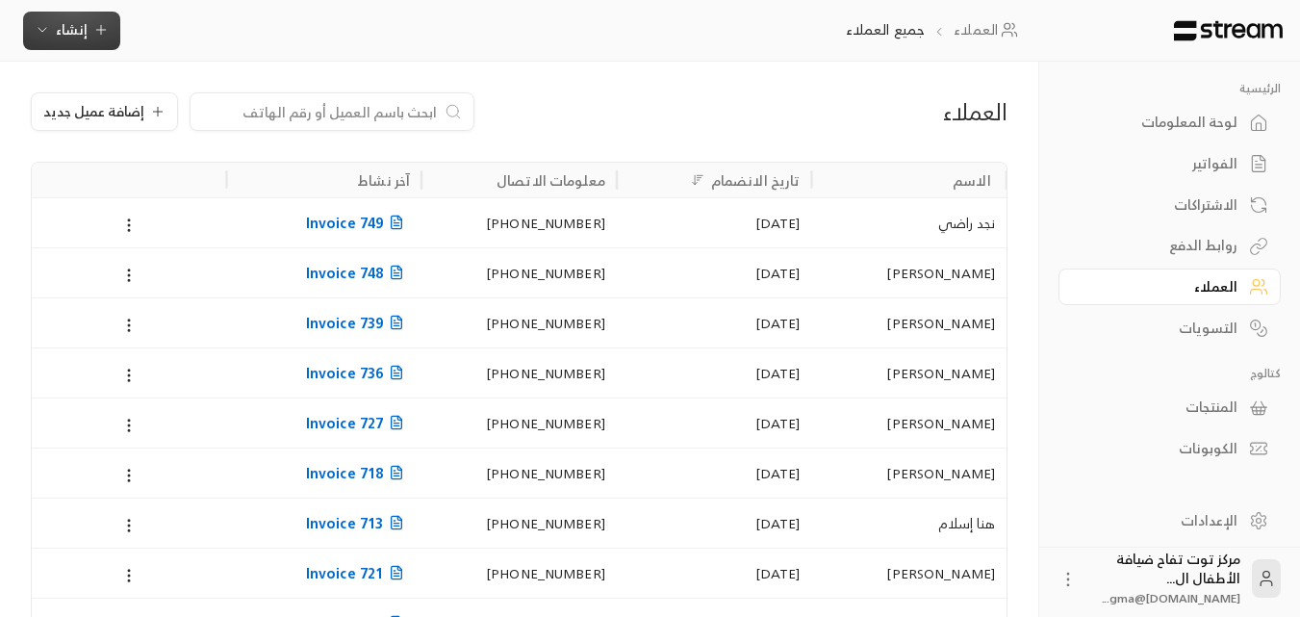
click at [104, 38] on span "إنشاء" at bounding box center [72, 29] width 74 height 24
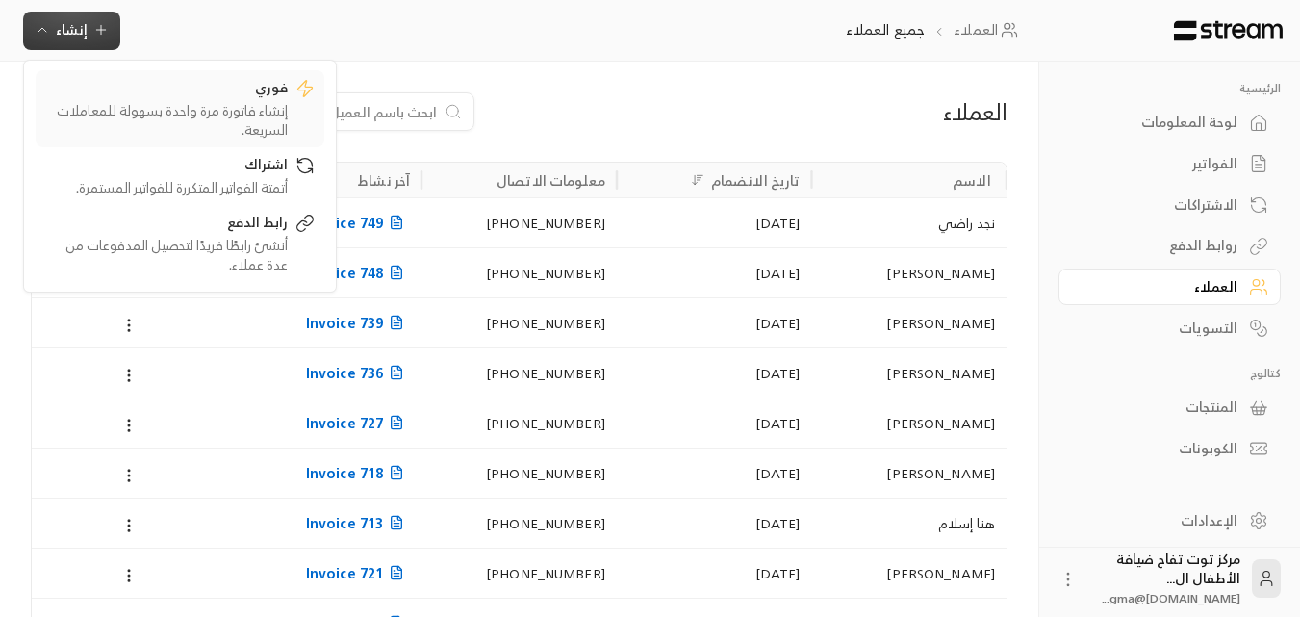
click at [227, 116] on div "إنشاء فاتورة مرة واحدة بسهولة للمعاملات السريعة." at bounding box center [166, 120] width 242 height 38
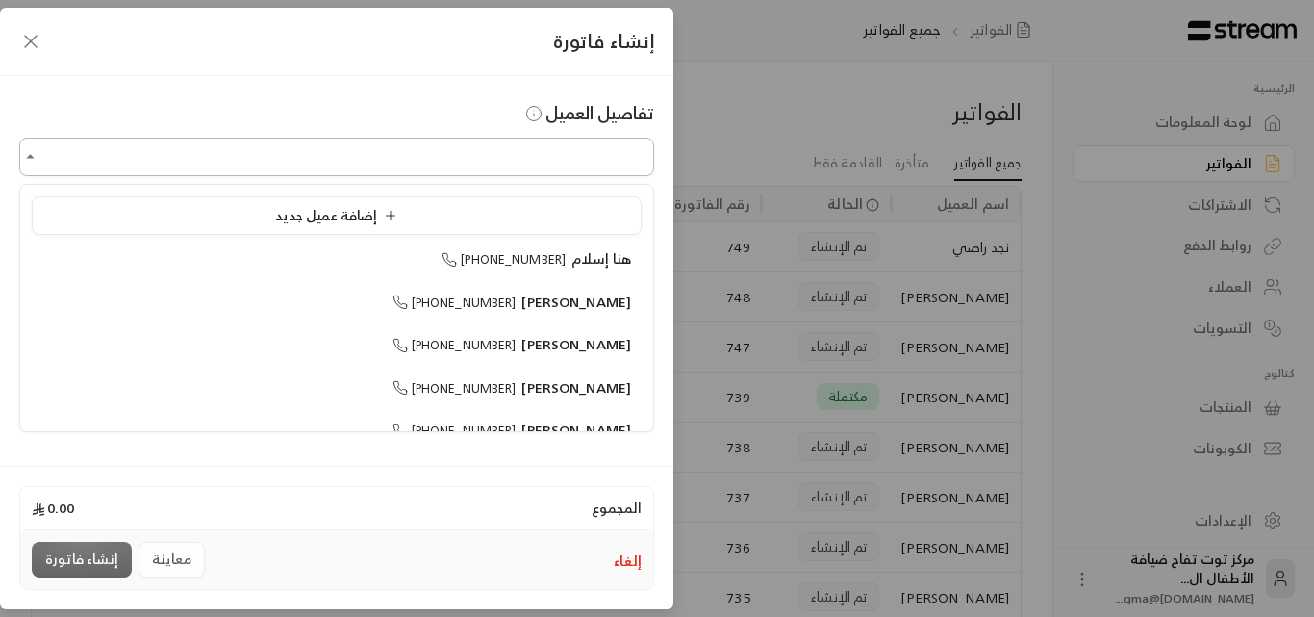
click at [383, 156] on input "اختر العميل" at bounding box center [336, 157] width 635 height 34
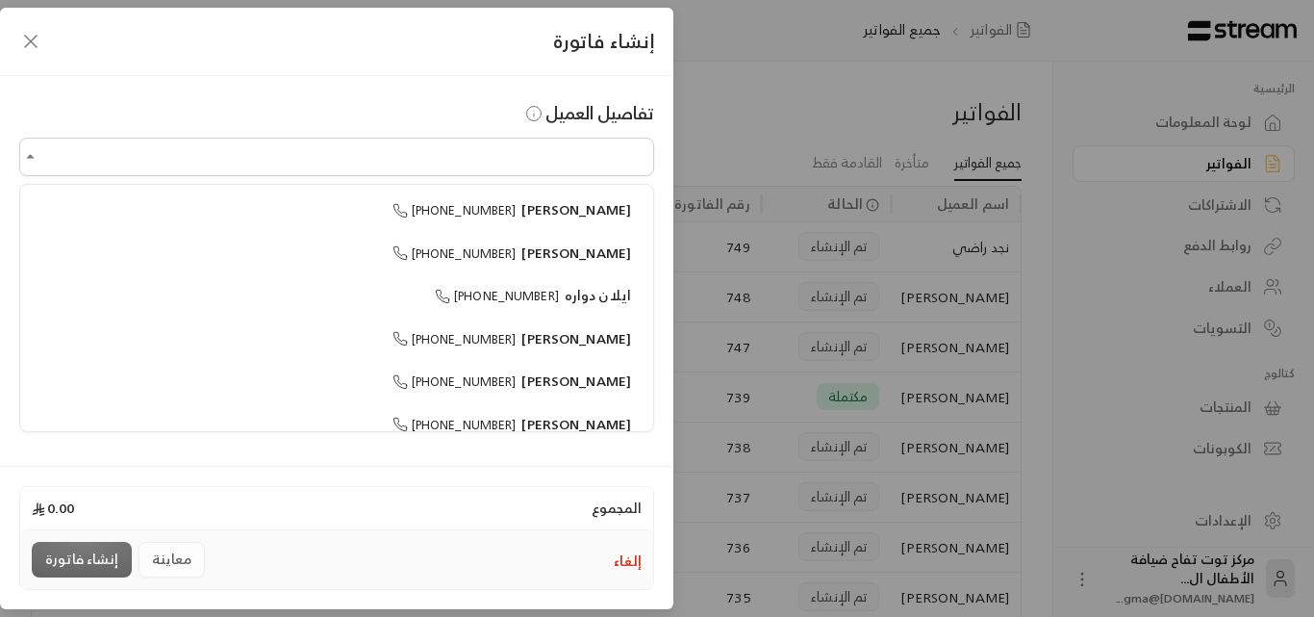
scroll to position [674, 0]
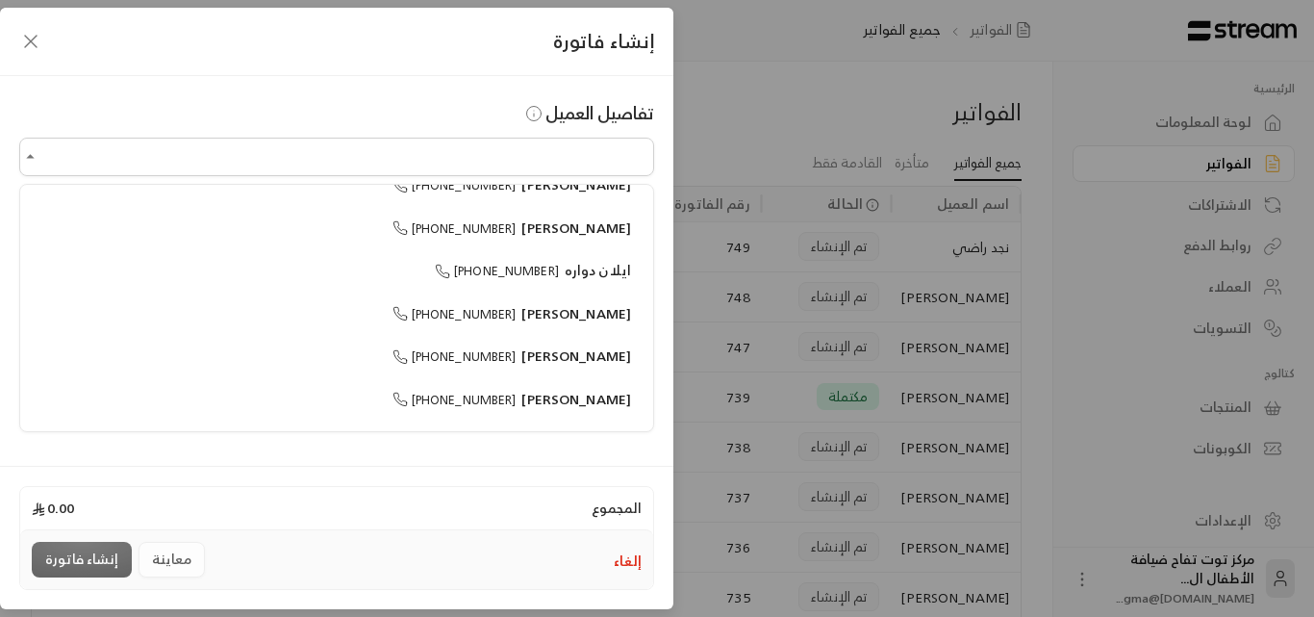
click at [30, 40] on icon "button" at bounding box center [31, 42] width 12 height 12
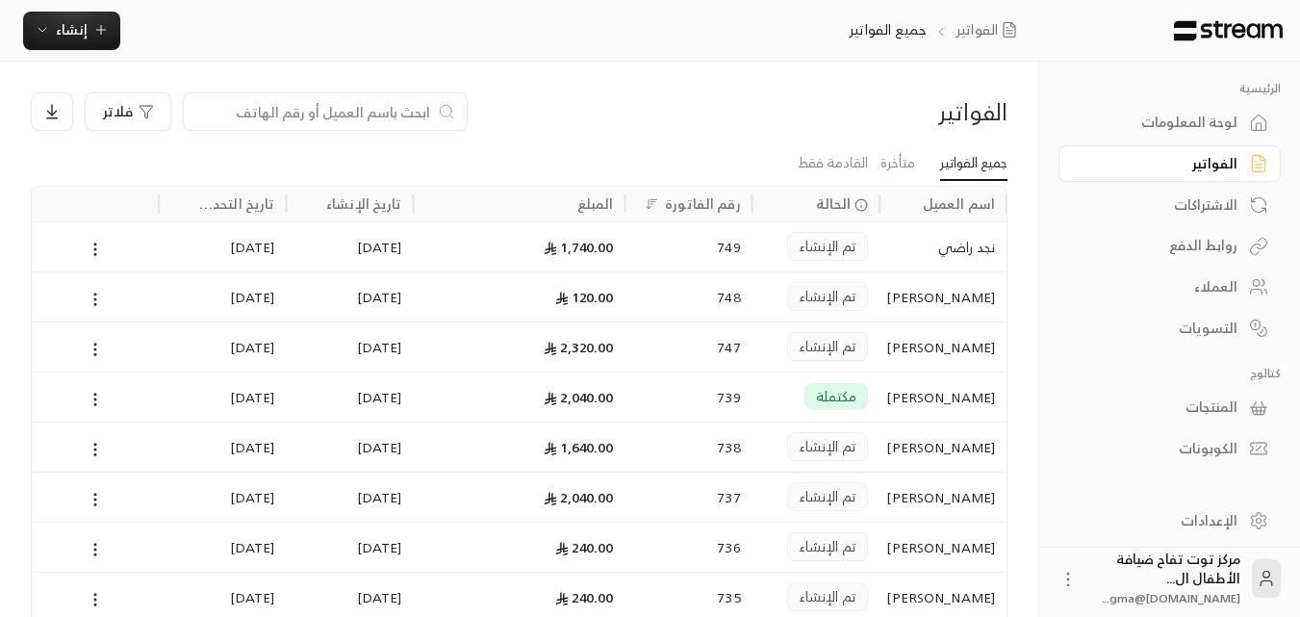
click at [1204, 289] on div "العملاء" at bounding box center [1160, 286] width 155 height 19
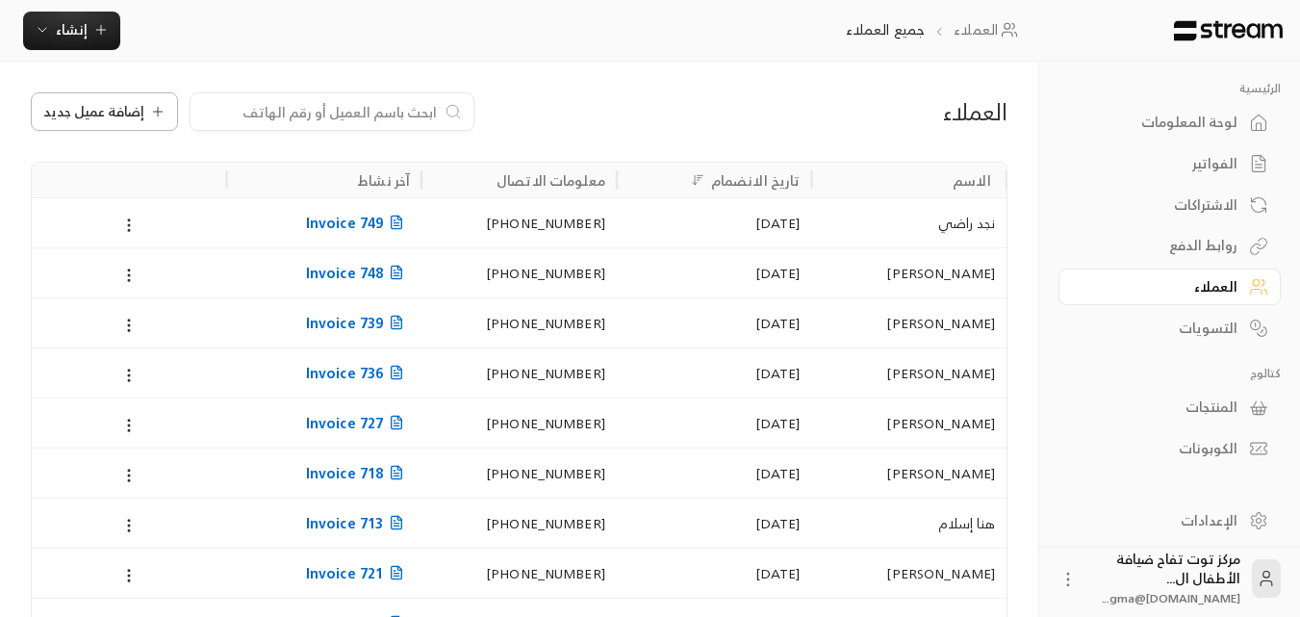
click at [95, 105] on span "إضافة عميل جديد" at bounding box center [93, 111] width 101 height 13
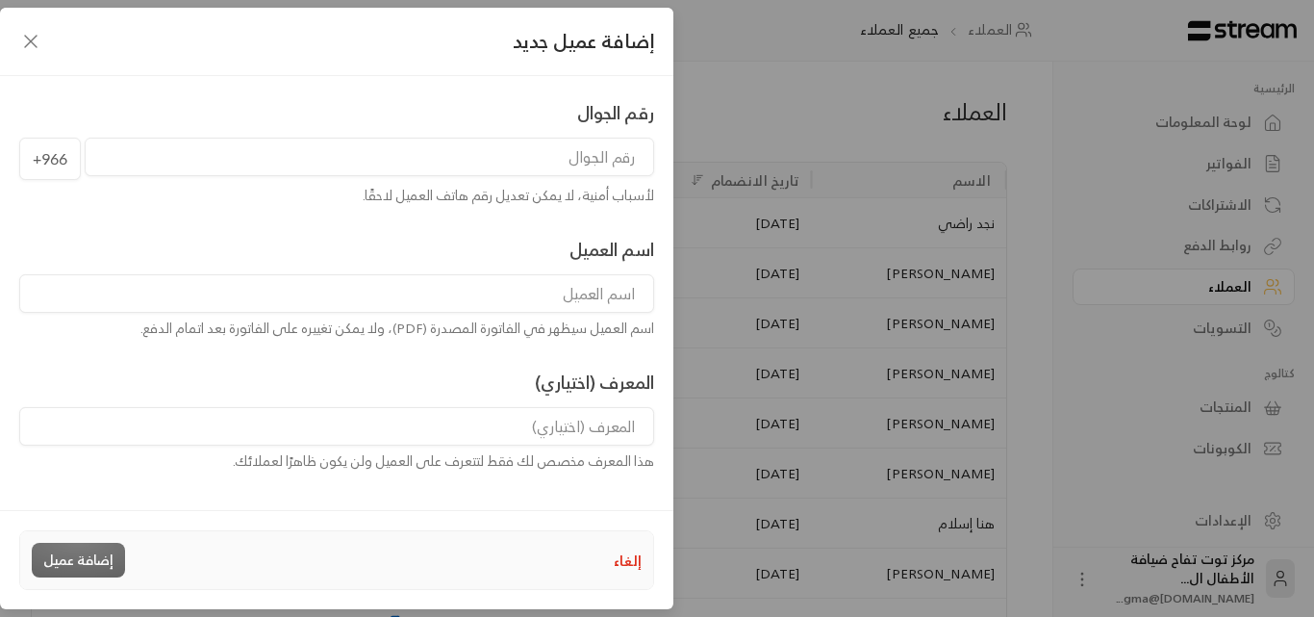
click at [411, 158] on input "tel" at bounding box center [370, 157] width 570 height 38
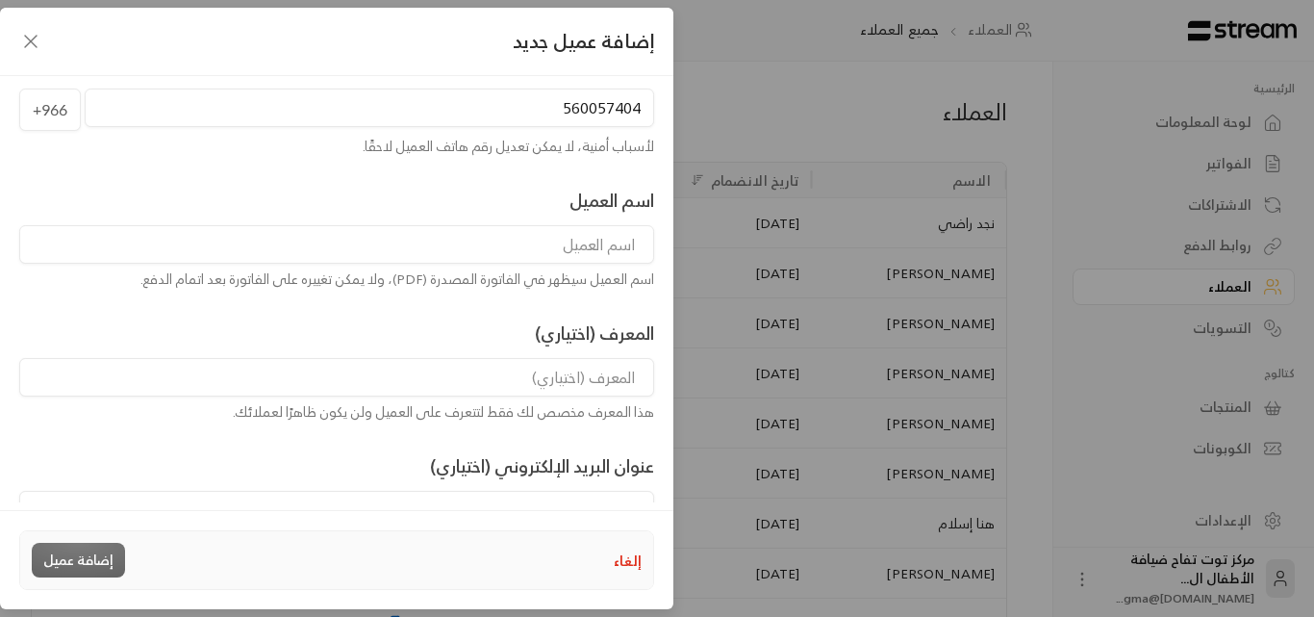
scroll to position [96, 0]
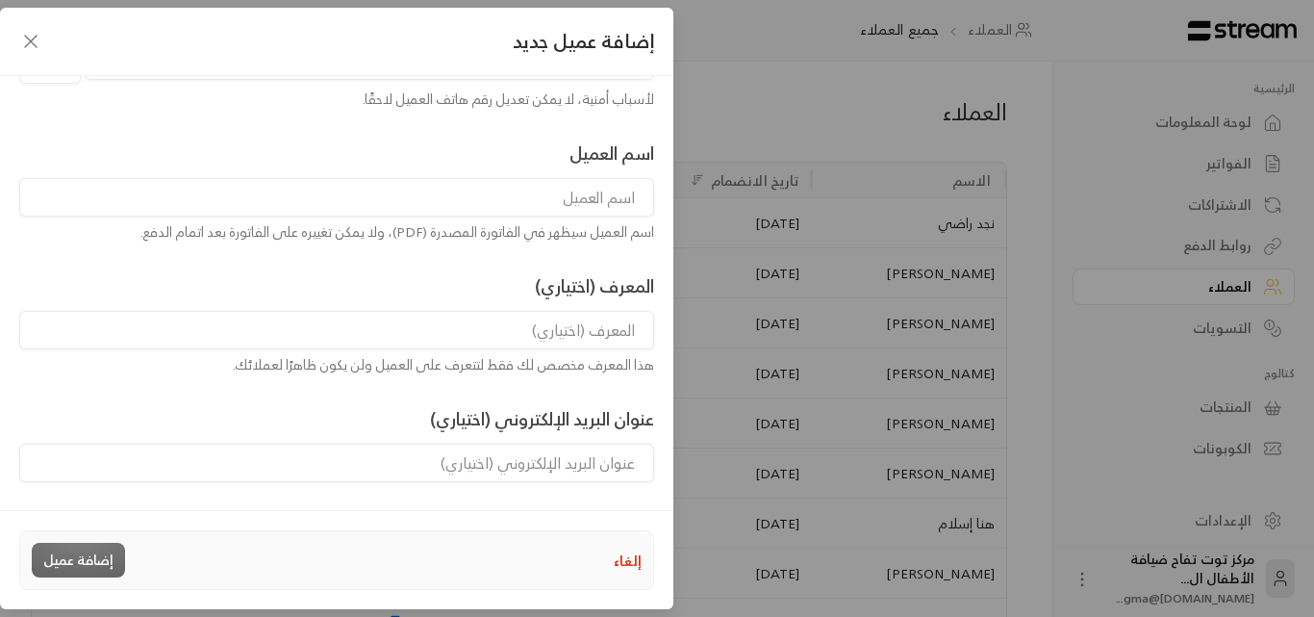
type input "560057404"
click at [574, 205] on input at bounding box center [336, 197] width 635 height 38
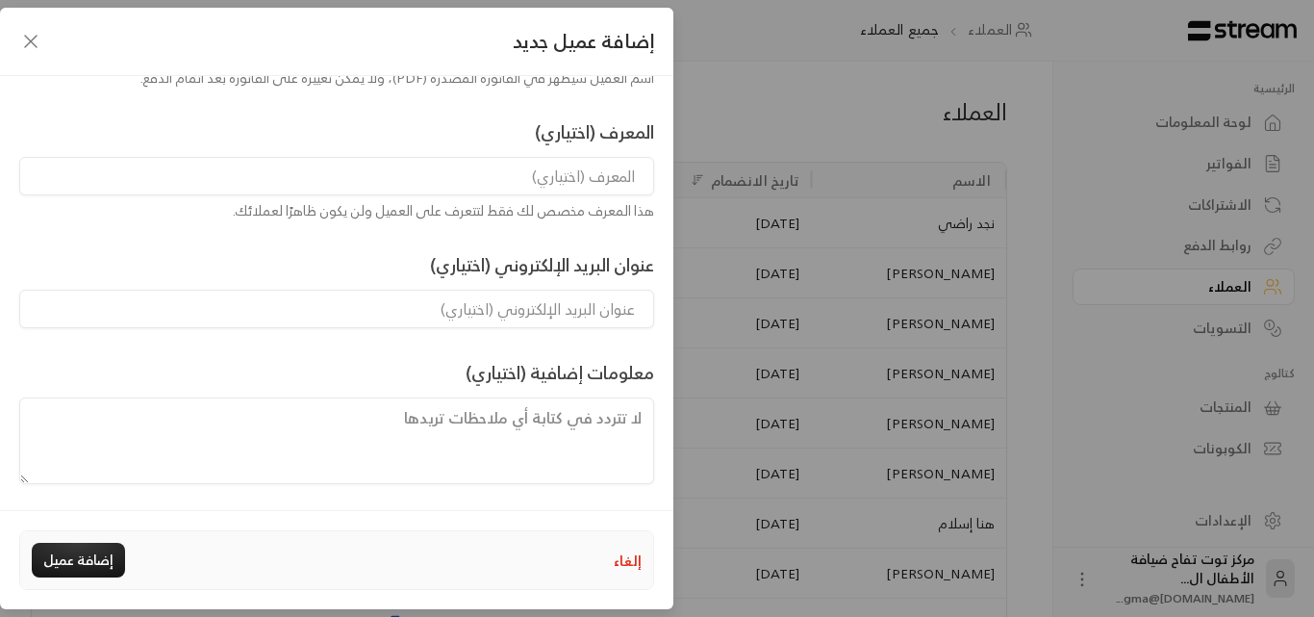
scroll to position [255, 0]
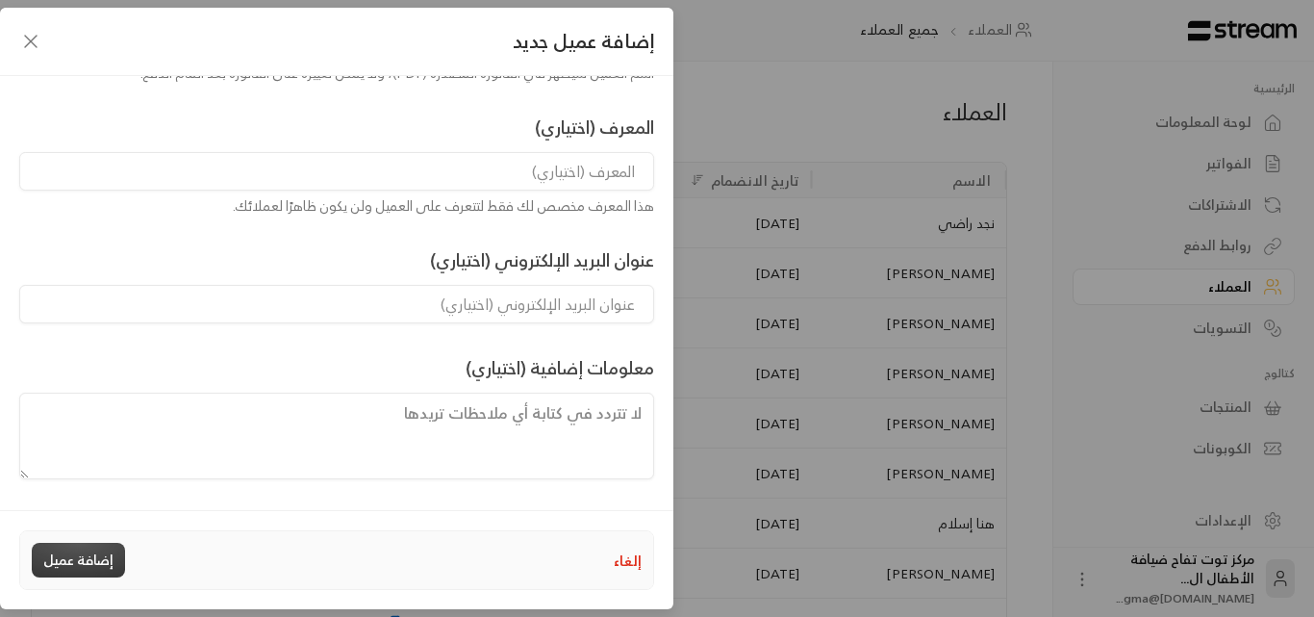
type input "ألمى [PERSON_NAME]"
click at [99, 567] on button "إضافة عميل" at bounding box center [78, 560] width 93 height 35
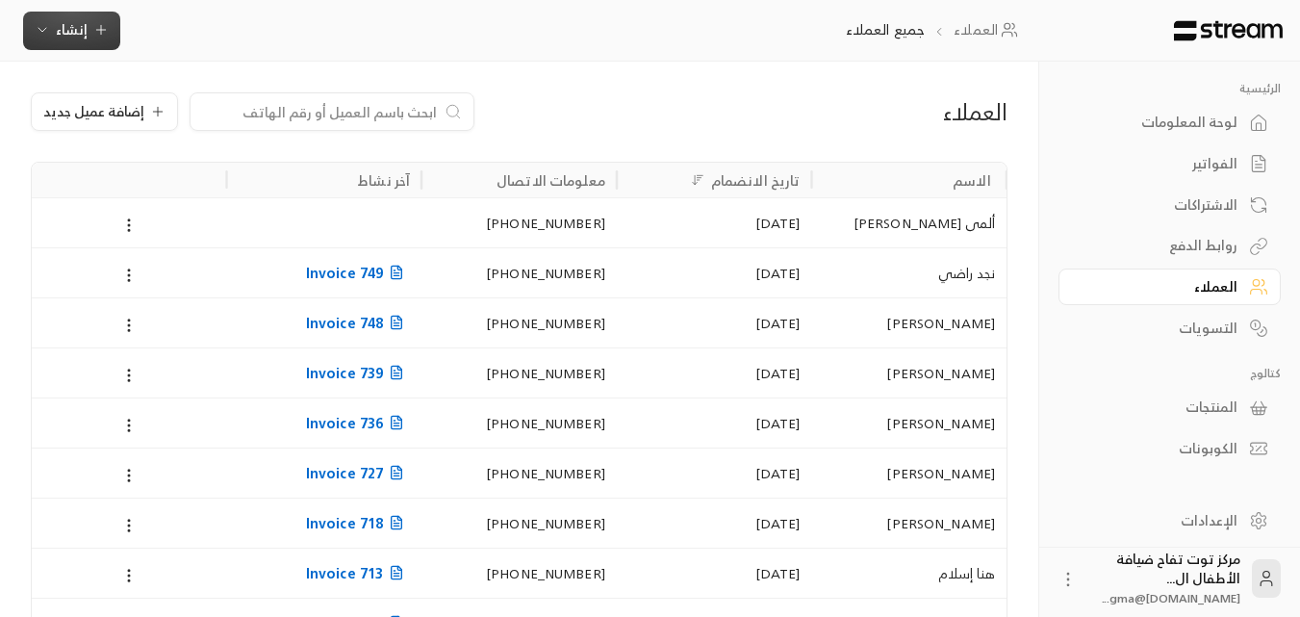
click at [103, 41] on button "إنشاء" at bounding box center [71, 31] width 97 height 38
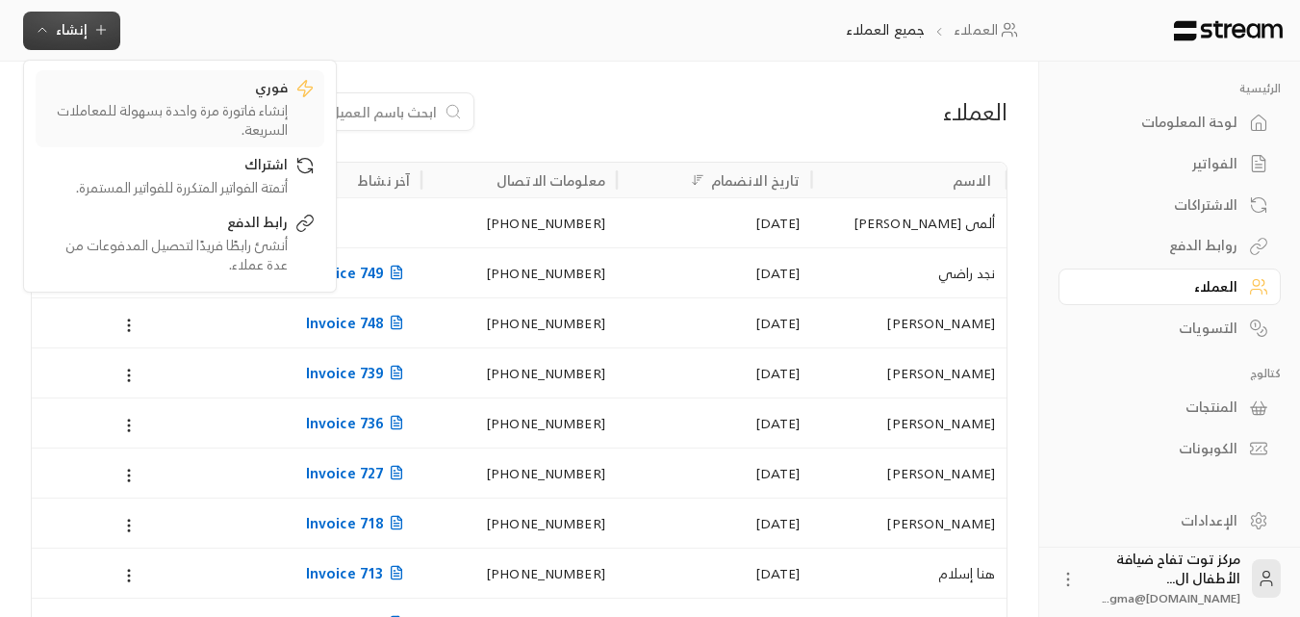
click at [191, 104] on div "إنشاء فاتورة مرة واحدة بسهولة للمعاملات السريعة." at bounding box center [166, 120] width 242 height 38
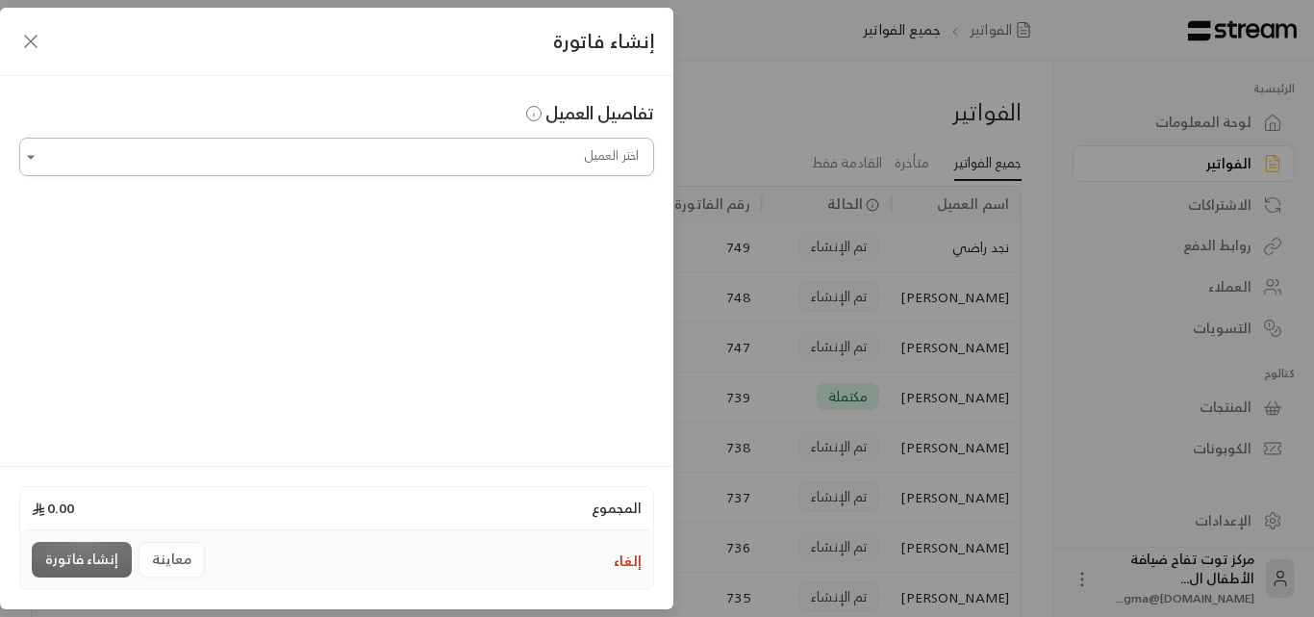
click at [344, 150] on input "اختر العميل" at bounding box center [336, 157] width 635 height 34
click at [575, 265] on span "ألمى [PERSON_NAME]" at bounding box center [559, 258] width 144 height 24
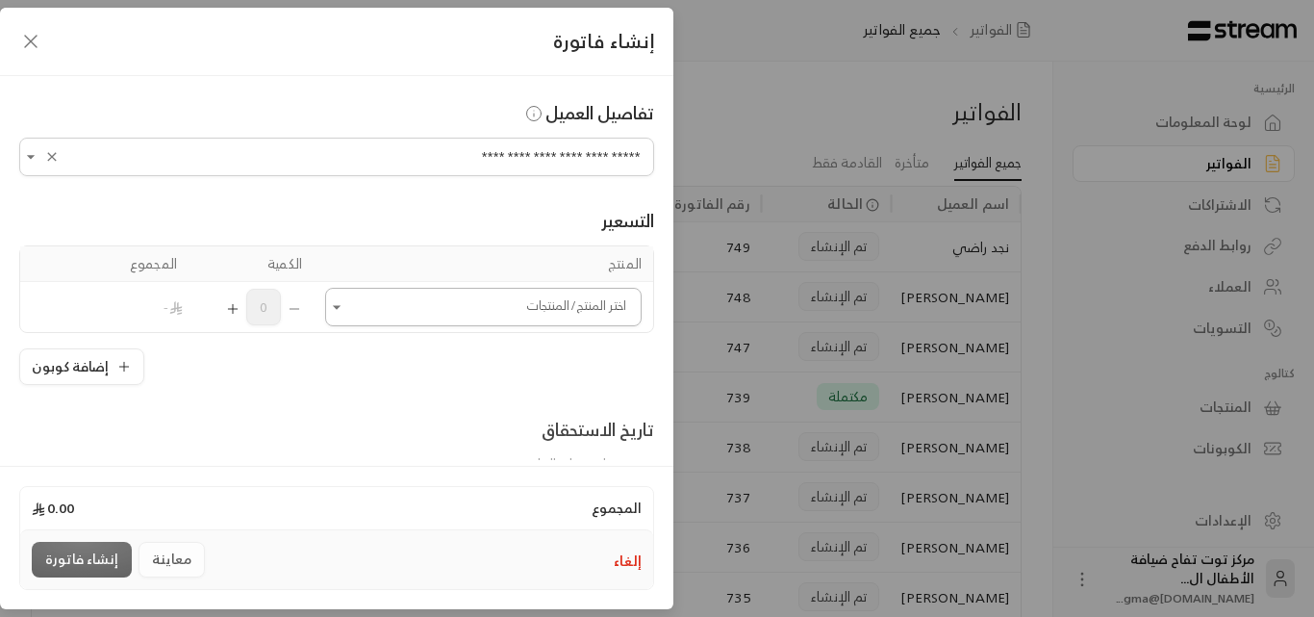
click at [346, 309] on icon "Open" at bounding box center [336, 306] width 19 height 19
type input "**********"
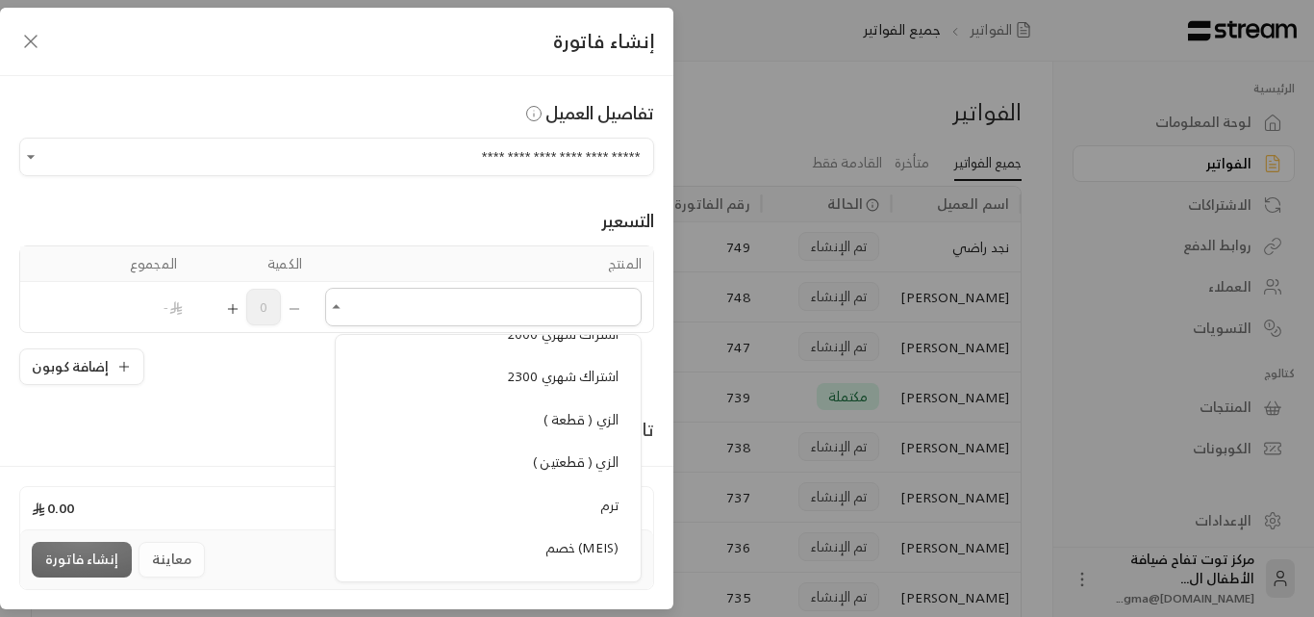
scroll to position [1732, 0]
click at [553, 421] on span "الزي ( قطعتين )" at bounding box center [576, 418] width 86 height 24
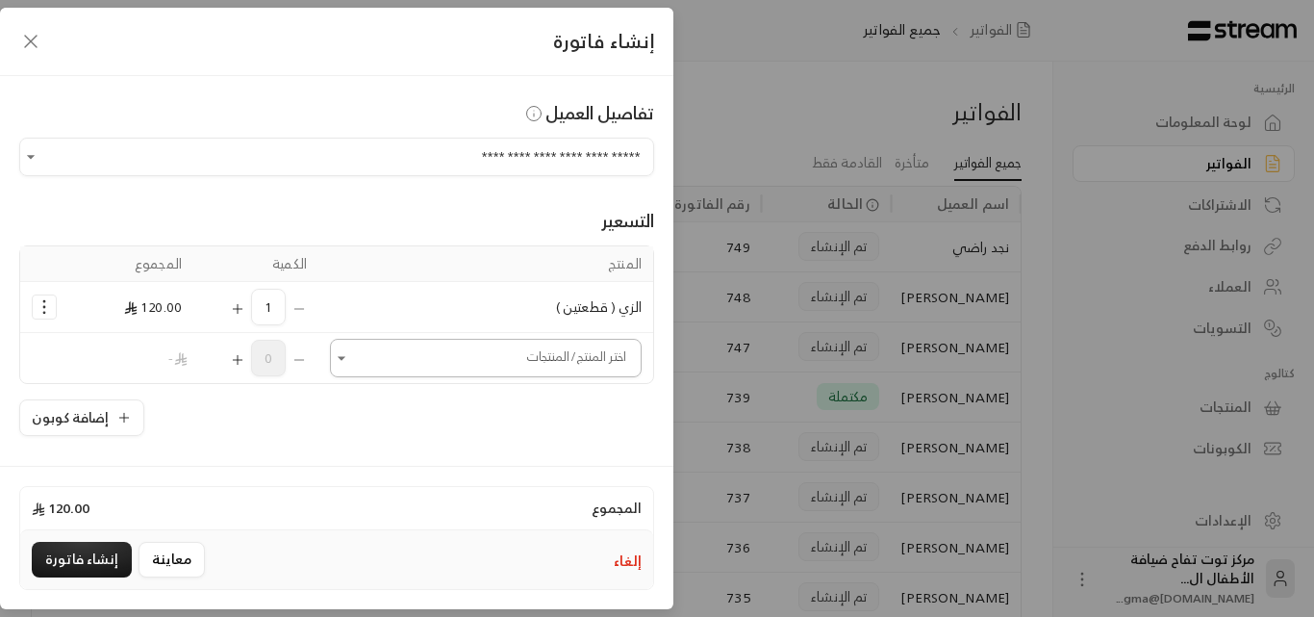
click at [348, 368] on button "Open" at bounding box center [341, 357] width 23 height 23
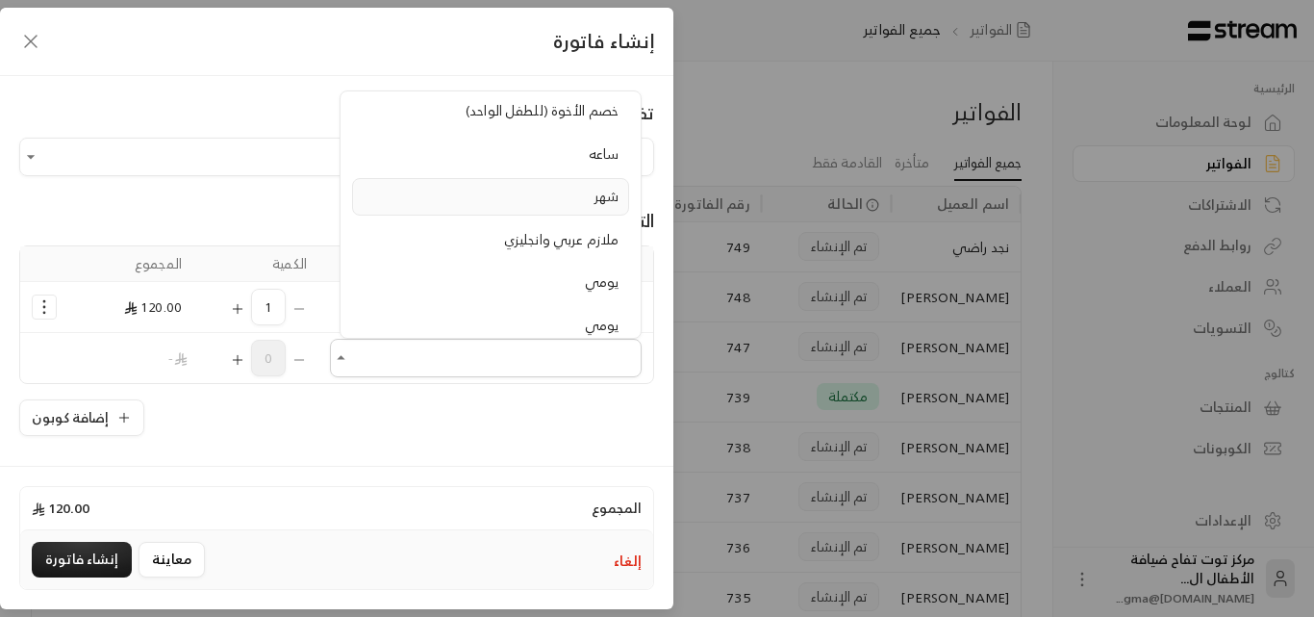
scroll to position [2021, 0]
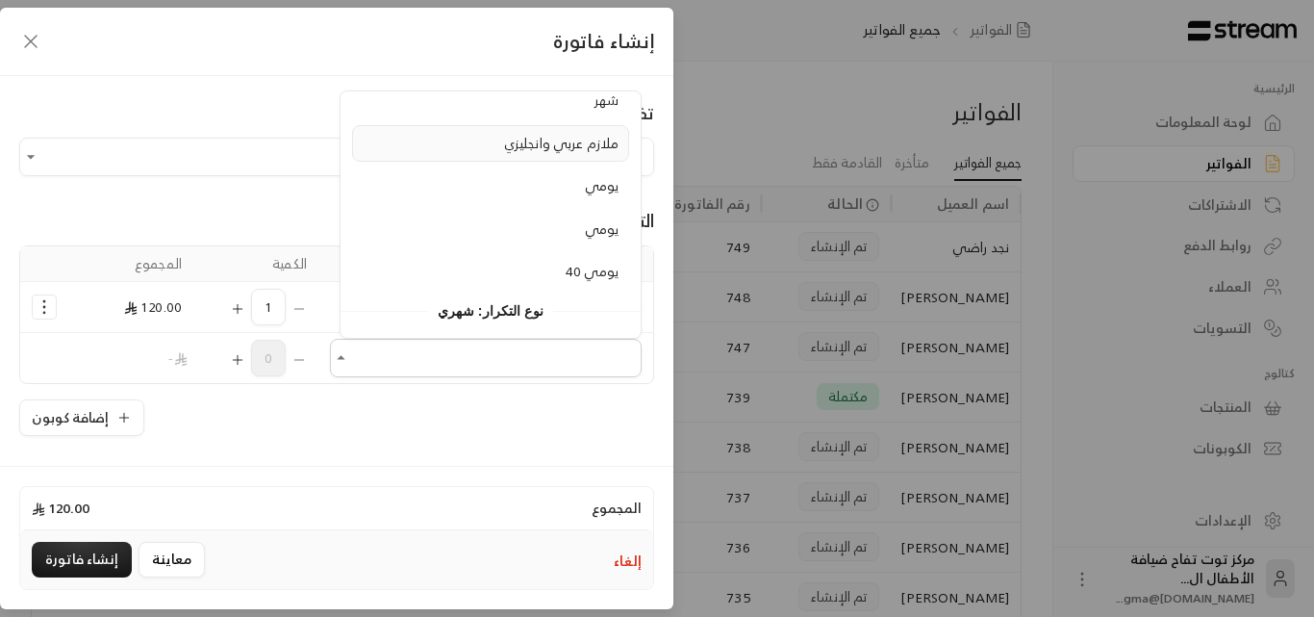
click at [531, 148] on span "ملازم عربي وانجليزي" at bounding box center [561, 143] width 115 height 24
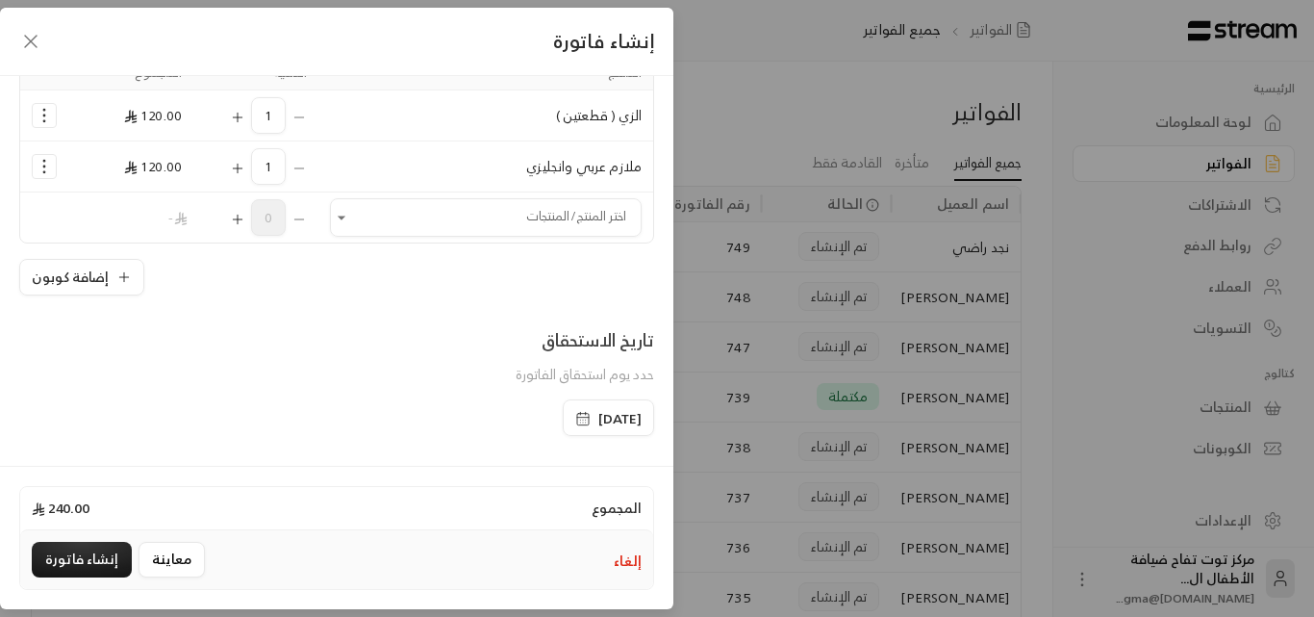
scroll to position [192, 0]
click at [352, 226] on button "Open" at bounding box center [341, 216] width 23 height 23
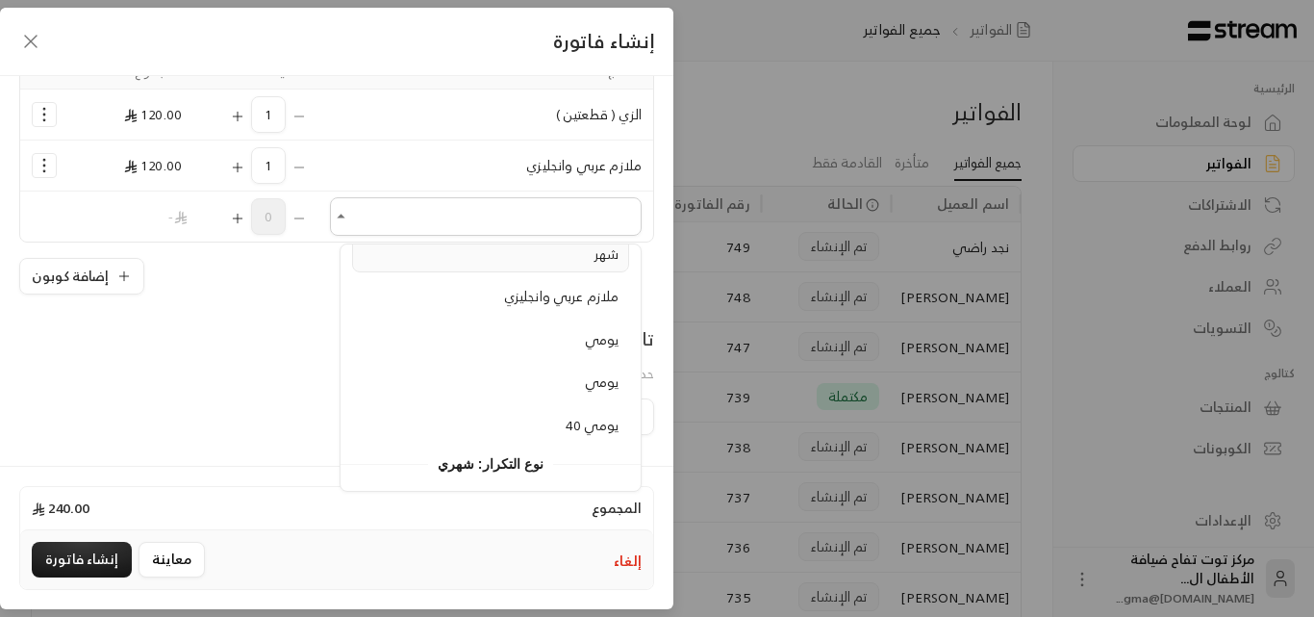
click at [608, 251] on span "شهر" at bounding box center [607, 254] width 24 height 24
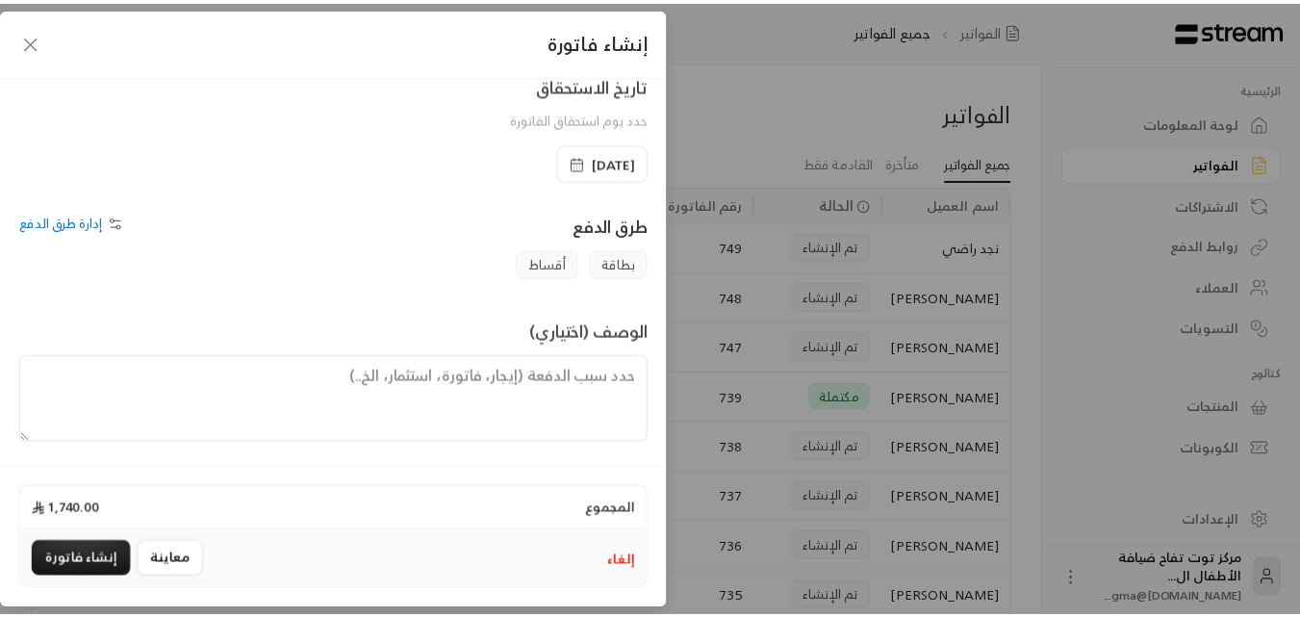
scroll to position [503, 0]
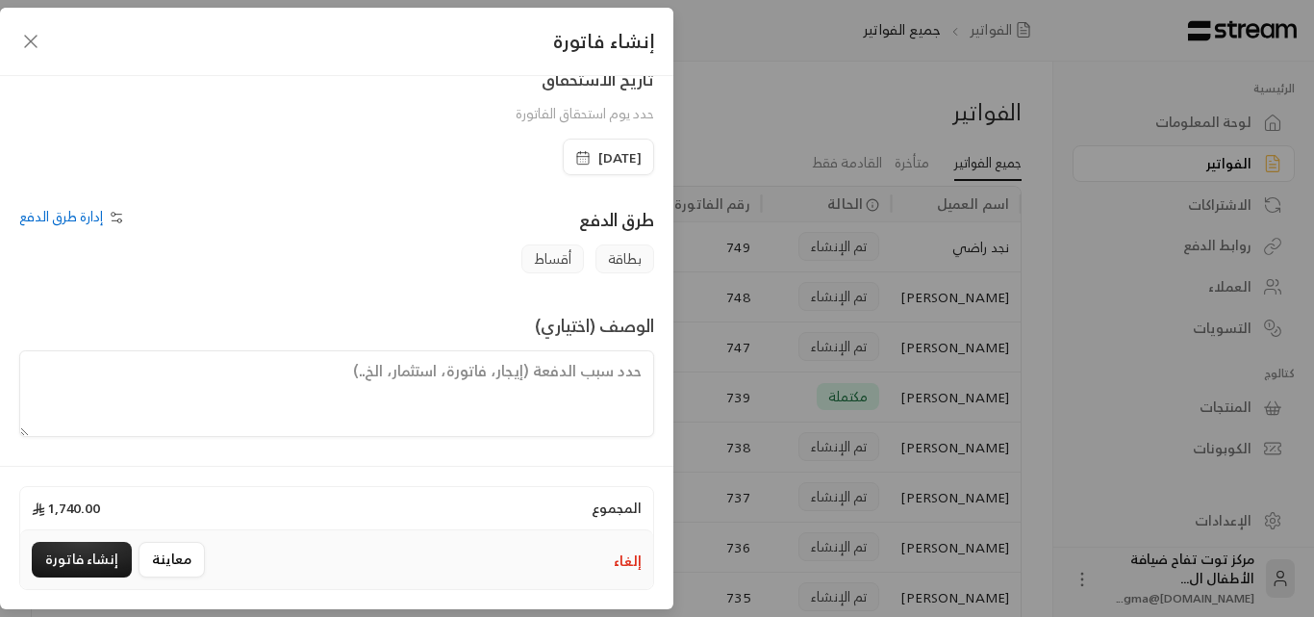
click at [599, 165] on span "[DATE]" at bounding box center [620, 157] width 43 height 19
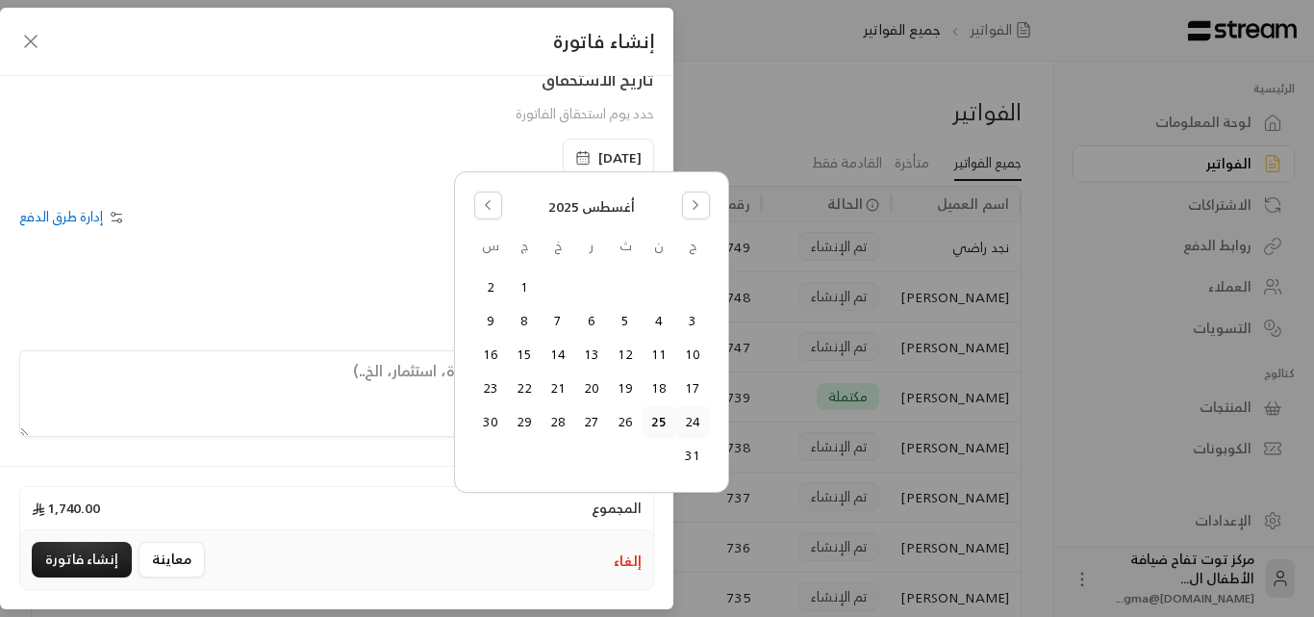
click at [689, 422] on button "24" at bounding box center [693, 422] width 32 height 32
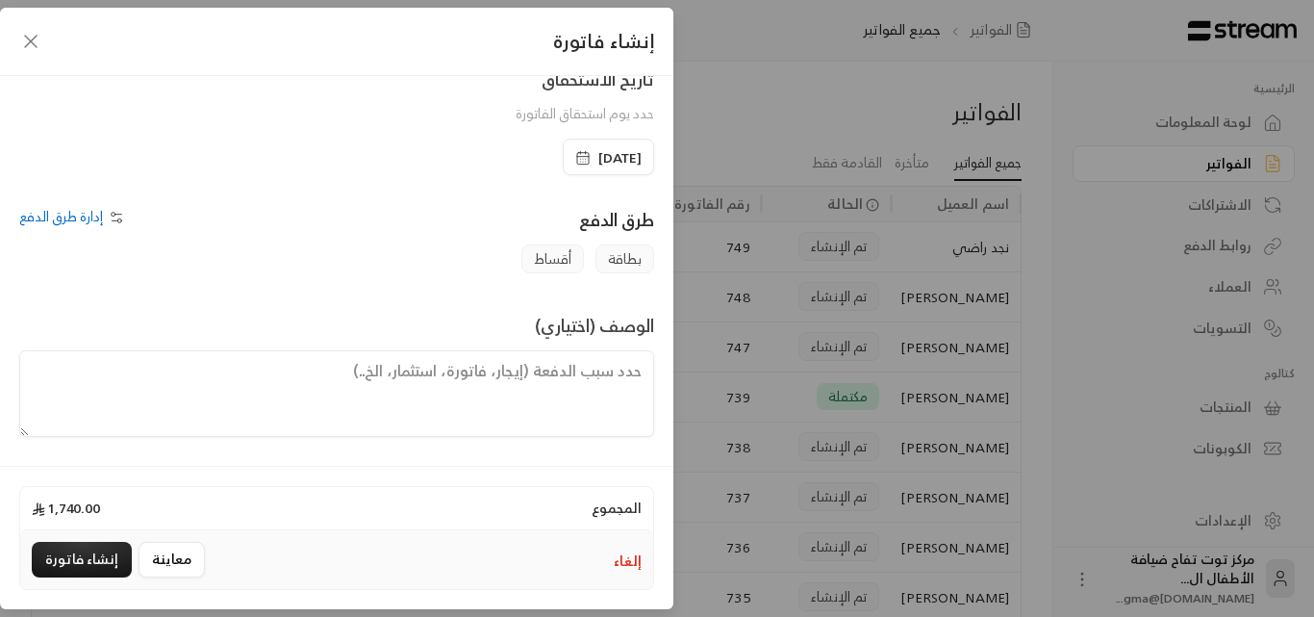
click at [565, 371] on textarea at bounding box center [336, 393] width 635 height 87
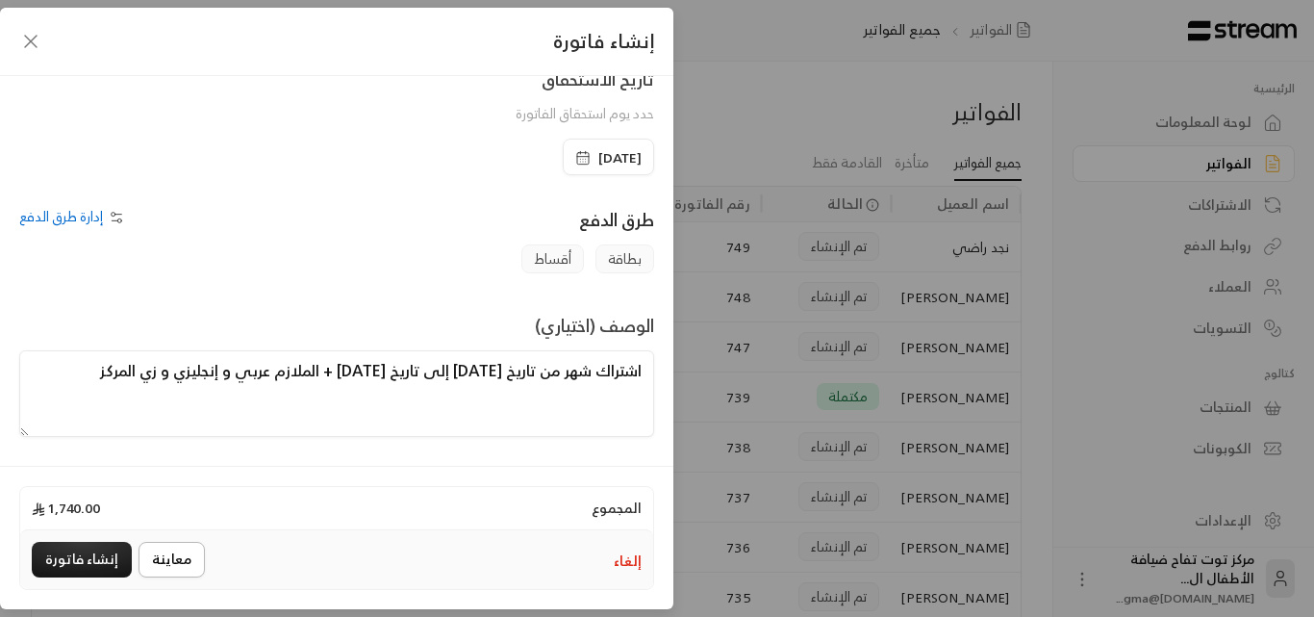
type textarea "اشتراك شهر من تاريخ [DATE] إلى تاريخ [DATE] + الملازم عربي و إنجليزي و زي المركز"
click at [170, 568] on button "معاينة" at bounding box center [172, 560] width 66 height 36
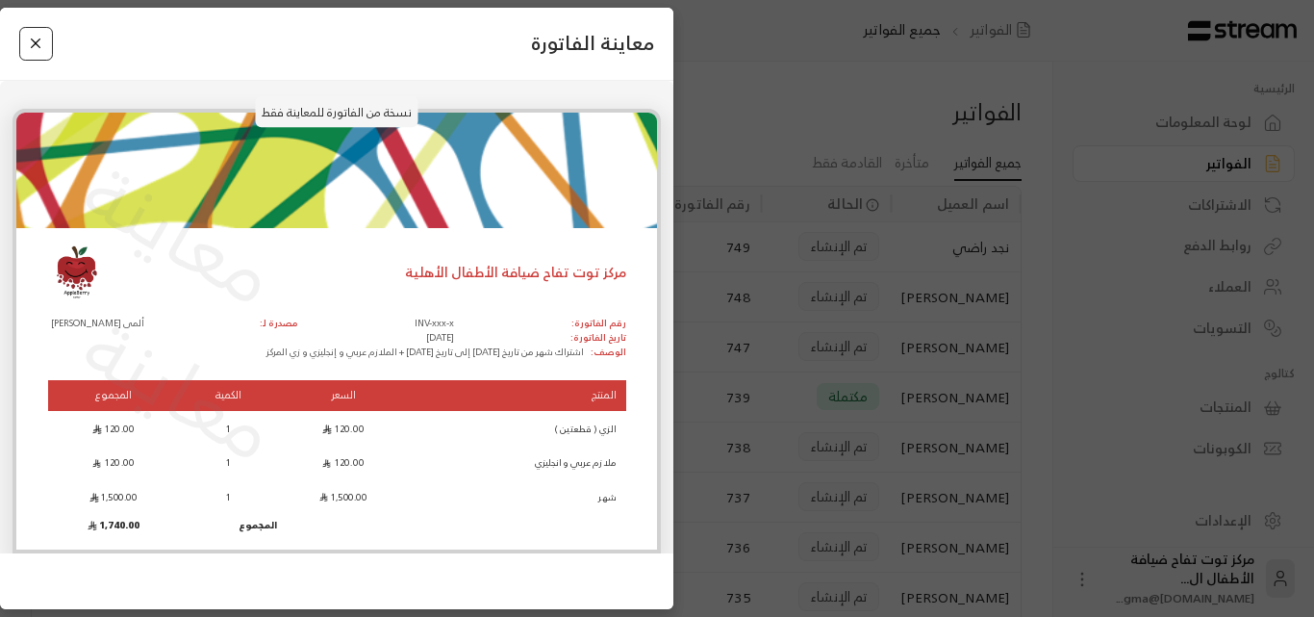
click at [46, 43] on button "Close" at bounding box center [36, 44] width 34 height 34
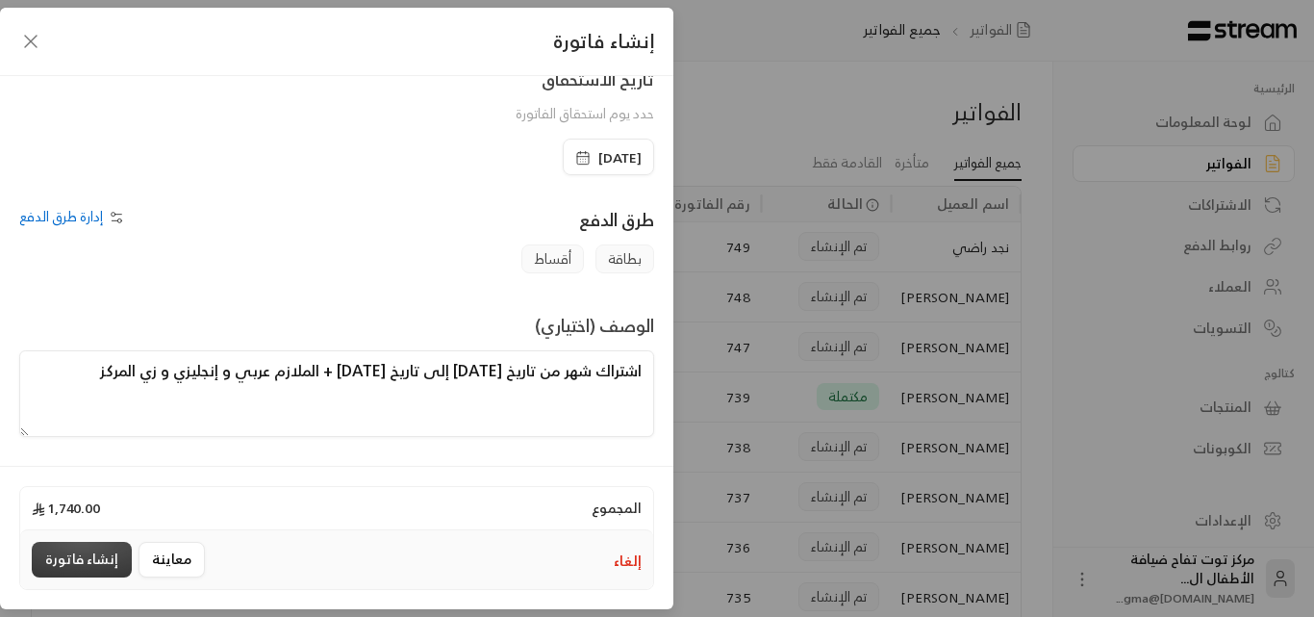
click at [100, 550] on button "إنشاء فاتورة" at bounding box center [82, 560] width 100 height 36
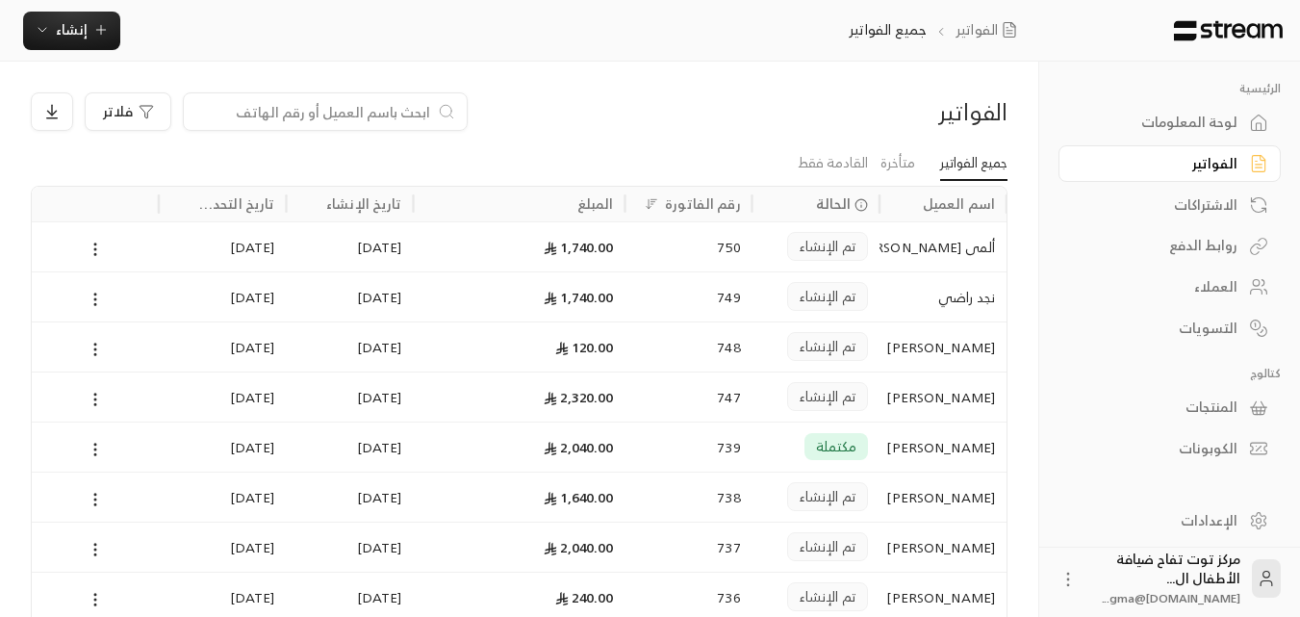
click at [1208, 288] on div "العملاء" at bounding box center [1160, 286] width 155 height 19
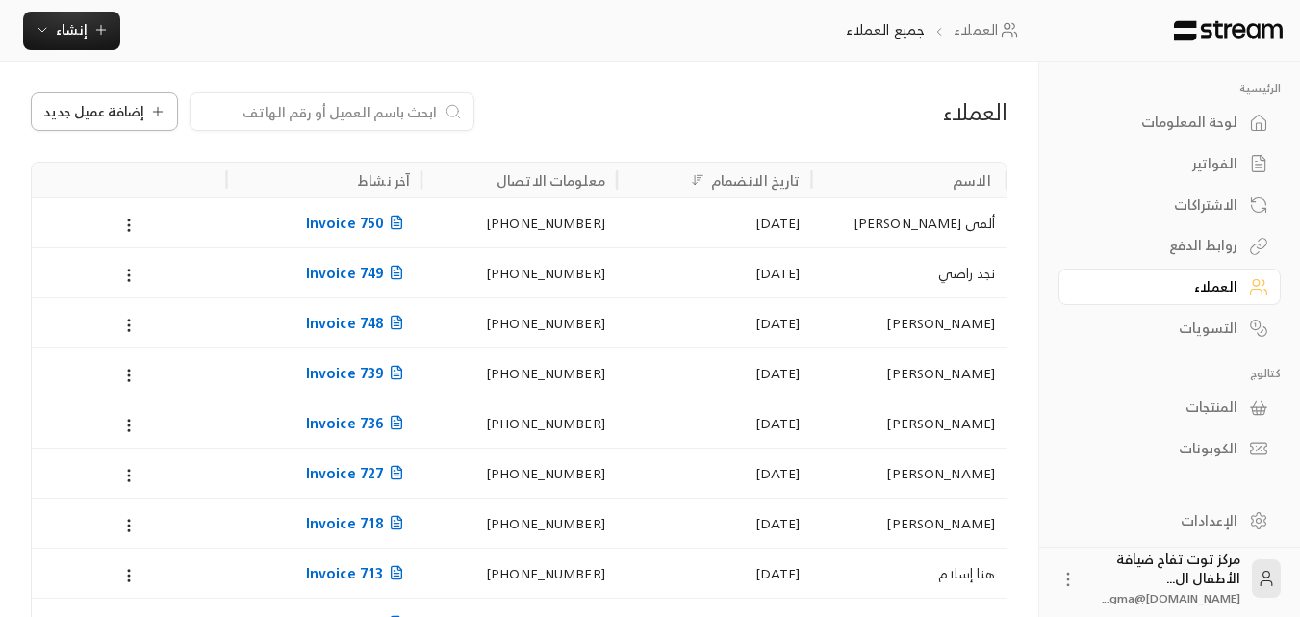
click at [132, 117] on span "إضافة عميل جديد" at bounding box center [93, 111] width 101 height 13
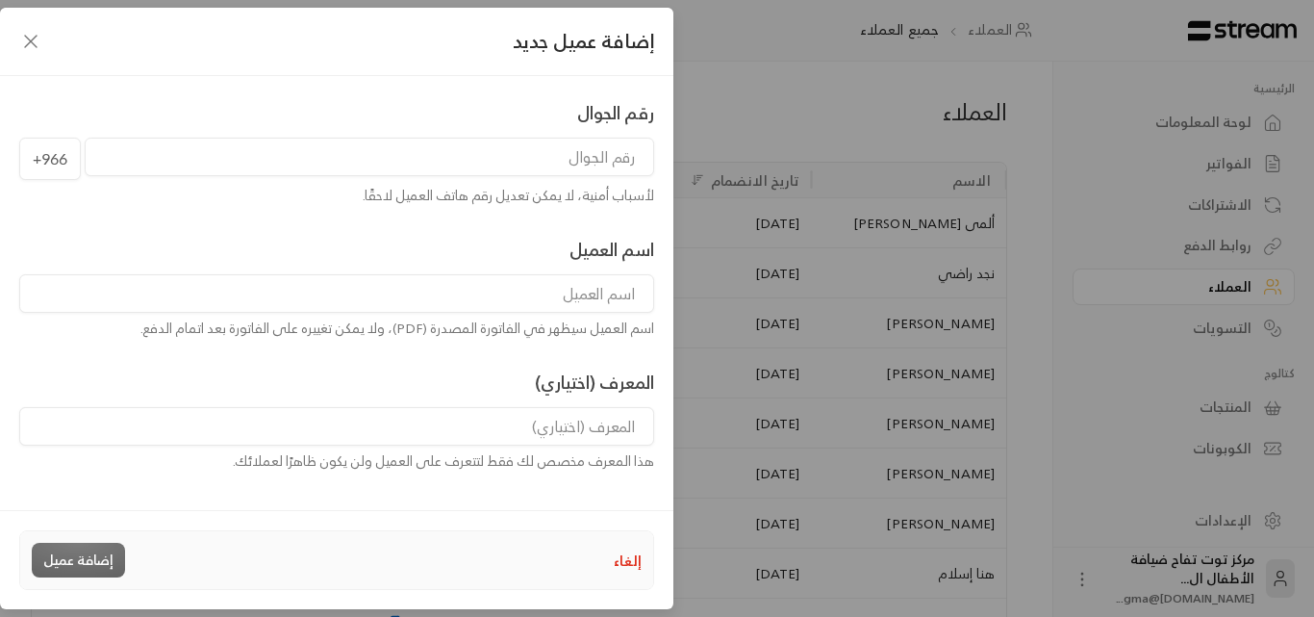
click at [477, 162] on input "tel" at bounding box center [370, 157] width 570 height 38
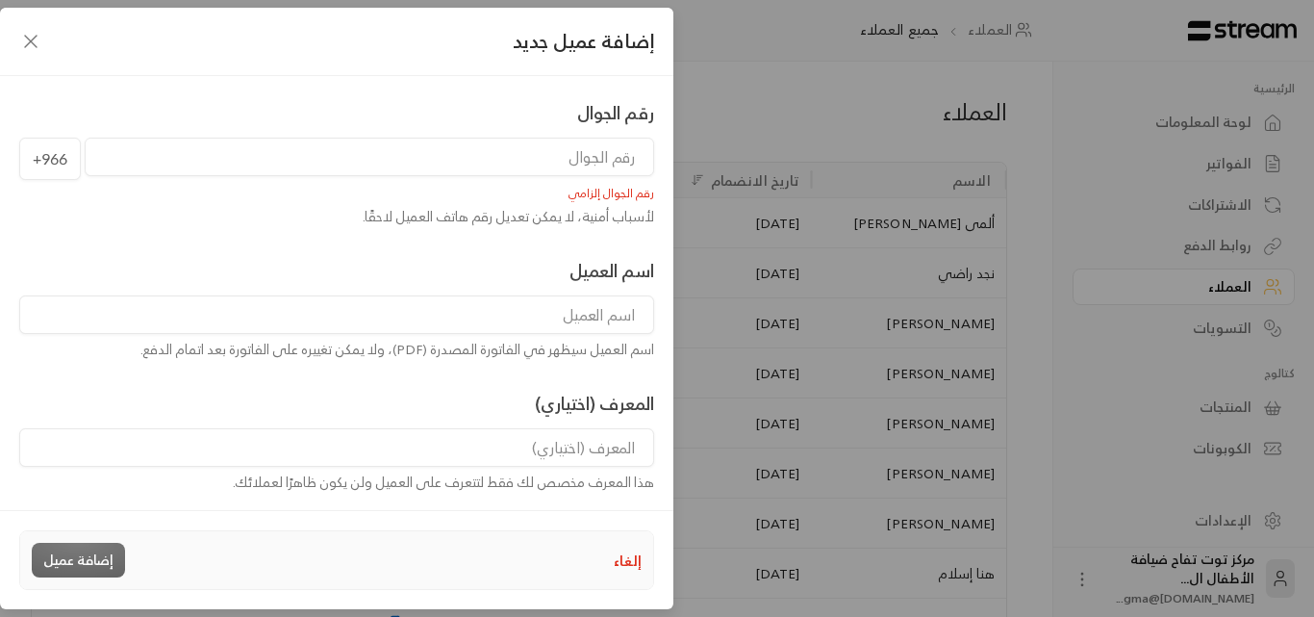
click at [477, 162] on input "tel" at bounding box center [370, 157] width 570 height 38
click at [593, 154] on input "568412882" at bounding box center [370, 157] width 570 height 38
click at [597, 154] on input "568412882" at bounding box center [370, 157] width 570 height 38
drag, startPoint x: 539, startPoint y: 161, endPoint x: 695, endPoint y: 166, distance: 156.0
click at [695, 166] on div "إضافة عميل جديد رقم الجوال [PHONE_NUMBER] يوجد عميل مسجل بهذا الرقم لأسباب أمني…" at bounding box center [657, 308] width 1314 height 617
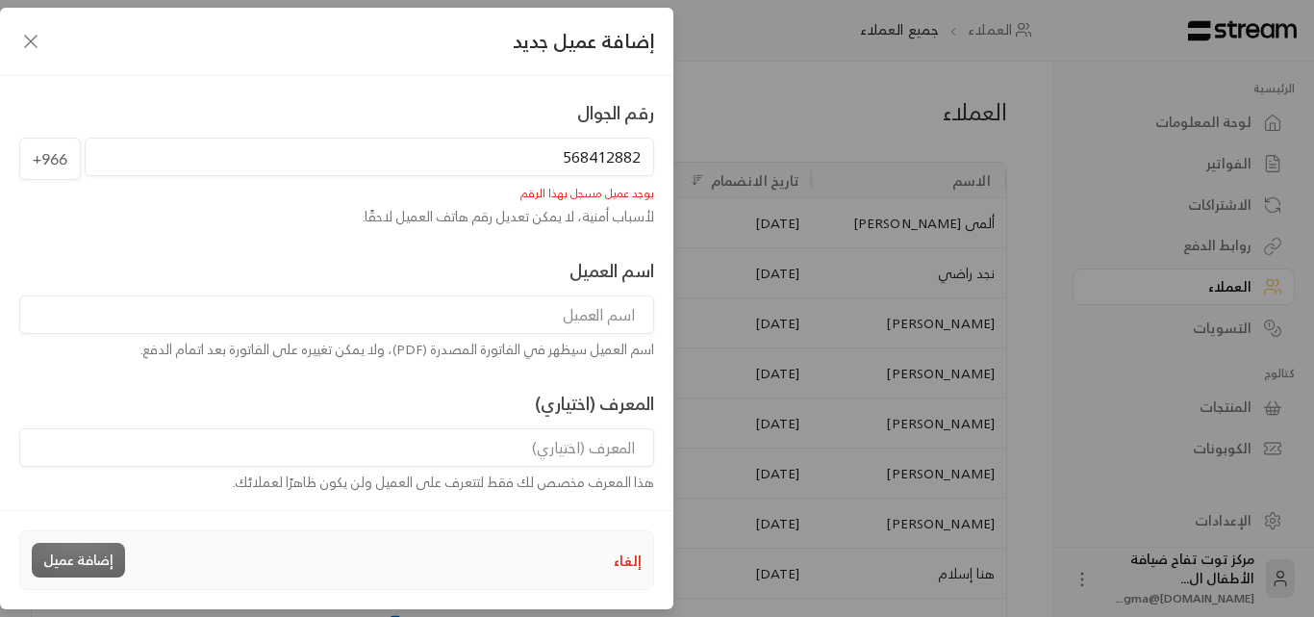
type input "568412882"
click at [37, 42] on icon "button" at bounding box center [30, 41] width 23 height 23
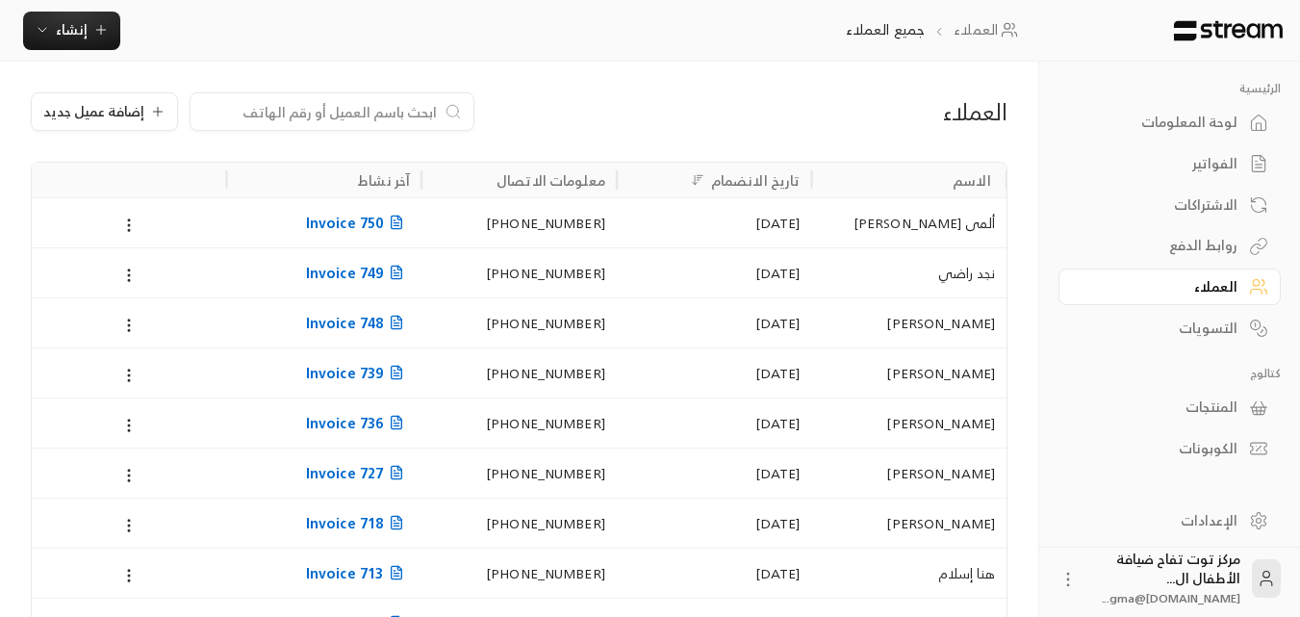
click at [1211, 170] on div "الفواتير" at bounding box center [1160, 163] width 155 height 19
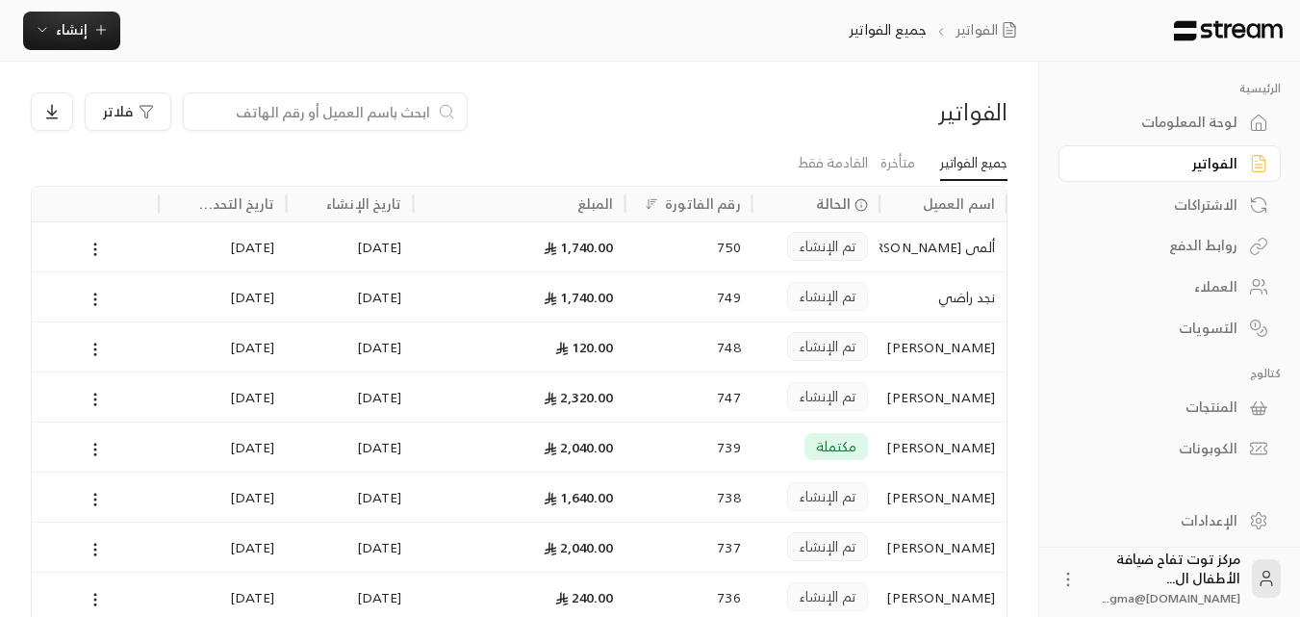
click at [358, 117] on input at bounding box center [312, 111] width 235 height 21
paste input "568412882"
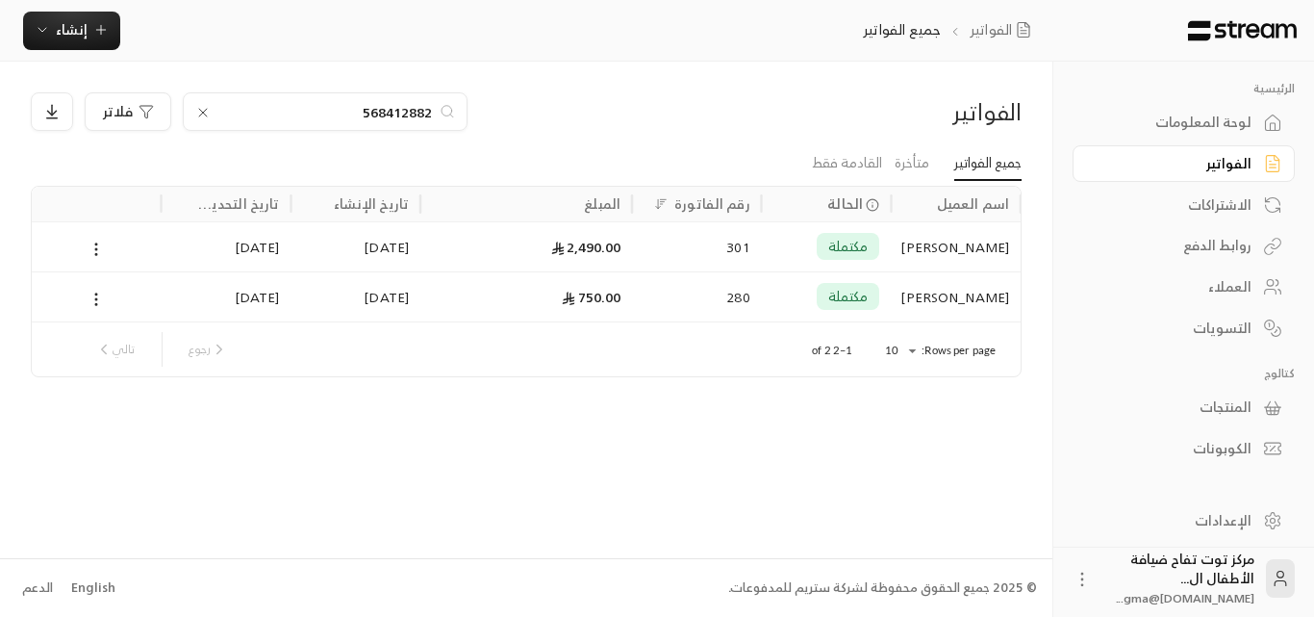
type input "568412882"
click at [987, 242] on div "[PERSON_NAME]" at bounding box center [956, 246] width 107 height 49
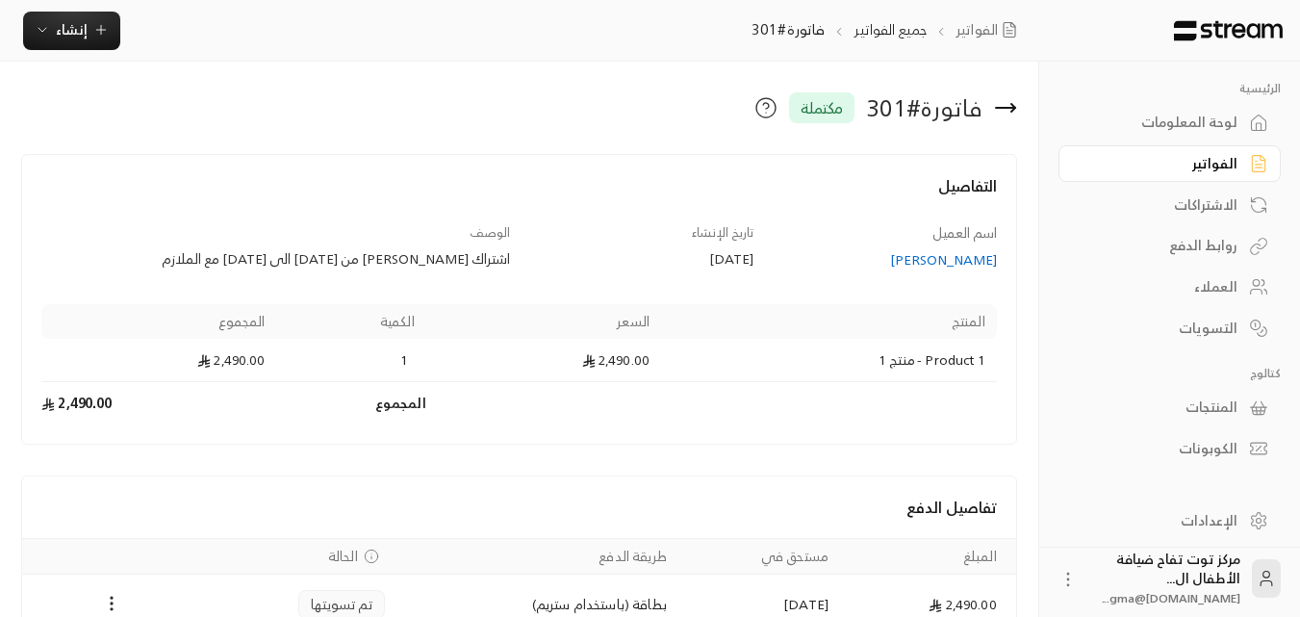
click at [98, 50] on div "الفواتير جميع الفواتير فاتورة#301 إنشاء فوري إنشاء فاتورة مرة واحدة بسهولة للمع…" at bounding box center [523, 31] width 1046 height 62
click at [86, 34] on span "إنشاء" at bounding box center [72, 29] width 74 height 24
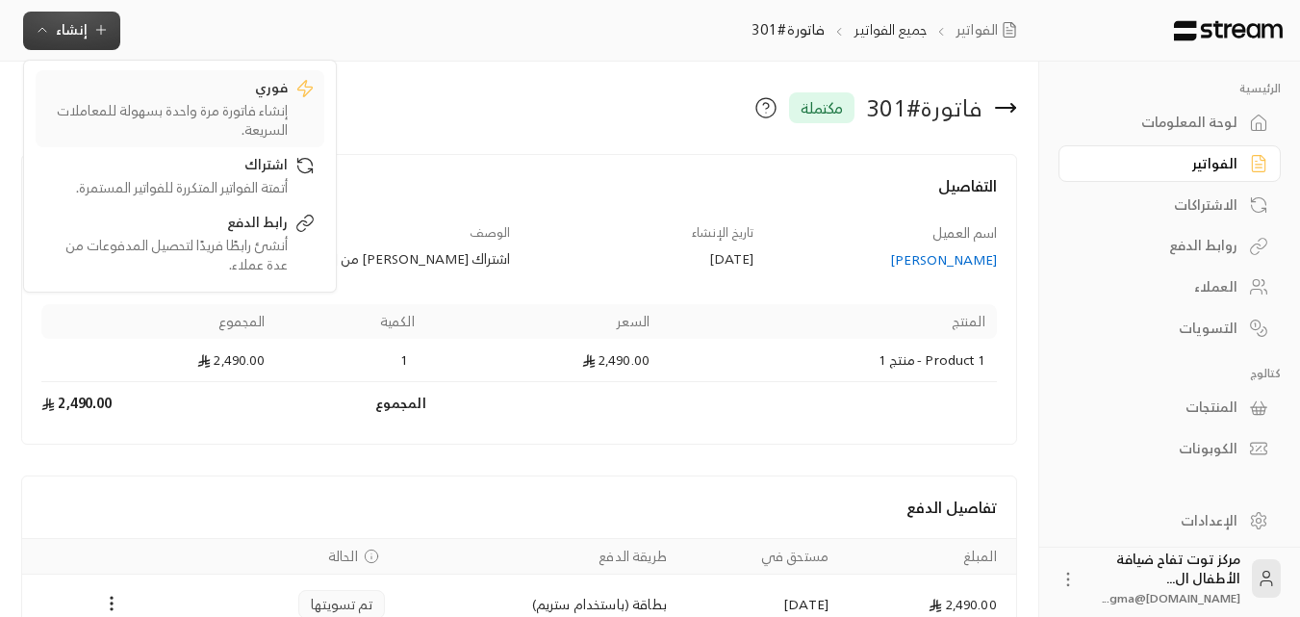
click at [102, 101] on div "إنشاء فاتورة مرة واحدة بسهولة للمعاملات السريعة." at bounding box center [166, 120] width 242 height 38
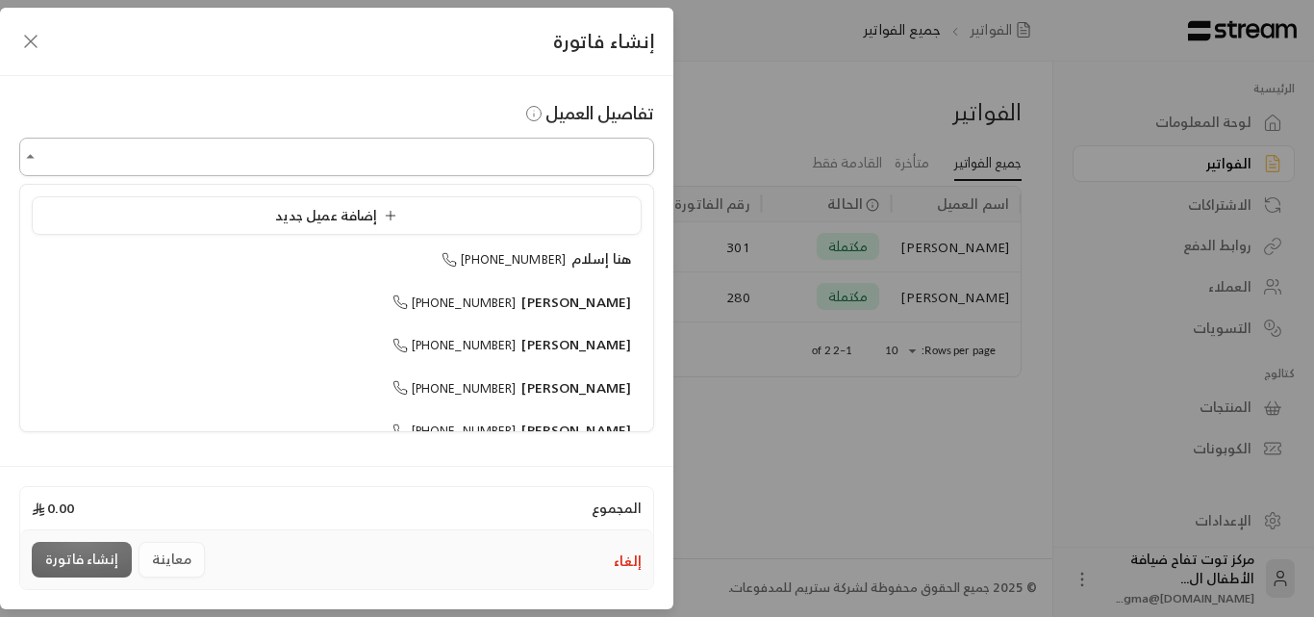
click at [497, 152] on input "اختر العميل" at bounding box center [336, 157] width 635 height 34
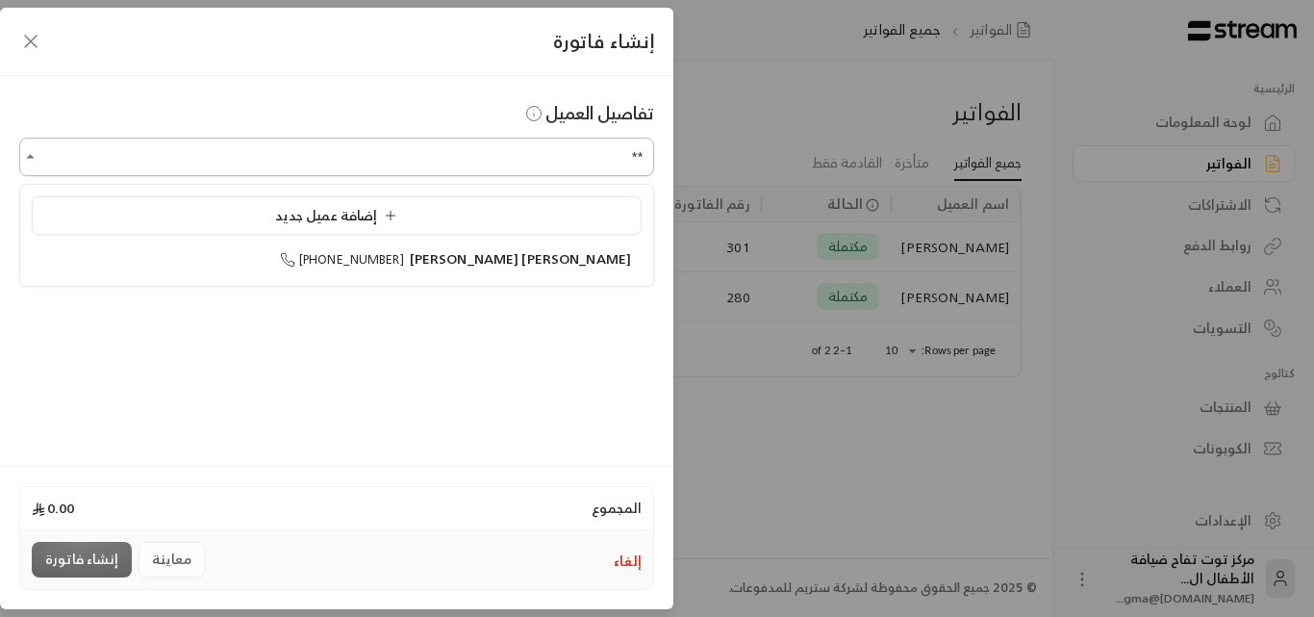
type input "*"
click at [577, 266] on span "[PERSON_NAME]" at bounding box center [577, 258] width 110 height 24
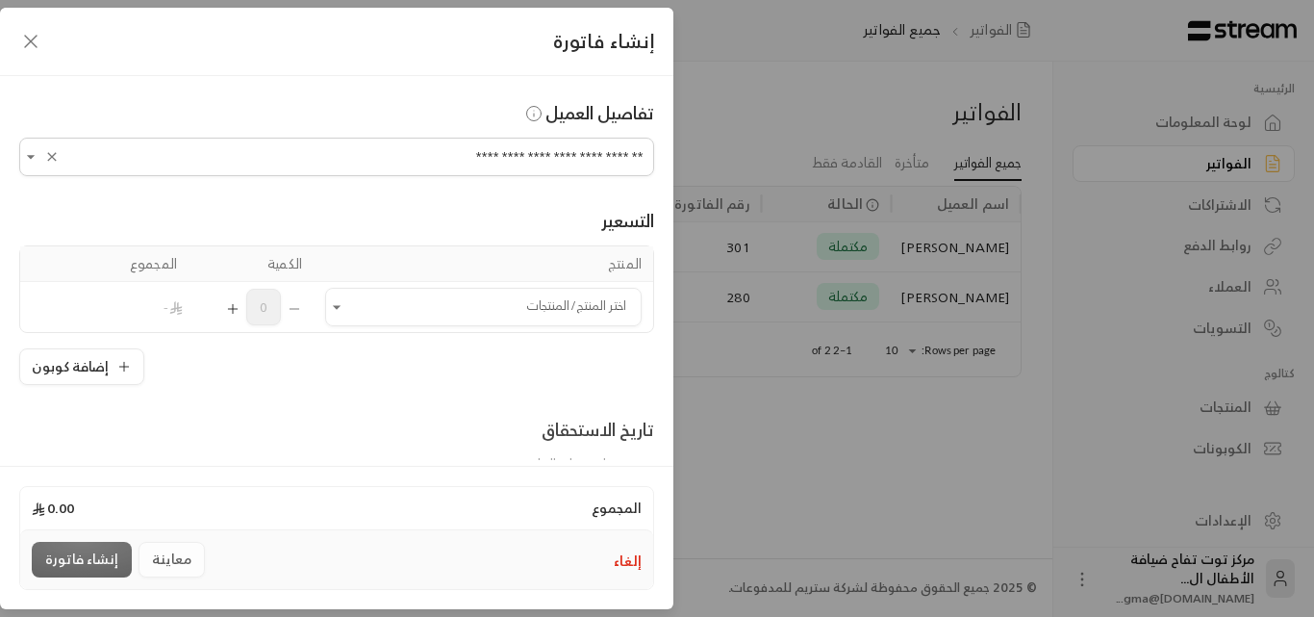
type input "**********"
click at [577, 266] on th "المنتج" at bounding box center [484, 264] width 340 height 36
click at [338, 308] on icon "Open" at bounding box center [336, 306] width 19 height 19
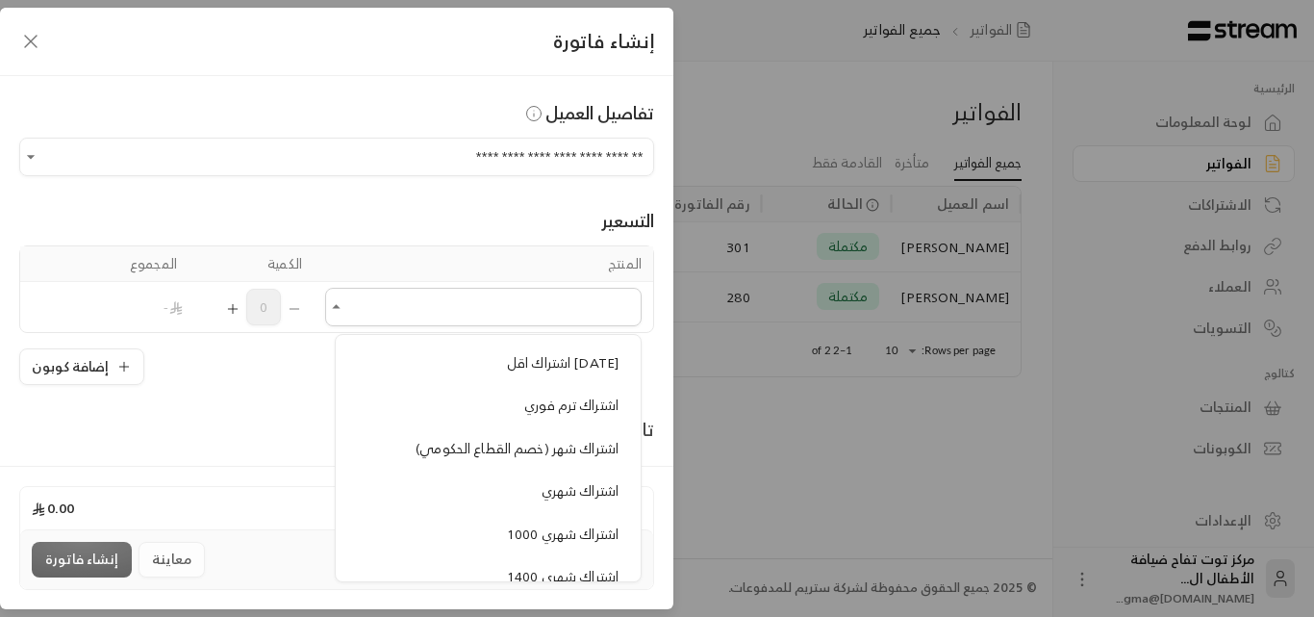
scroll to position [1443, 0]
click at [561, 448] on span "اشتراك شهري" at bounding box center [580, 450] width 77 height 24
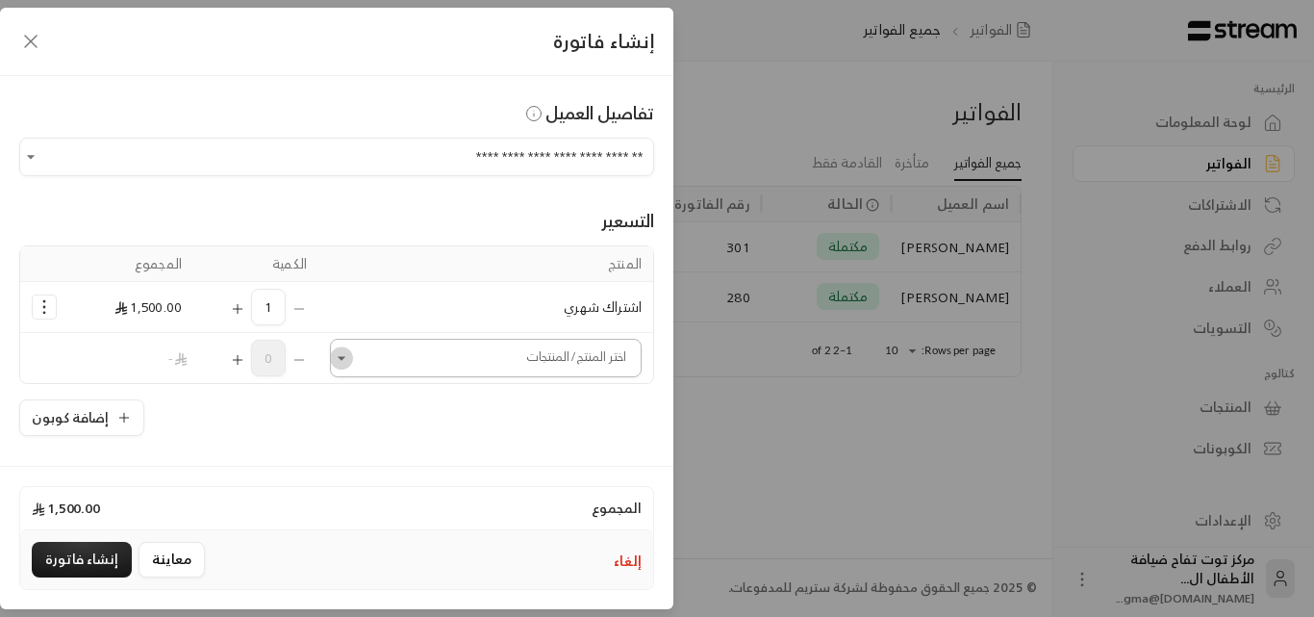
click at [350, 363] on icon "Open" at bounding box center [341, 357] width 19 height 19
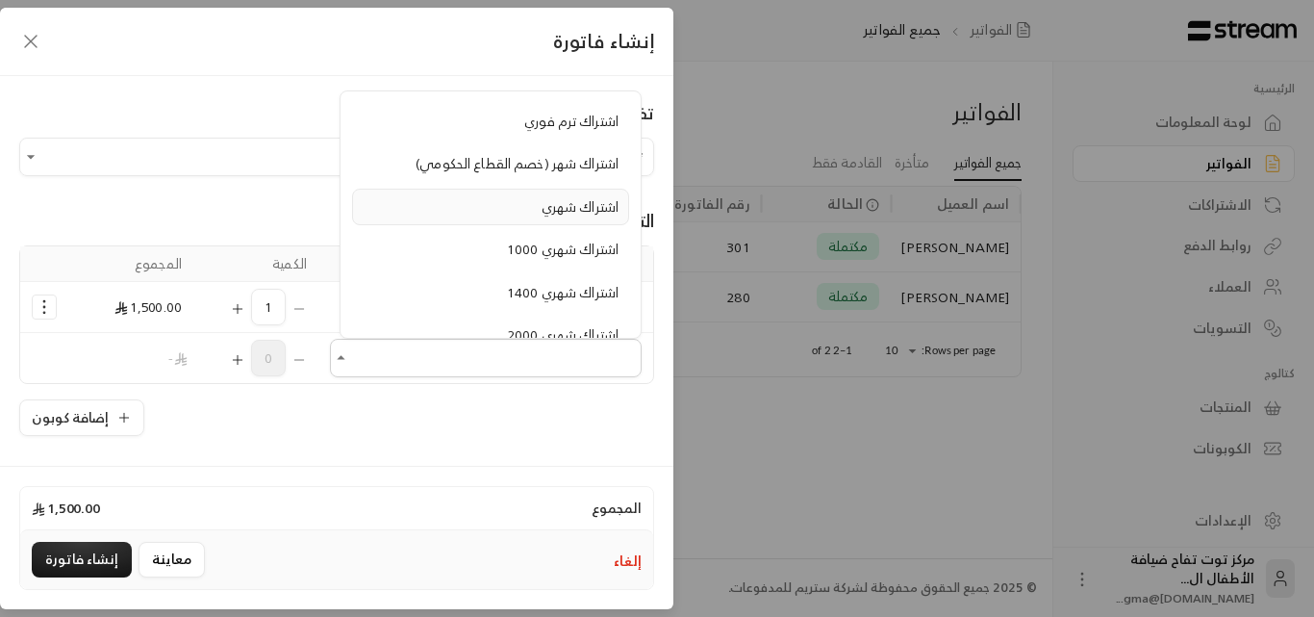
click at [580, 205] on span "اشتراك شهري" at bounding box center [580, 206] width 77 height 24
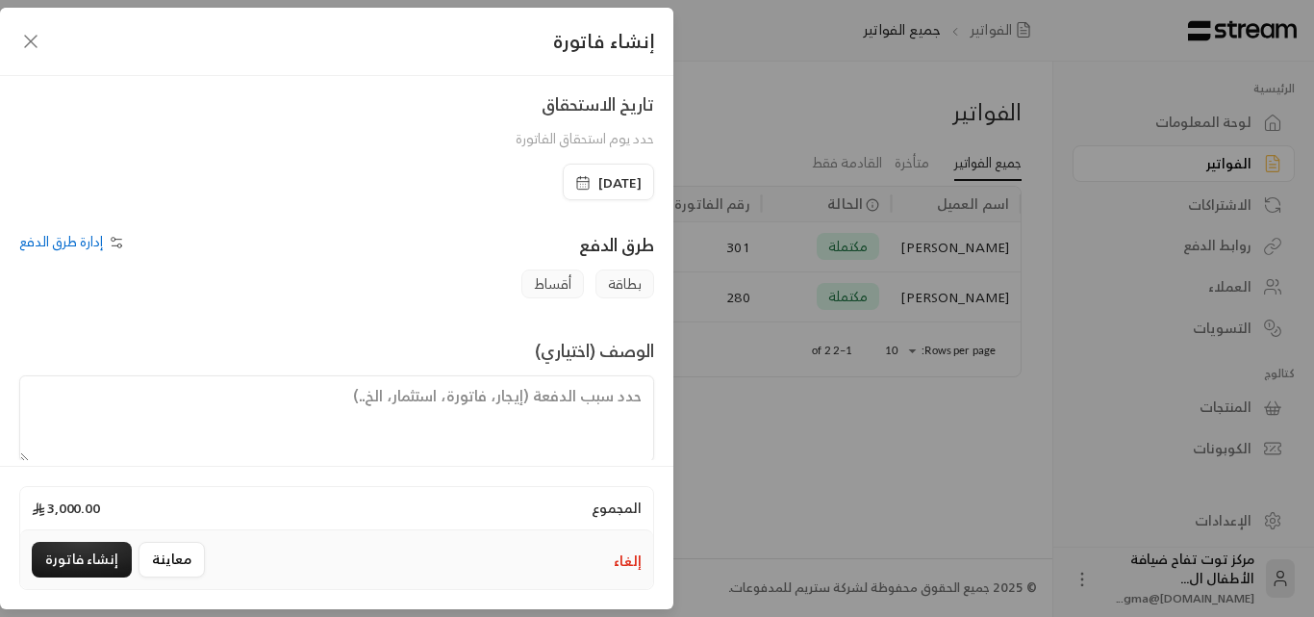
scroll to position [452, 0]
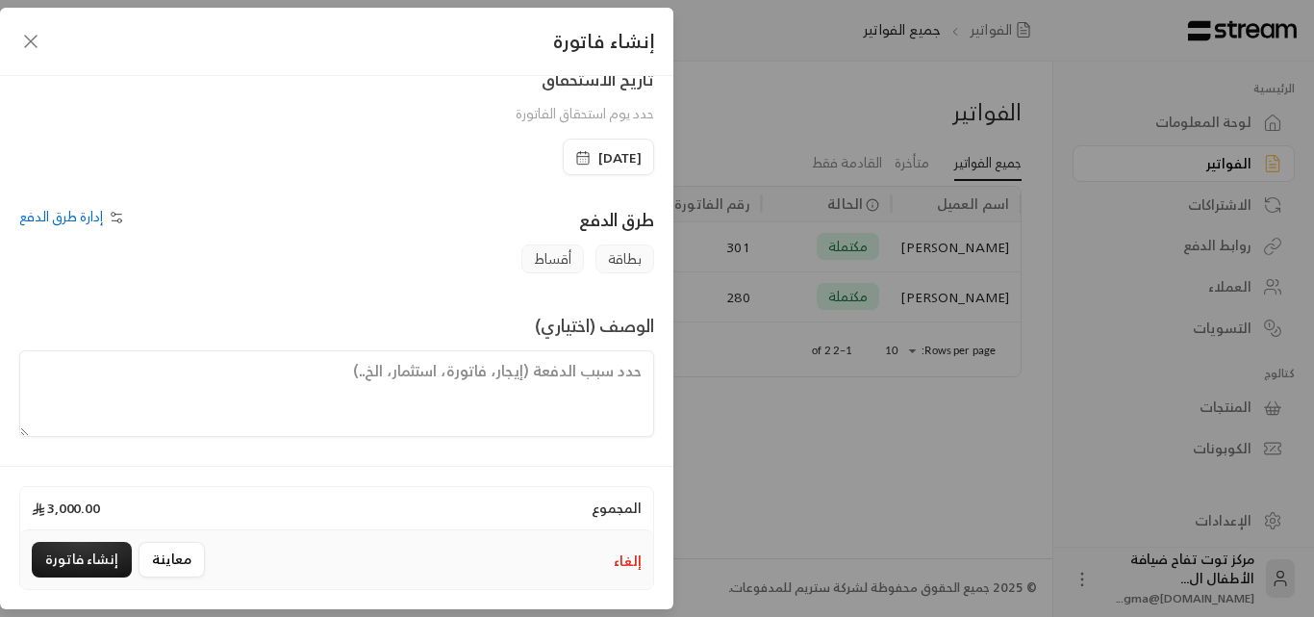
click at [559, 375] on textarea at bounding box center [336, 393] width 635 height 87
type textarea "أ"
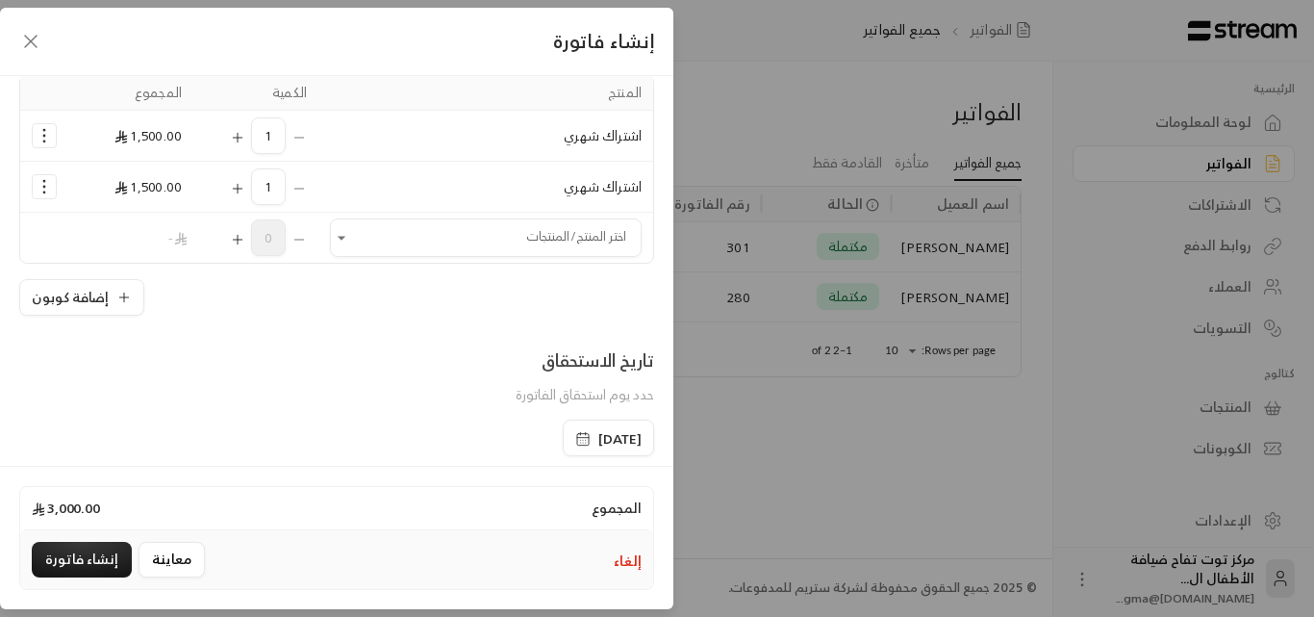
scroll to position [164, 0]
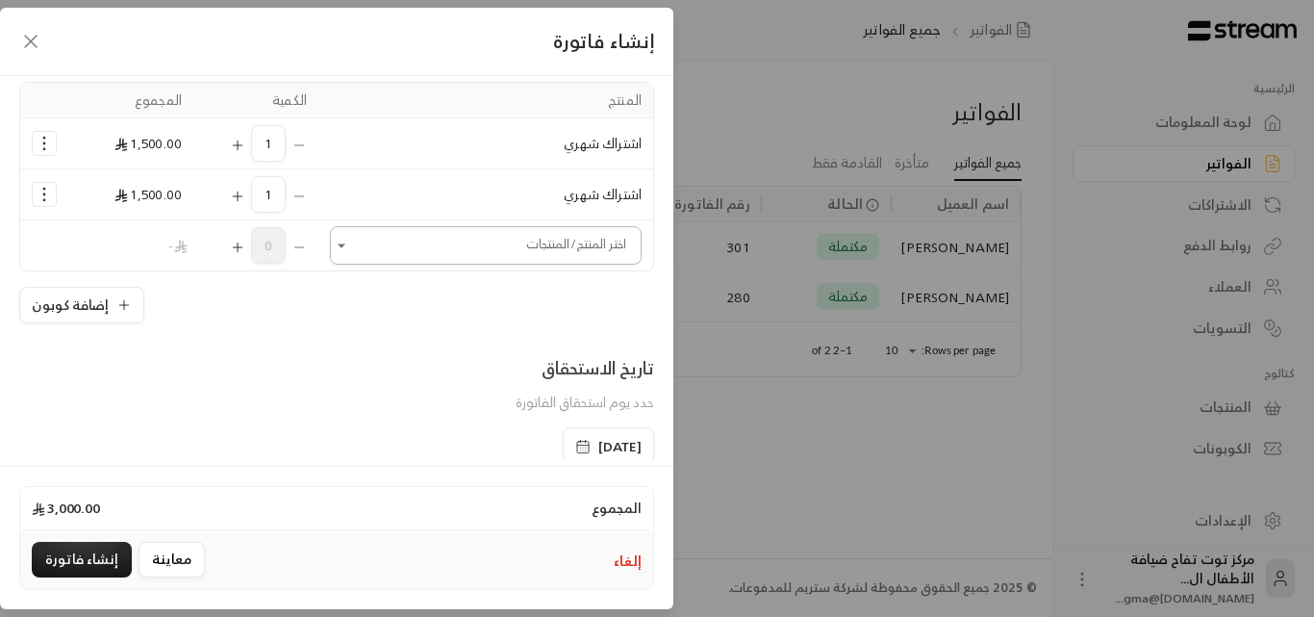
click at [351, 253] on icon "Open" at bounding box center [341, 245] width 19 height 19
type textarea "اشتراك شهر للطفلين [PERSON_NAME] و ليث من تاريخ [DATE] إلى تاريخ [DATE] + الملا…"
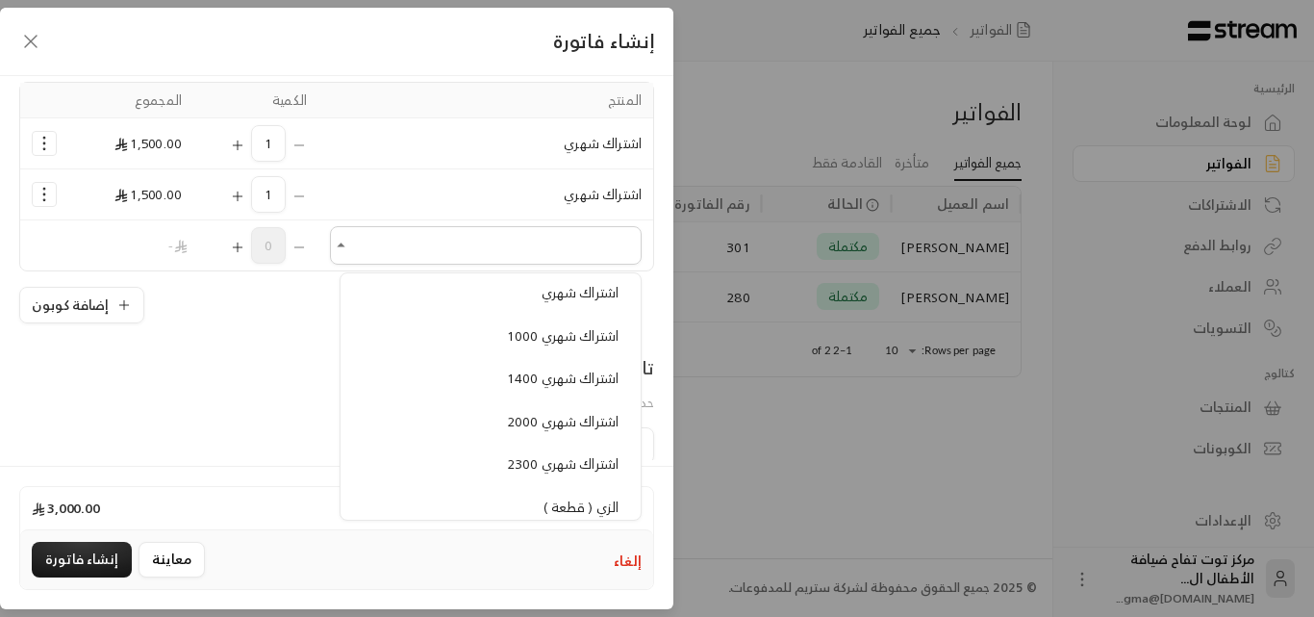
scroll to position [1636, 0]
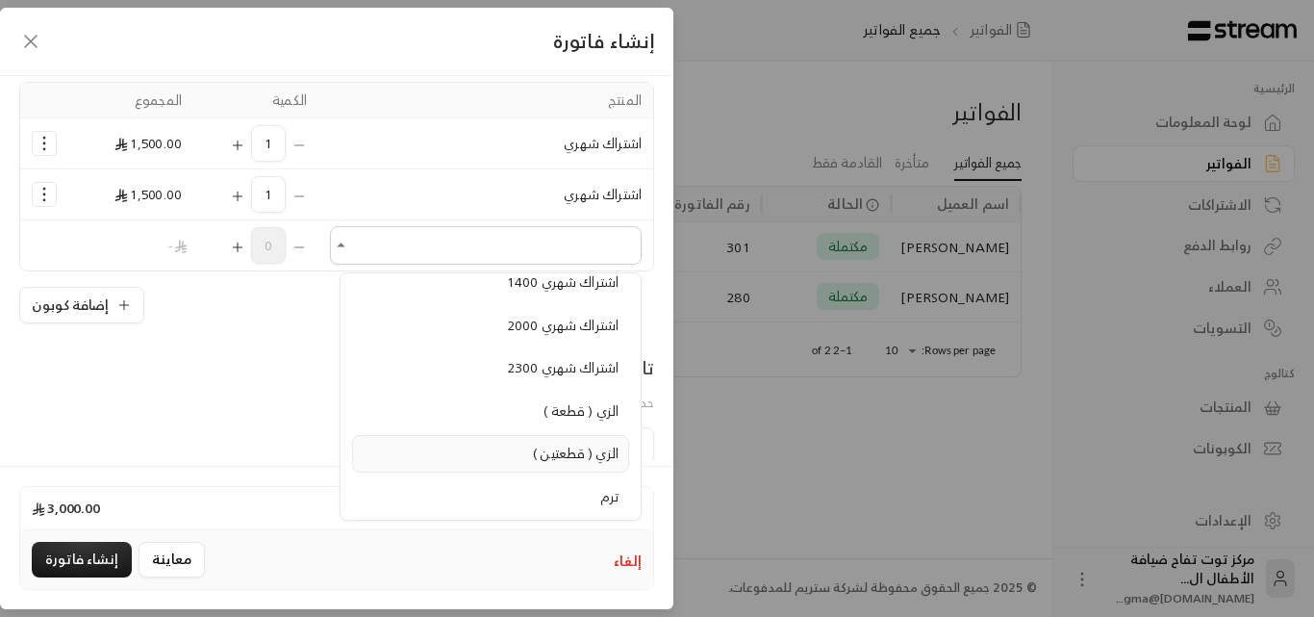
click at [572, 459] on span "الزي ( قطعتين )" at bounding box center [576, 453] width 86 height 24
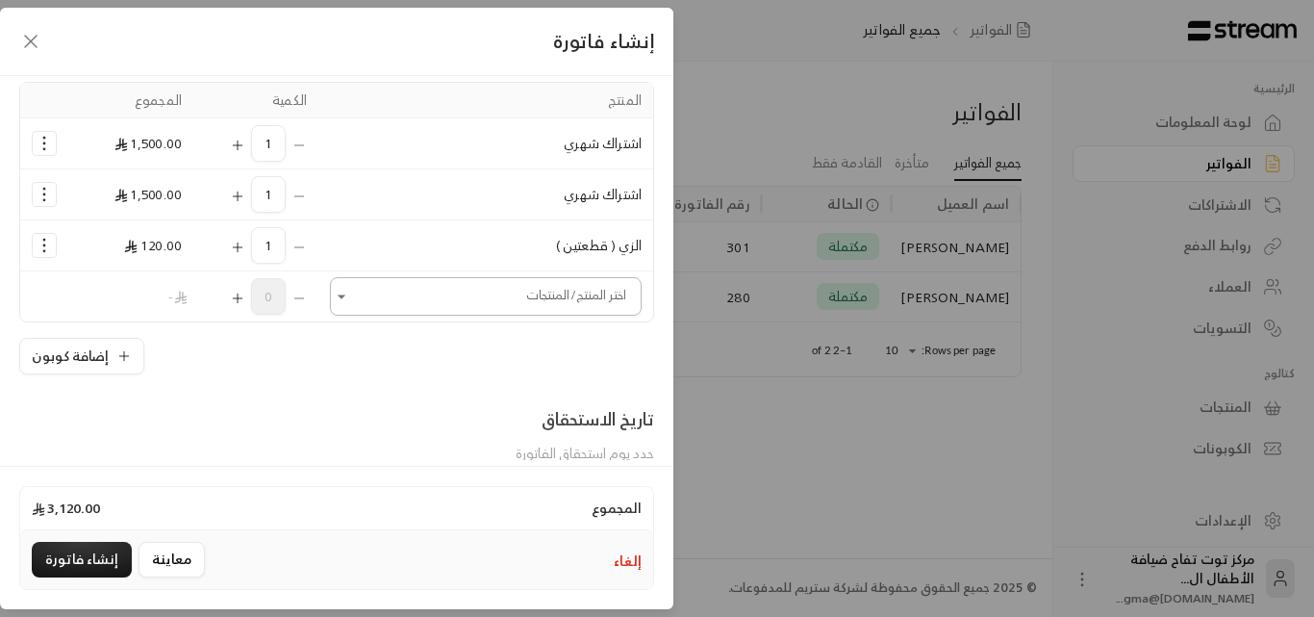
click at [353, 300] on button "Open" at bounding box center [341, 296] width 23 height 23
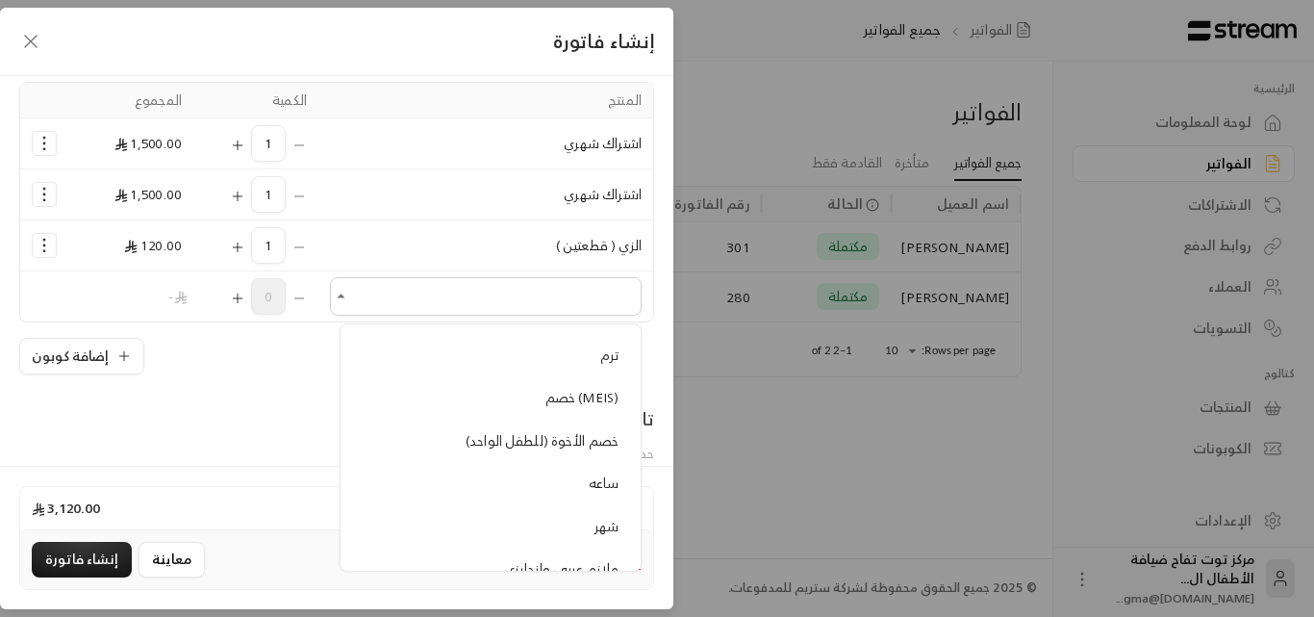
scroll to position [1925, 0]
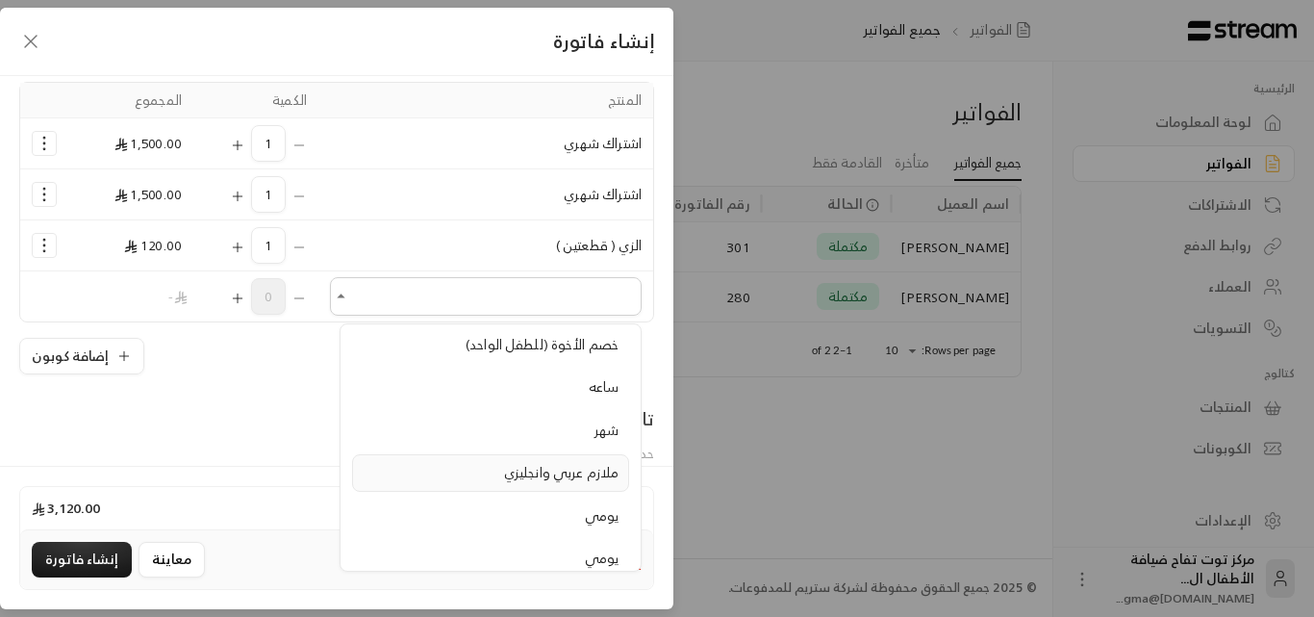
click at [538, 477] on span "ملازم عربي وانجليزي" at bounding box center [561, 472] width 115 height 24
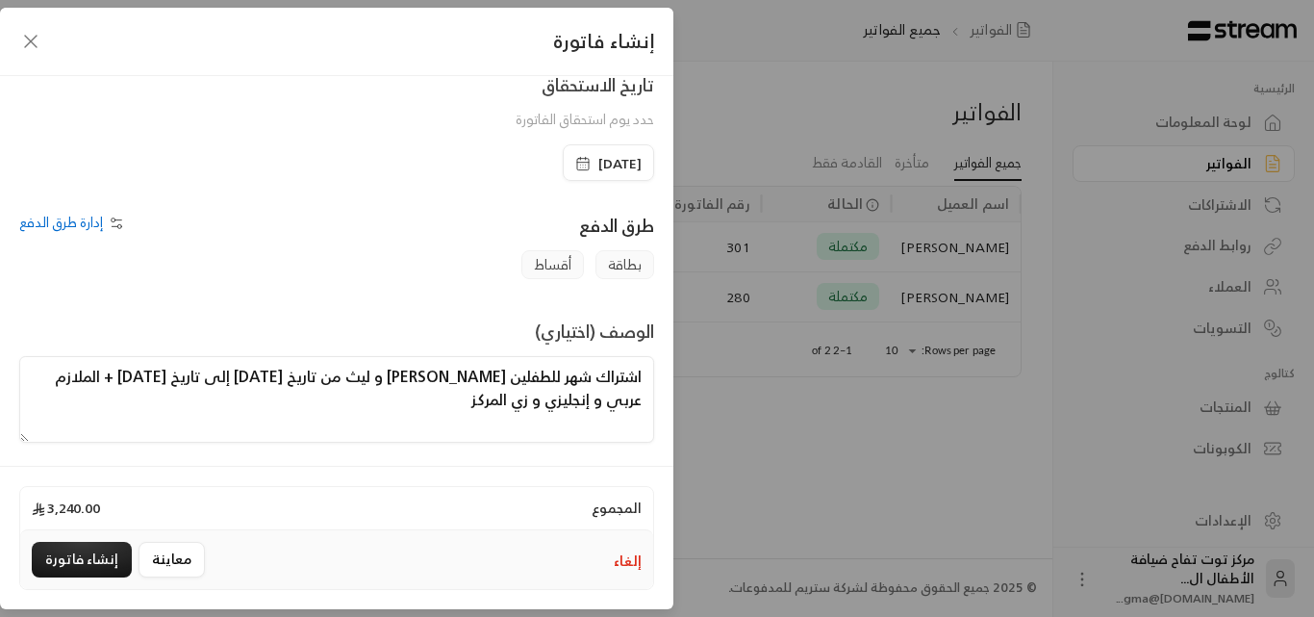
scroll to position [554, 0]
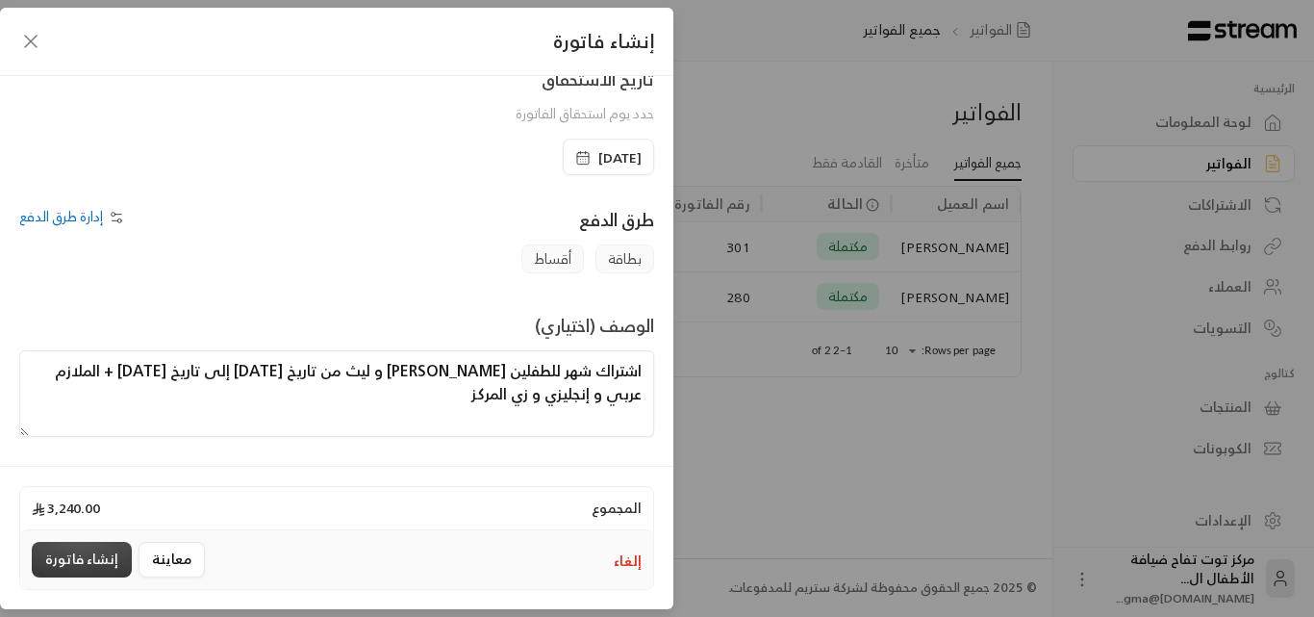
click at [68, 562] on button "إنشاء فاتورة" at bounding box center [82, 560] width 100 height 36
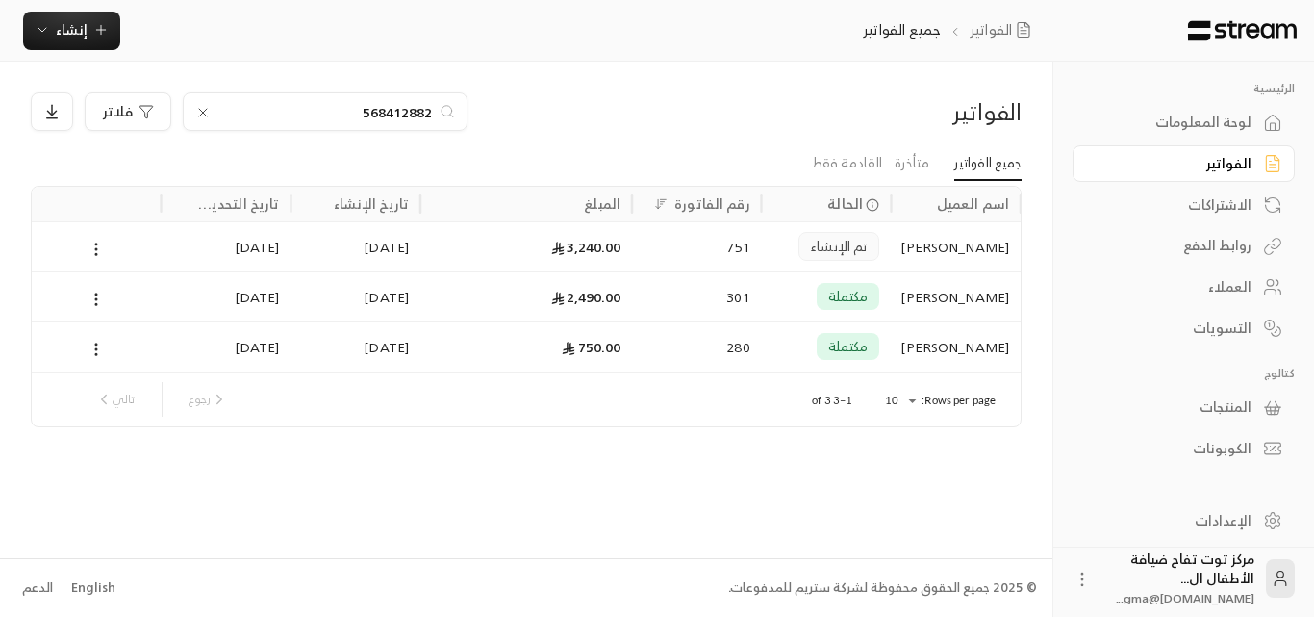
click at [1237, 279] on div "العملاء" at bounding box center [1174, 286] width 155 height 19
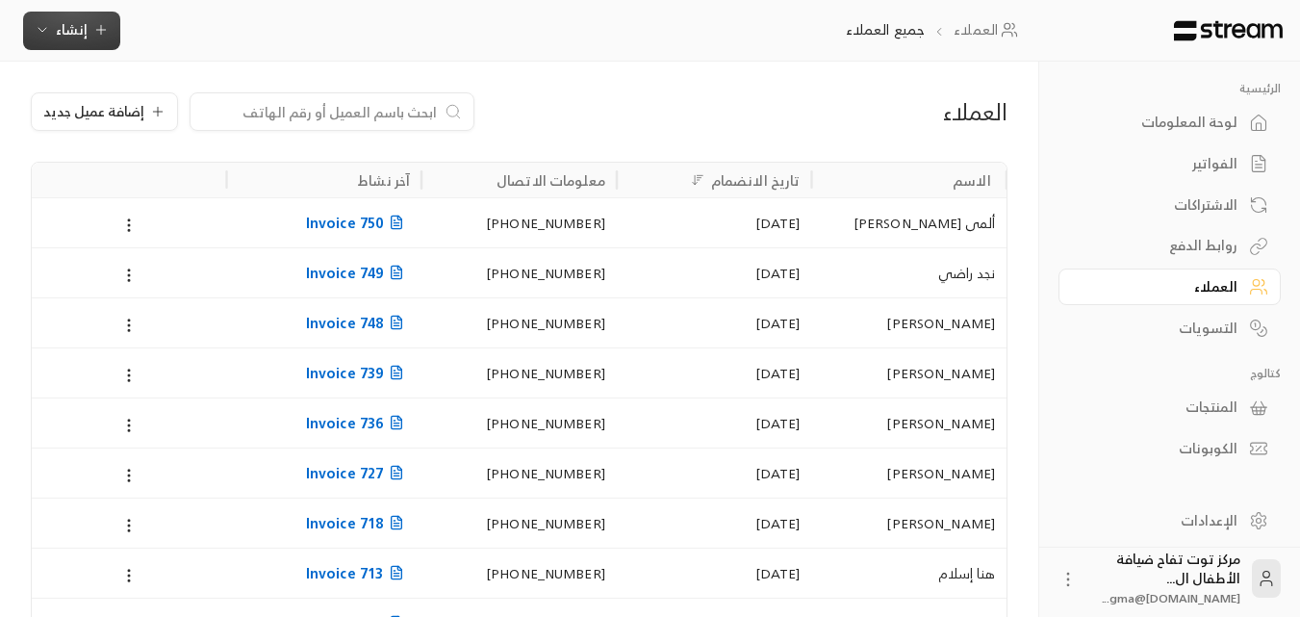
click at [74, 31] on span "إنشاء" at bounding box center [72, 29] width 32 height 24
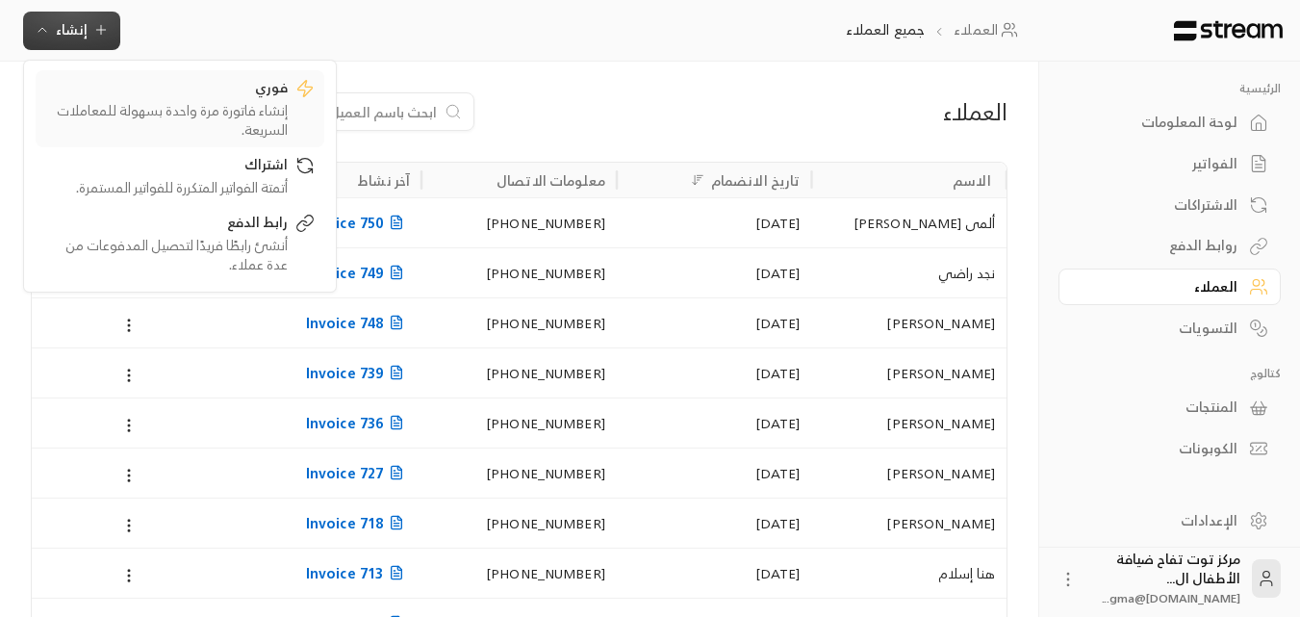
click at [233, 102] on div "إنشاء فاتورة مرة واحدة بسهولة للمعاملات السريعة." at bounding box center [166, 120] width 242 height 38
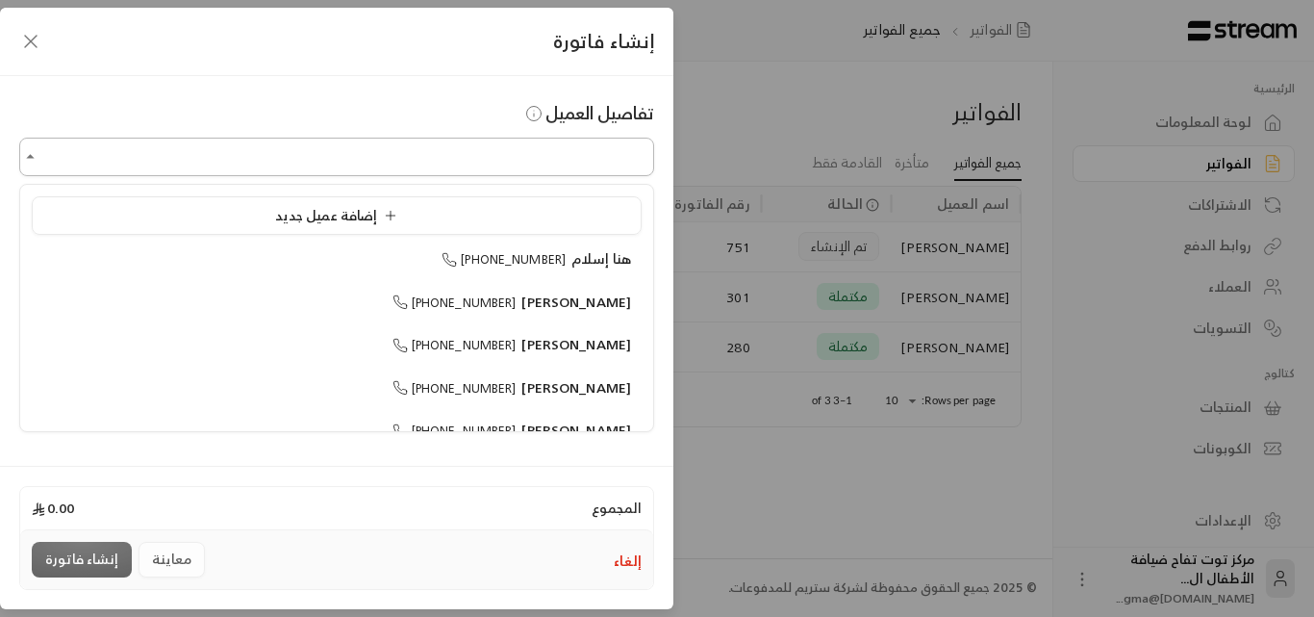
click at [480, 157] on input "اختر العميل" at bounding box center [336, 157] width 635 height 34
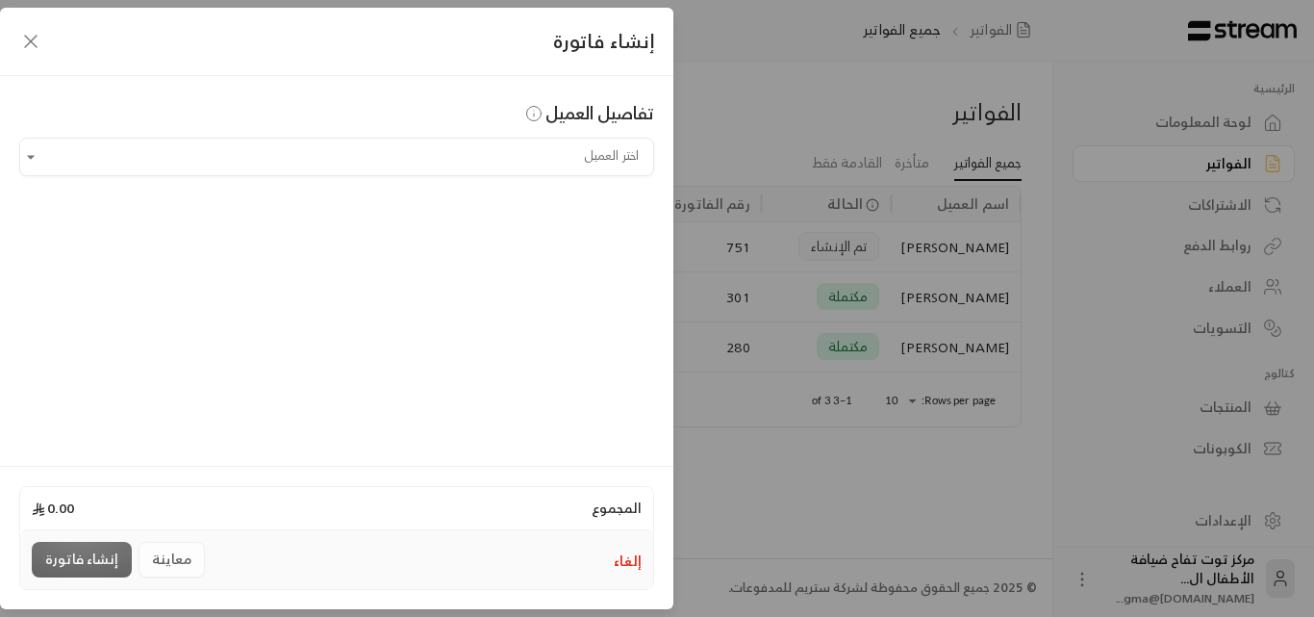
click at [846, 96] on div "إنشاء فاتورة تفاصيل العميل اختر العميل اختر العميل المجموع 0.00 إلغاء معاينة إن…" at bounding box center [657, 308] width 1314 height 617
click at [27, 43] on icon "button" at bounding box center [30, 41] width 23 height 23
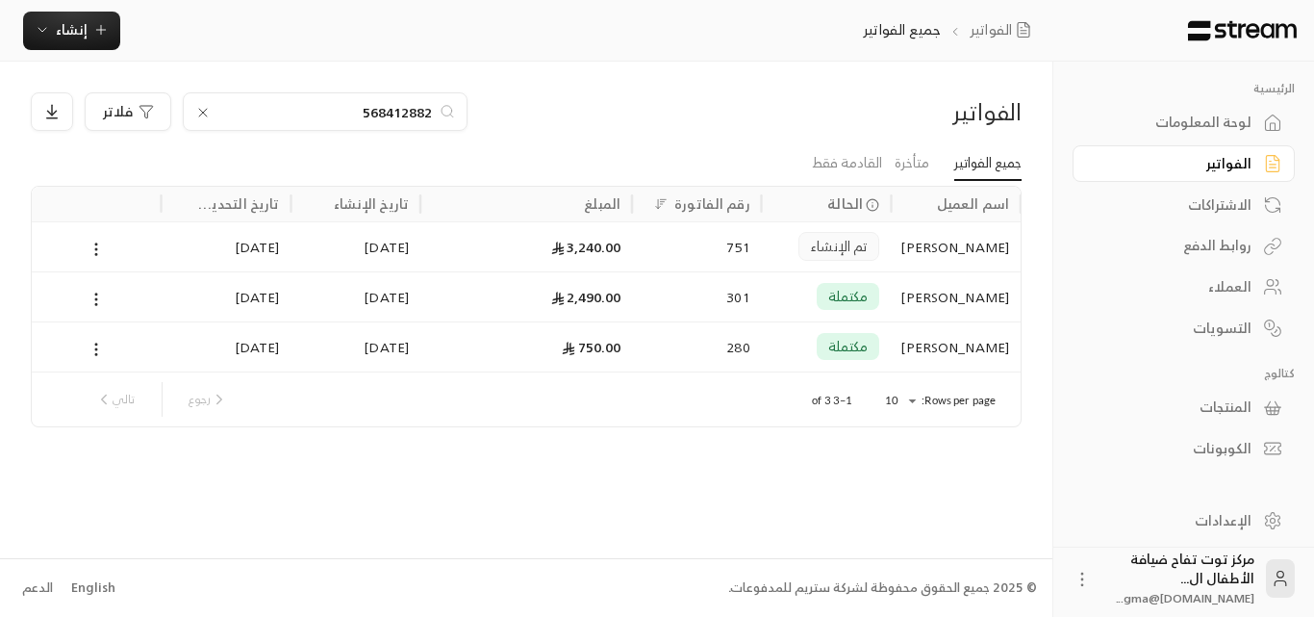
click at [198, 113] on icon at bounding box center [202, 112] width 15 height 15
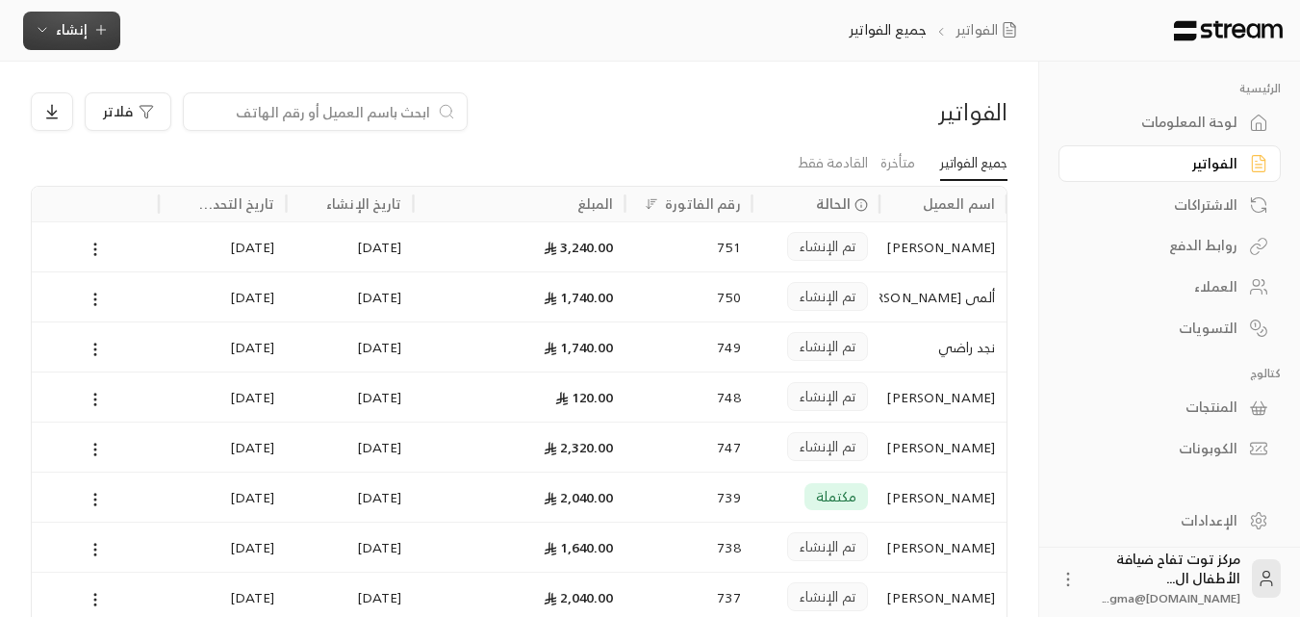
click at [105, 38] on span "إنشاء" at bounding box center [72, 29] width 74 height 24
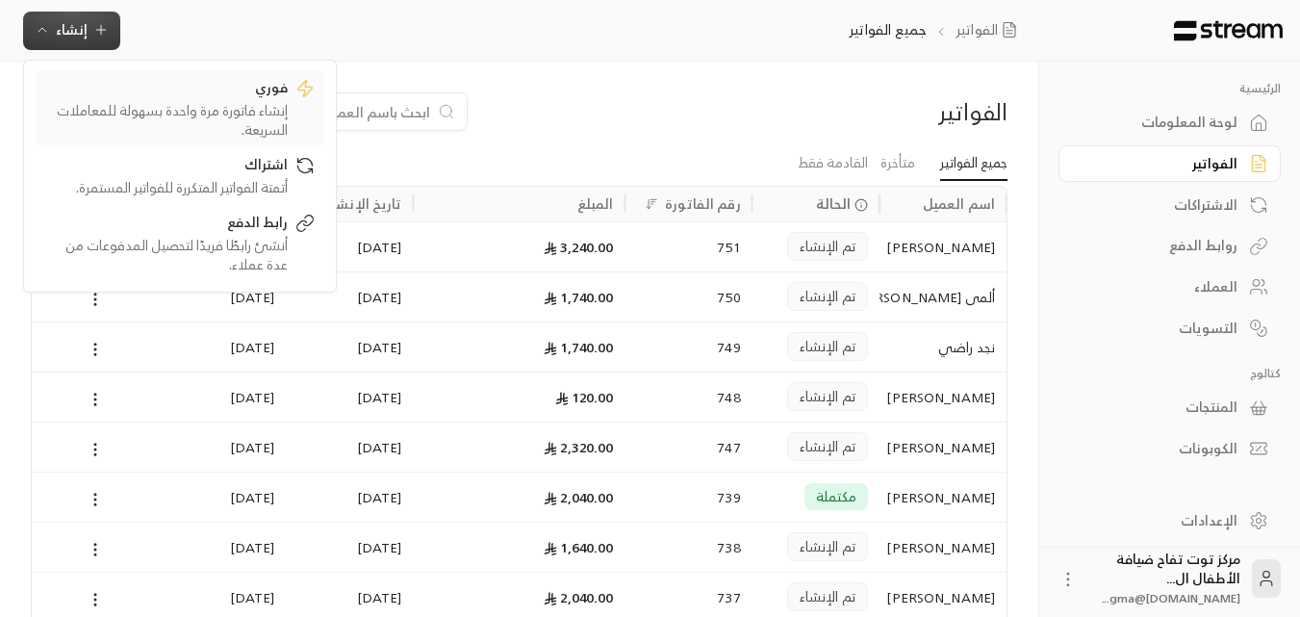
click at [172, 116] on div "إنشاء فاتورة مرة واحدة بسهولة للمعاملات السريعة." at bounding box center [166, 120] width 242 height 38
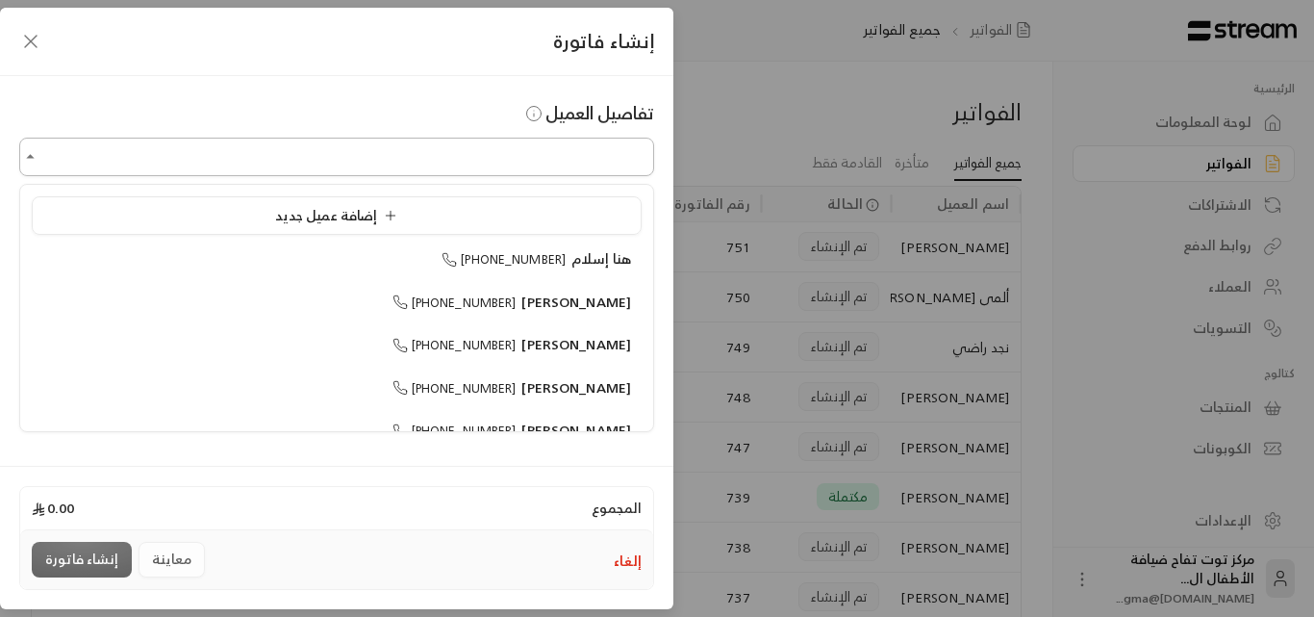
click at [492, 163] on input "اختر العميل" at bounding box center [336, 157] width 635 height 34
click at [612, 299] on span "[PERSON_NAME]" at bounding box center [577, 302] width 110 height 24
type input "**********"
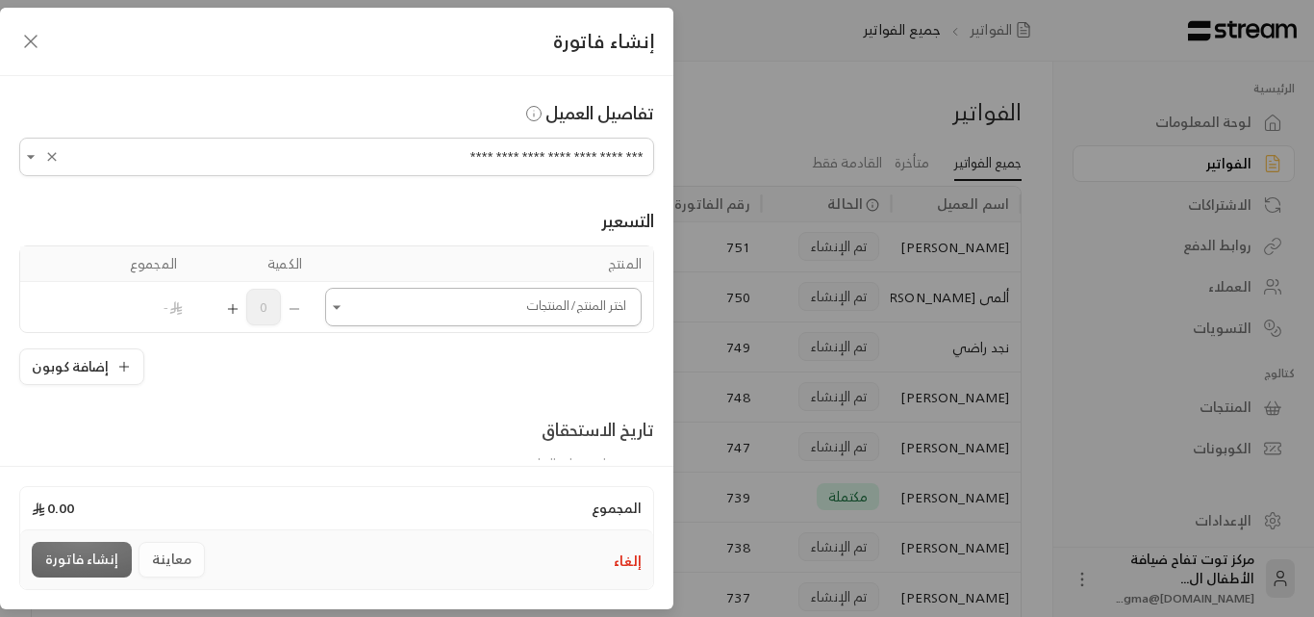
click at [346, 310] on icon "Open" at bounding box center [336, 306] width 19 height 19
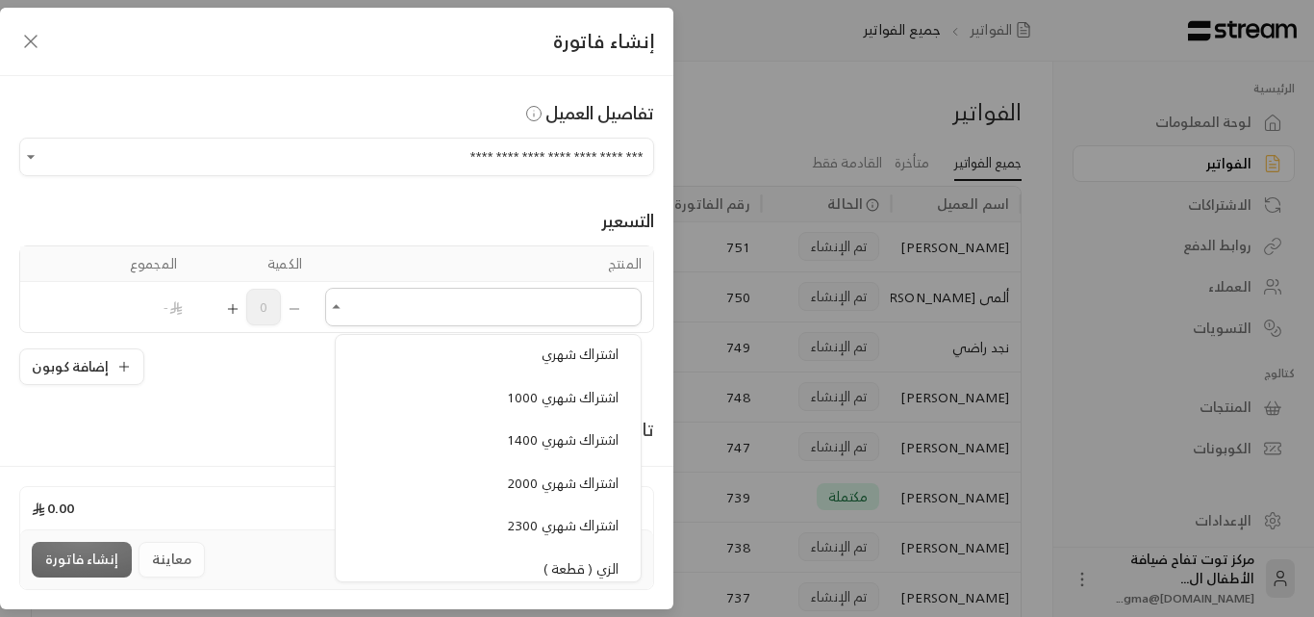
scroll to position [1636, 0]
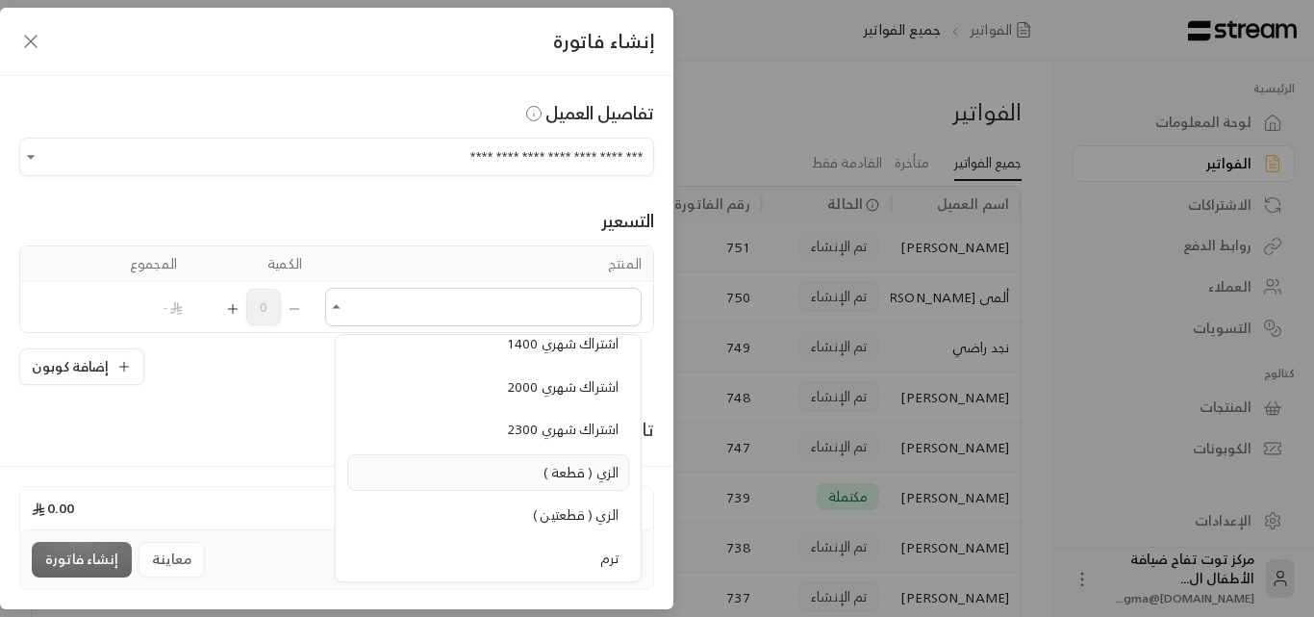
click at [552, 469] on span "الزي ( قطعة )" at bounding box center [581, 472] width 75 height 24
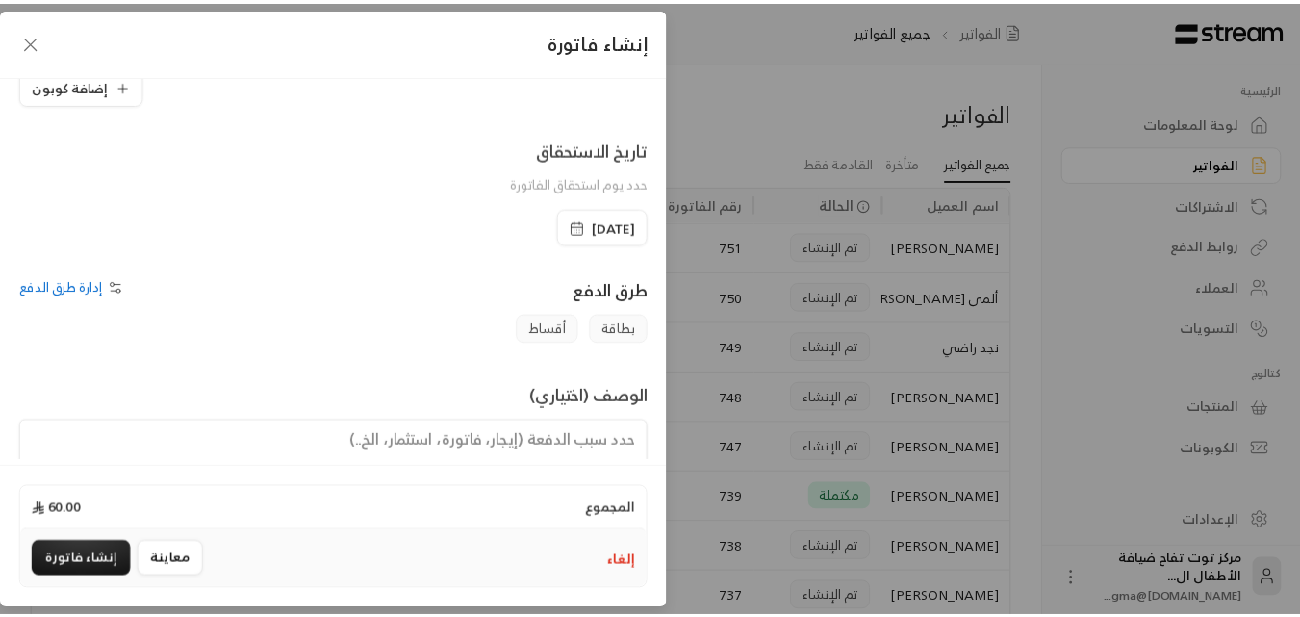
scroll to position [385, 0]
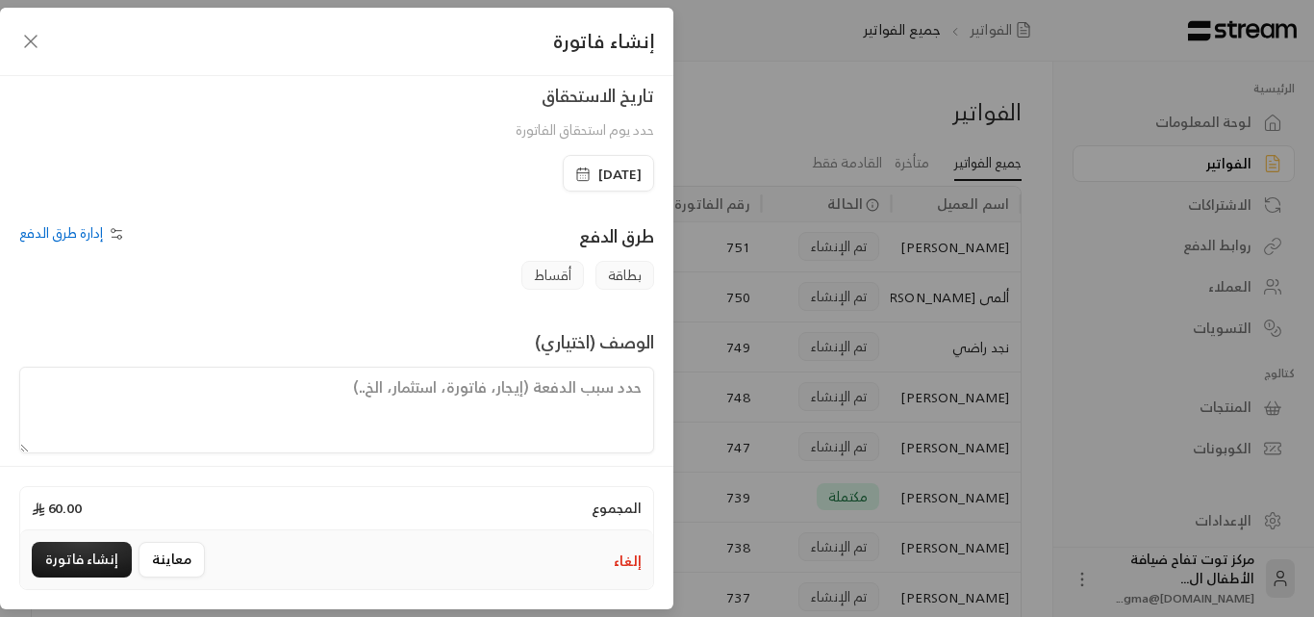
click at [535, 410] on textarea at bounding box center [336, 410] width 635 height 87
type textarea "زي المركز قطعه واحده"
click at [87, 556] on button "إنشاء فاتورة" at bounding box center [82, 560] width 100 height 36
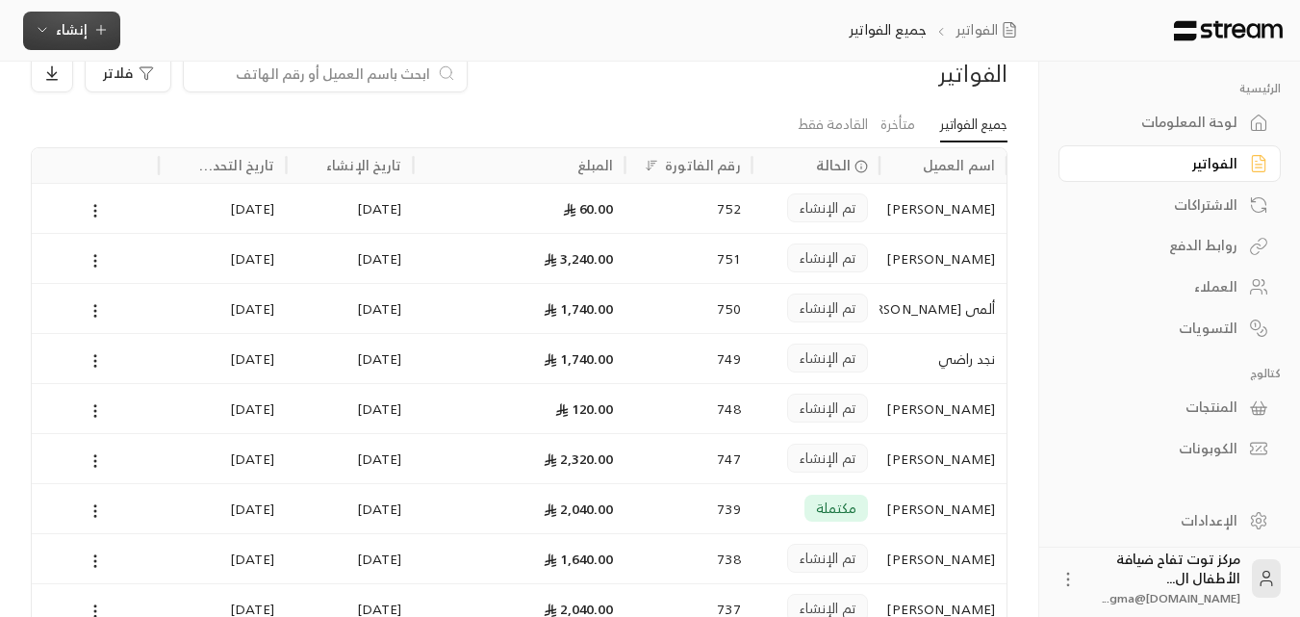
scroll to position [0, 0]
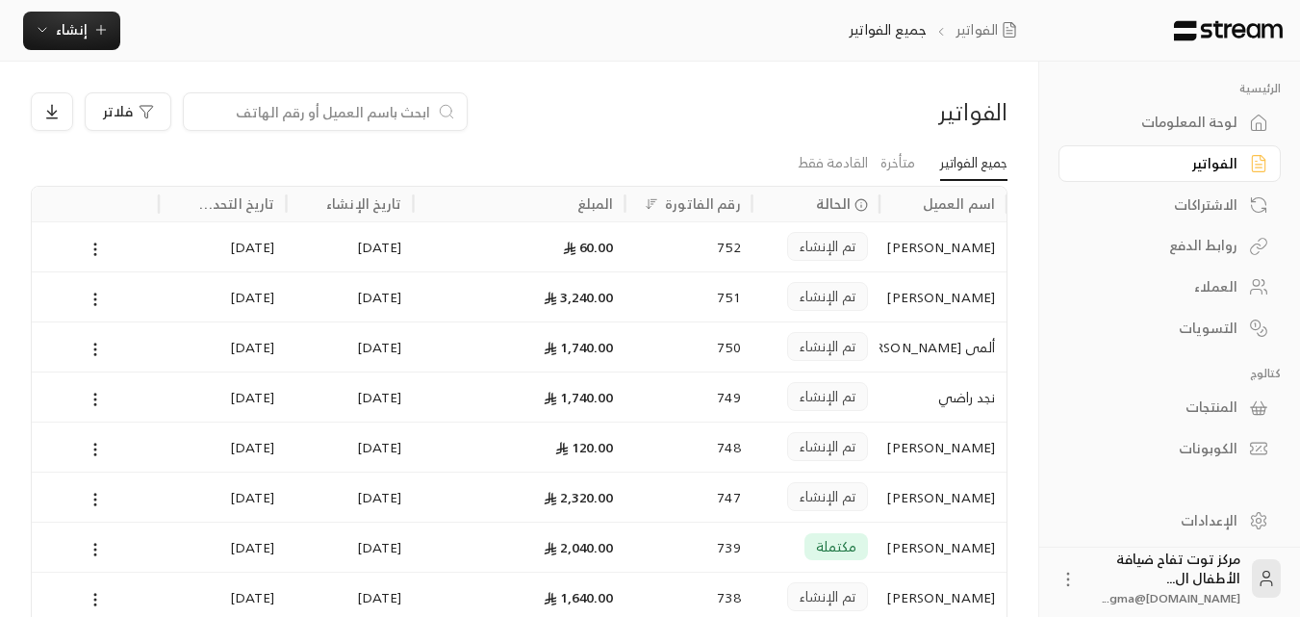
click at [306, 125] on div at bounding box center [325, 111] width 285 height 38
click at [325, 117] on input at bounding box center [312, 111] width 235 height 21
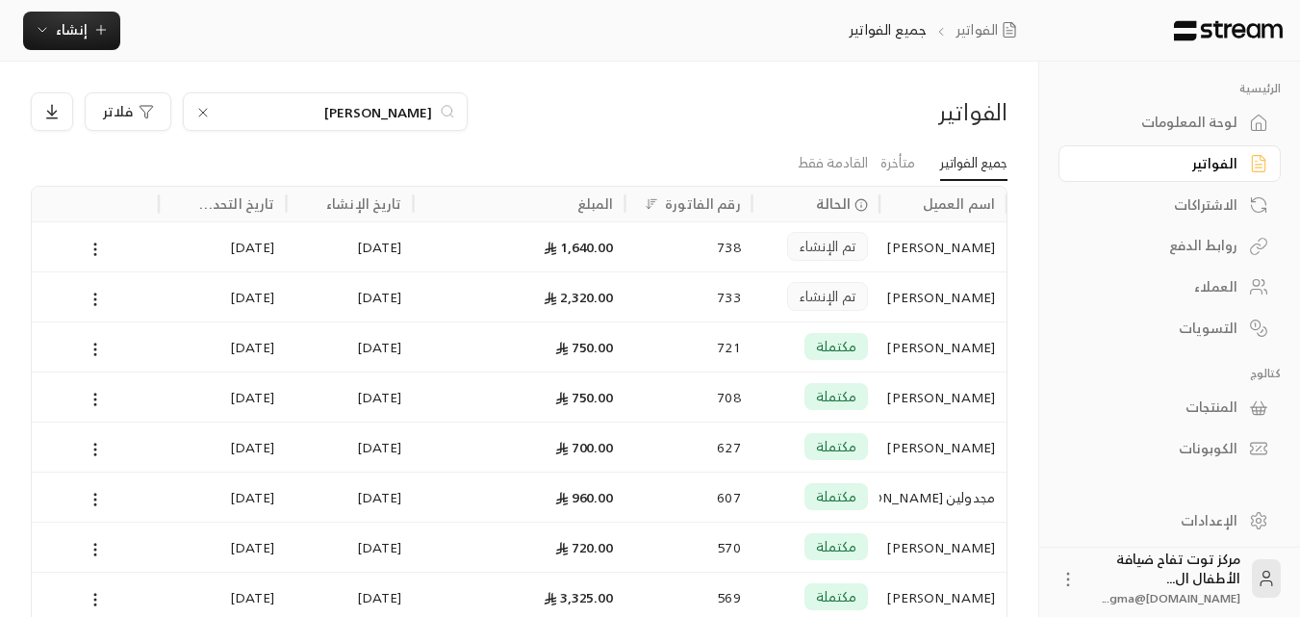
type input "[PERSON_NAME]"
click at [944, 230] on div "[PERSON_NAME]" at bounding box center [943, 246] width 104 height 49
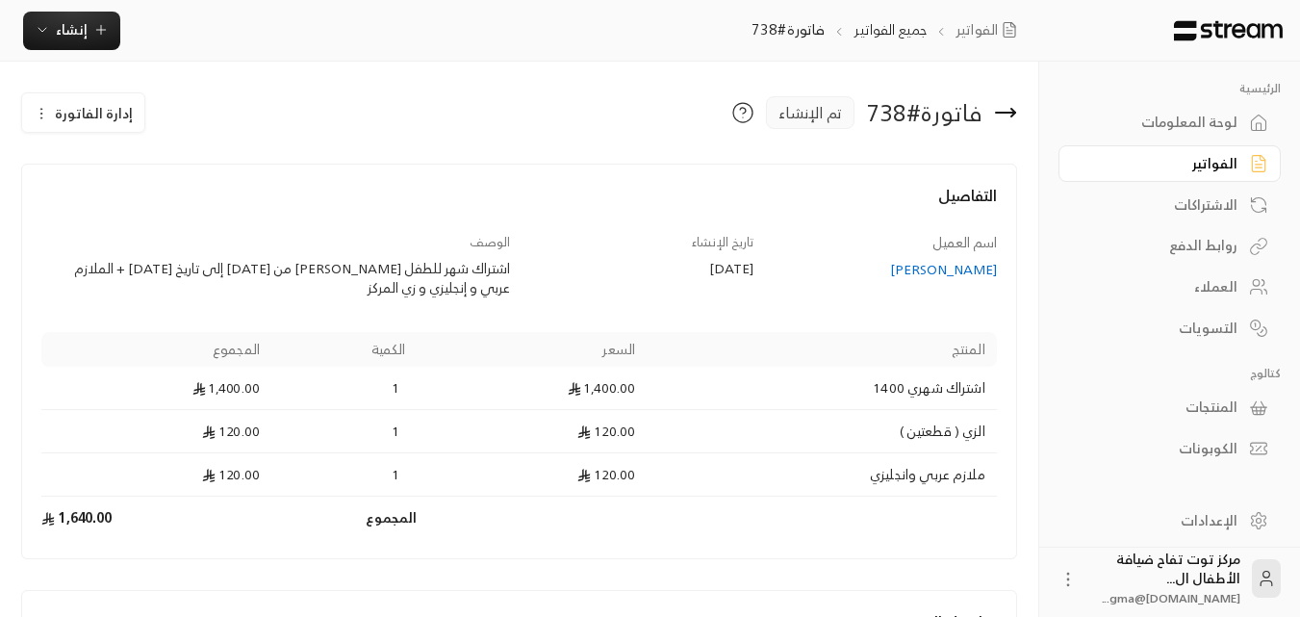
click at [1002, 115] on icon at bounding box center [1005, 112] width 23 height 23
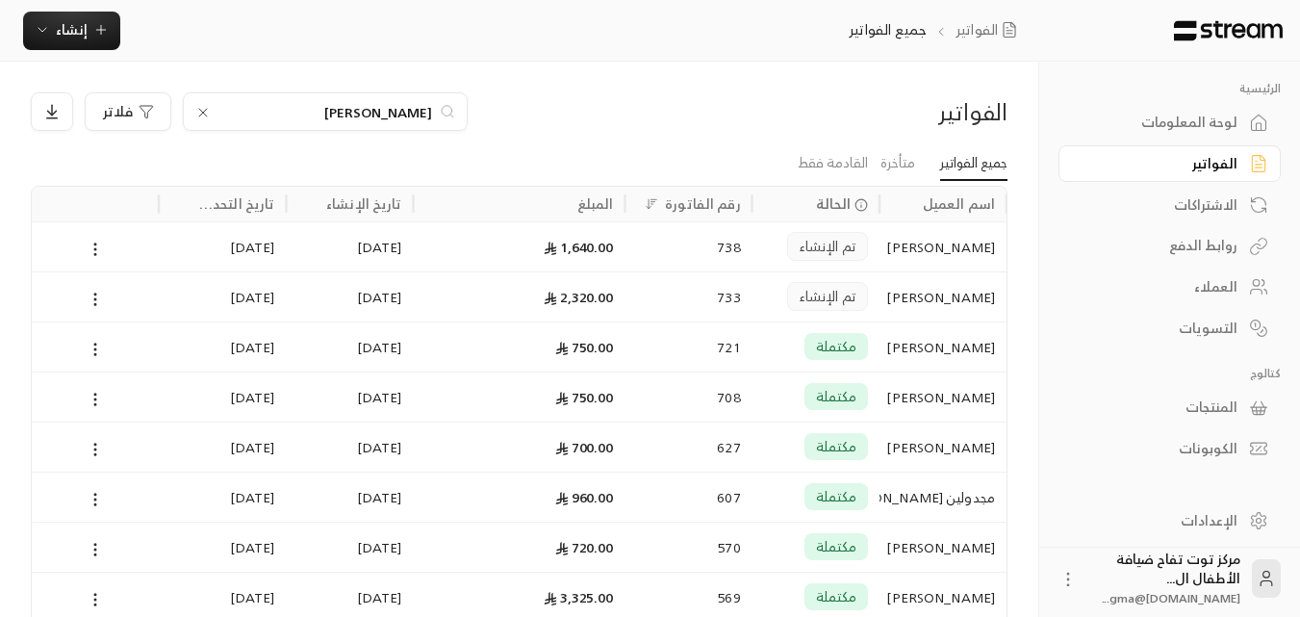
click at [201, 113] on icon at bounding box center [202, 112] width 15 height 15
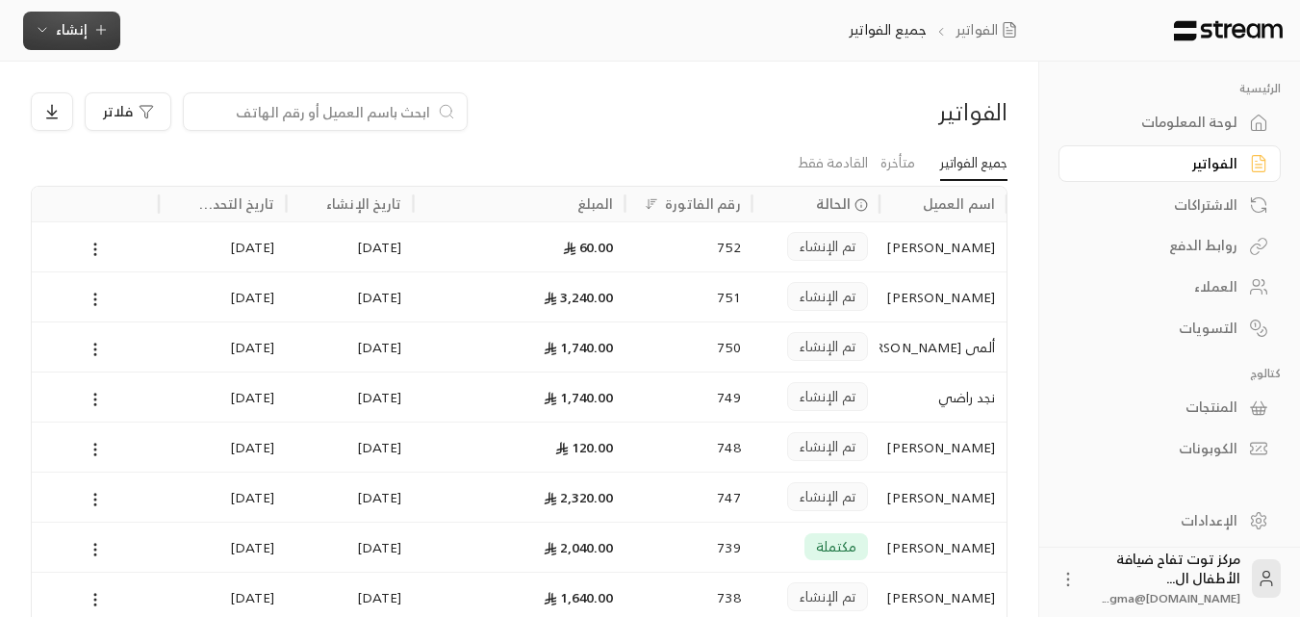
click at [71, 30] on span "إنشاء" at bounding box center [72, 29] width 32 height 24
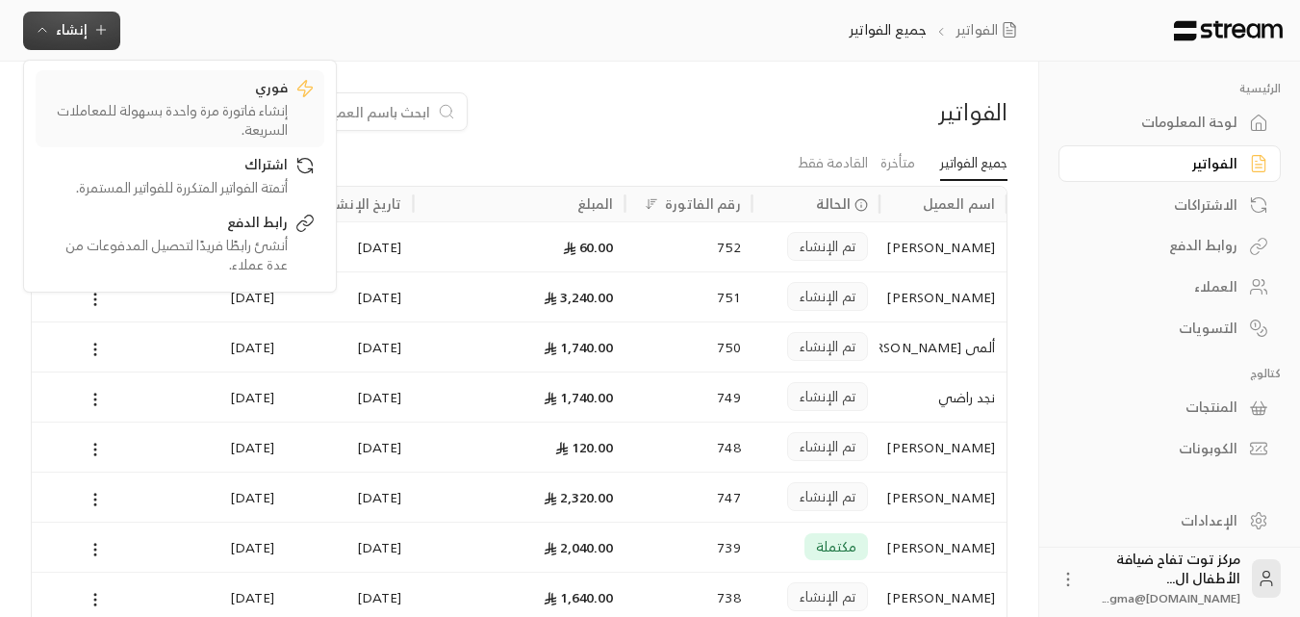
click at [102, 90] on div "فوري" at bounding box center [166, 89] width 242 height 23
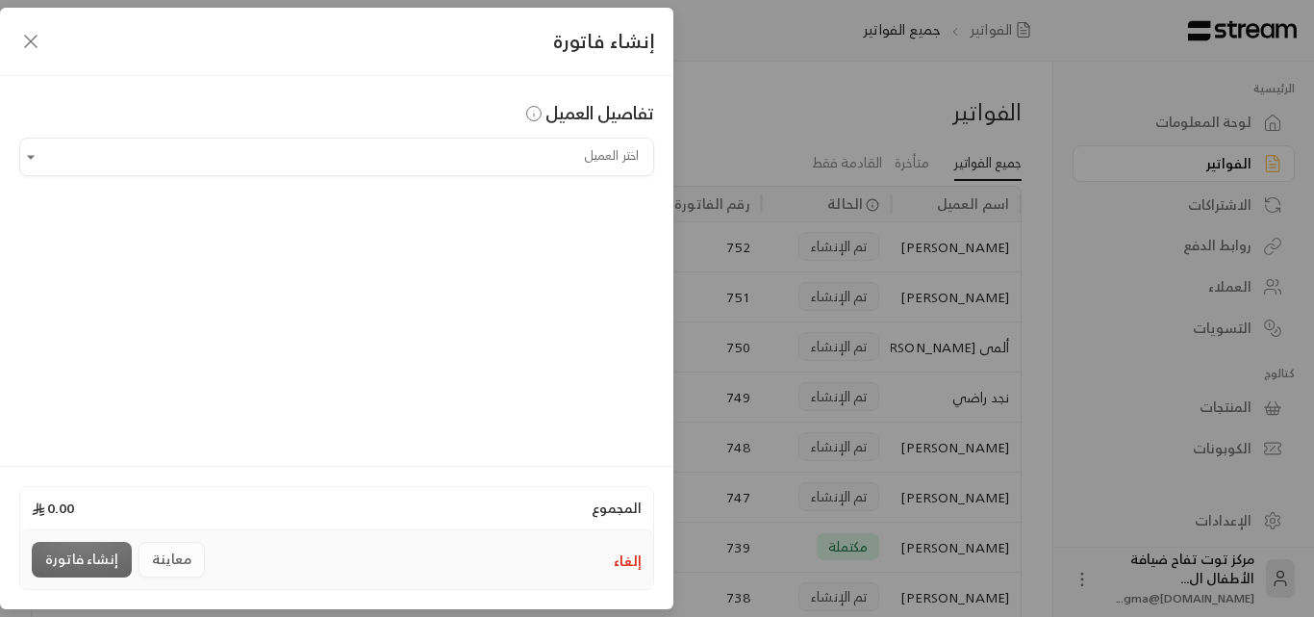
click at [34, 47] on icon "button" at bounding box center [30, 41] width 23 height 23
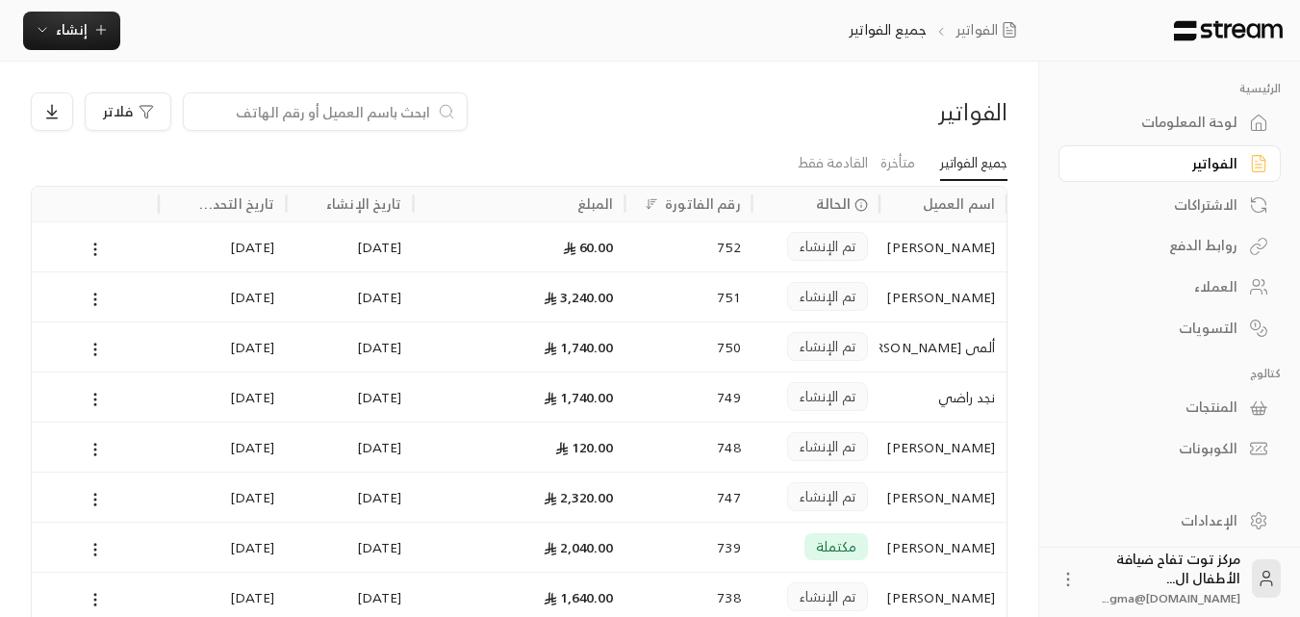
click at [1216, 278] on div "العملاء" at bounding box center [1160, 286] width 155 height 19
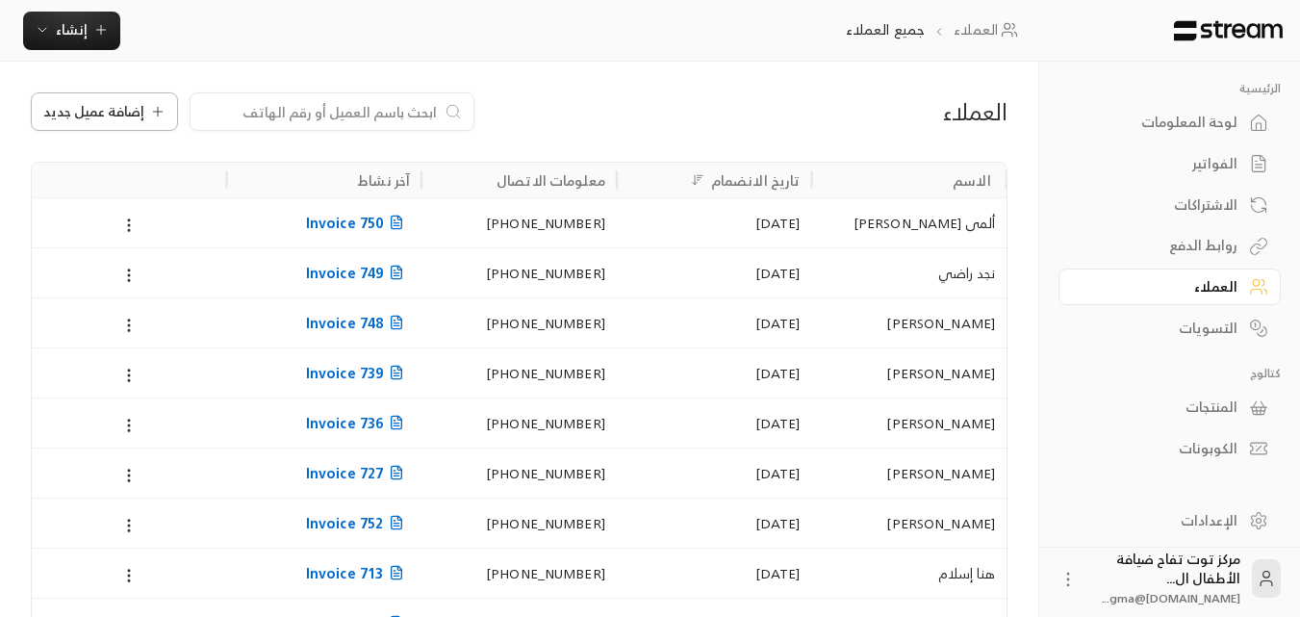
click at [143, 116] on div "إضافة عميل جديد" at bounding box center [104, 111] width 122 height 15
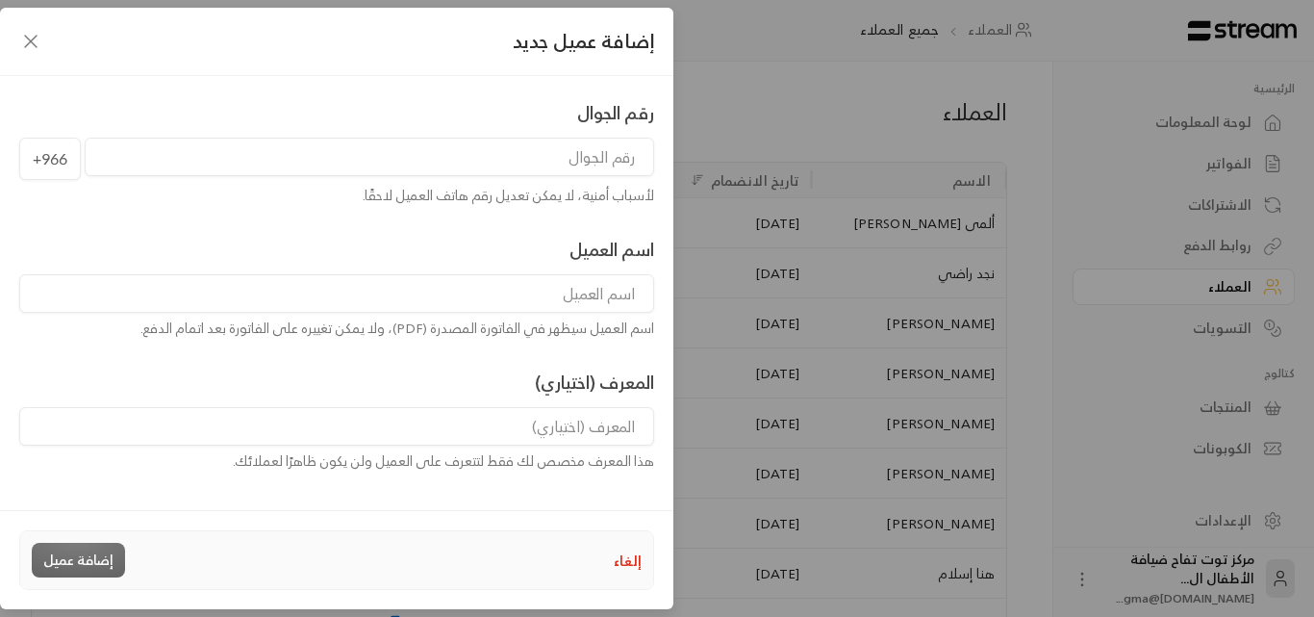
click at [396, 168] on input "tel" at bounding box center [370, 157] width 570 height 38
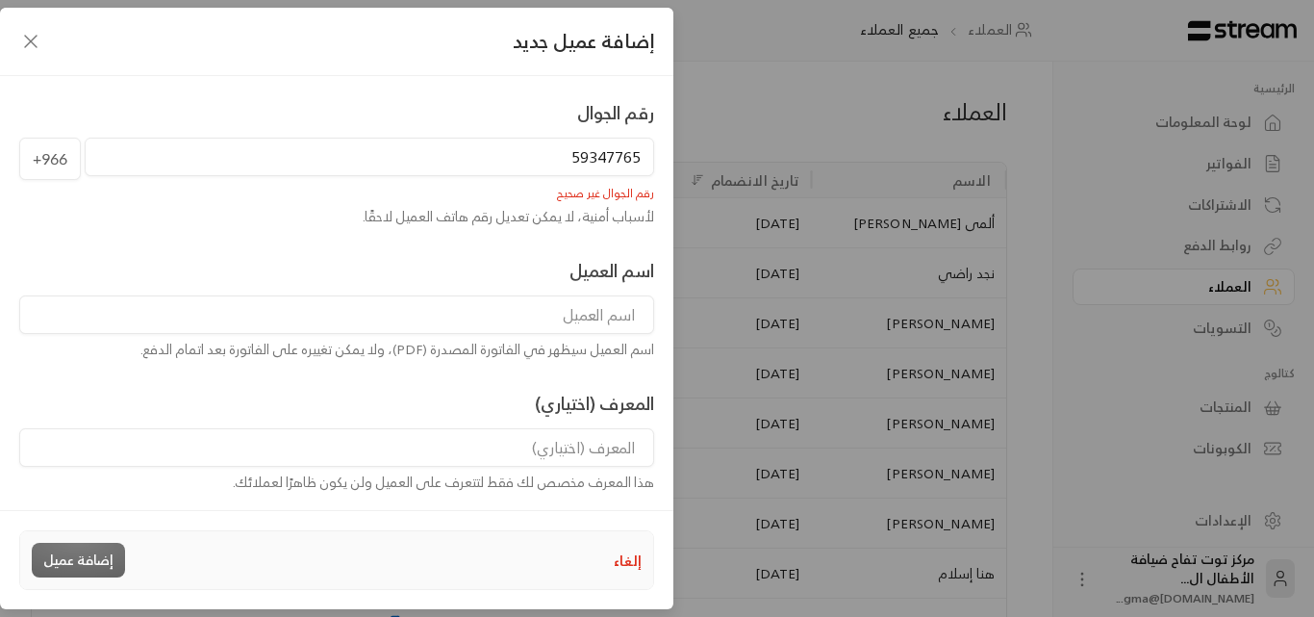
type input "59347765"
click at [581, 310] on input at bounding box center [336, 314] width 635 height 38
click at [164, 149] on input "59347765" at bounding box center [370, 157] width 570 height 38
click at [739, 208] on div "إضافة عميل جديد رقم الجوال +966 رقم الجوال إلزامي لأسباب أمنية، لا يمكن تعديل ر…" at bounding box center [657, 308] width 1314 height 617
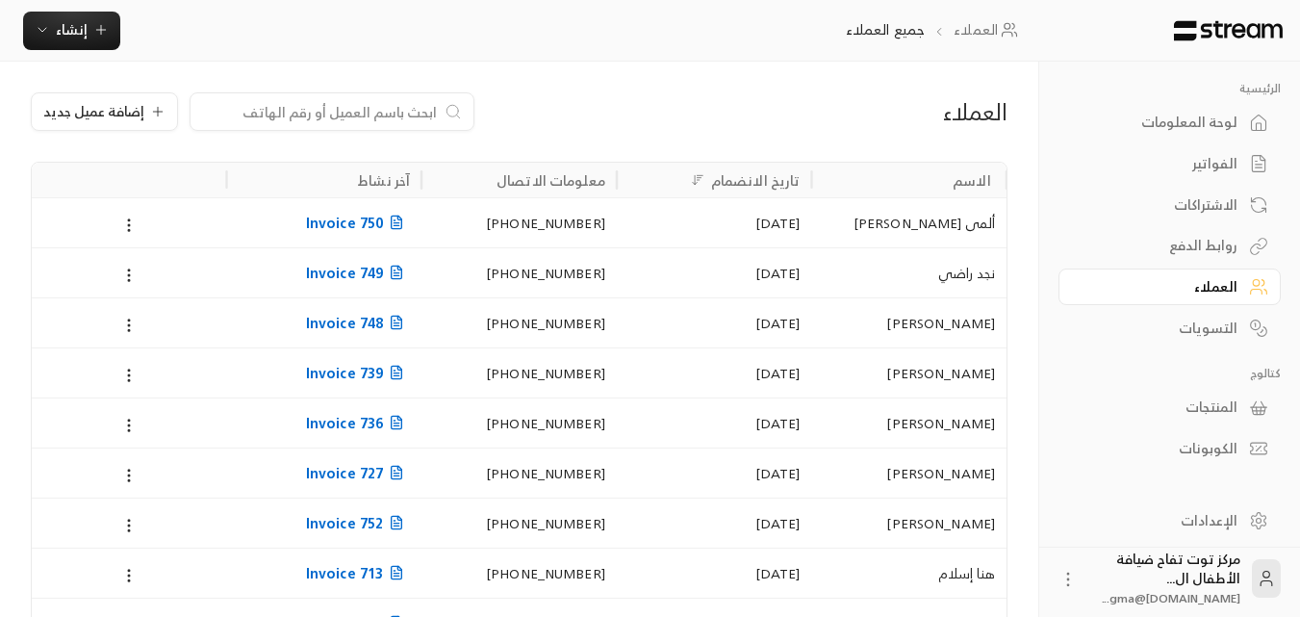
click at [969, 424] on div "[PERSON_NAME]" at bounding box center [909, 422] width 172 height 49
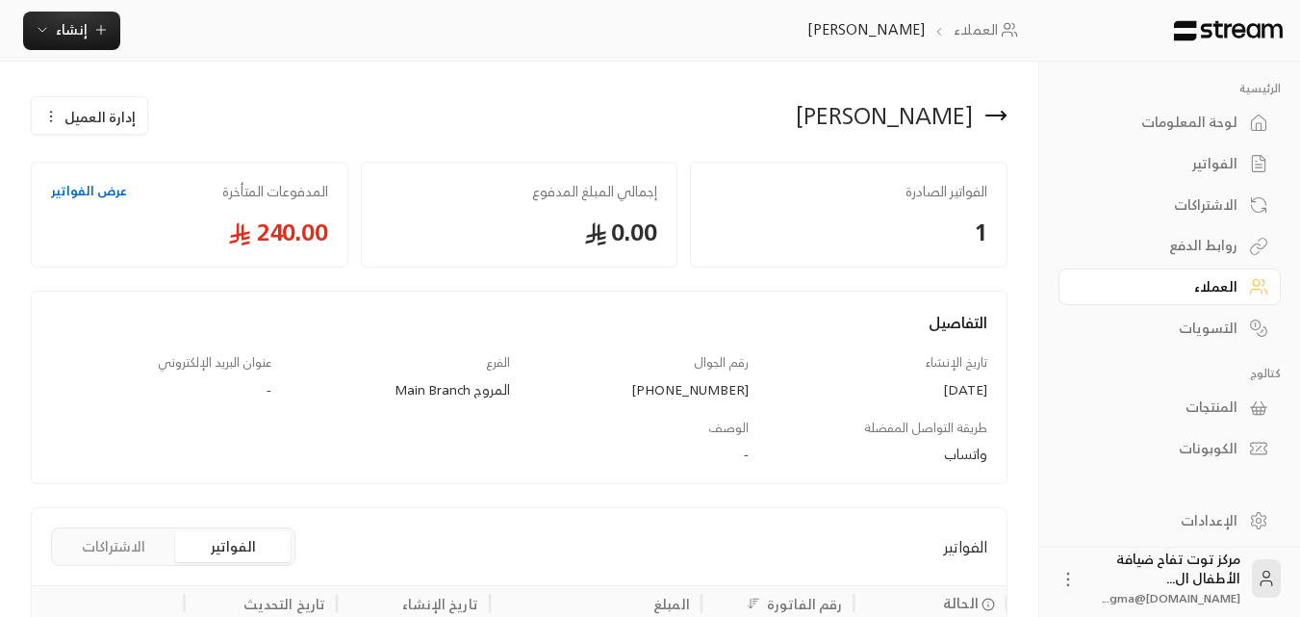
click at [1228, 161] on div "الفواتير" at bounding box center [1160, 163] width 155 height 19
